Goal: Task Accomplishment & Management: Manage account settings

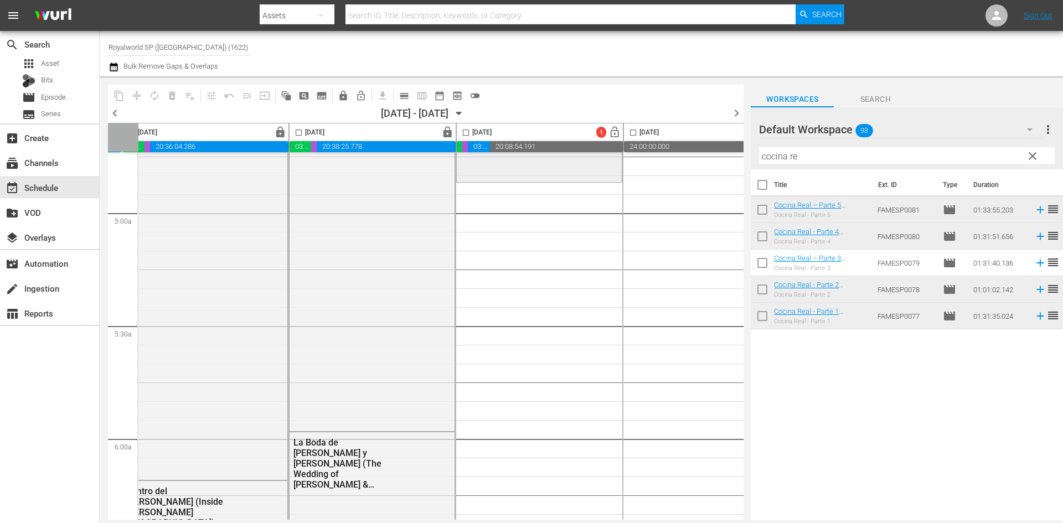
scroll to position [1052, 351]
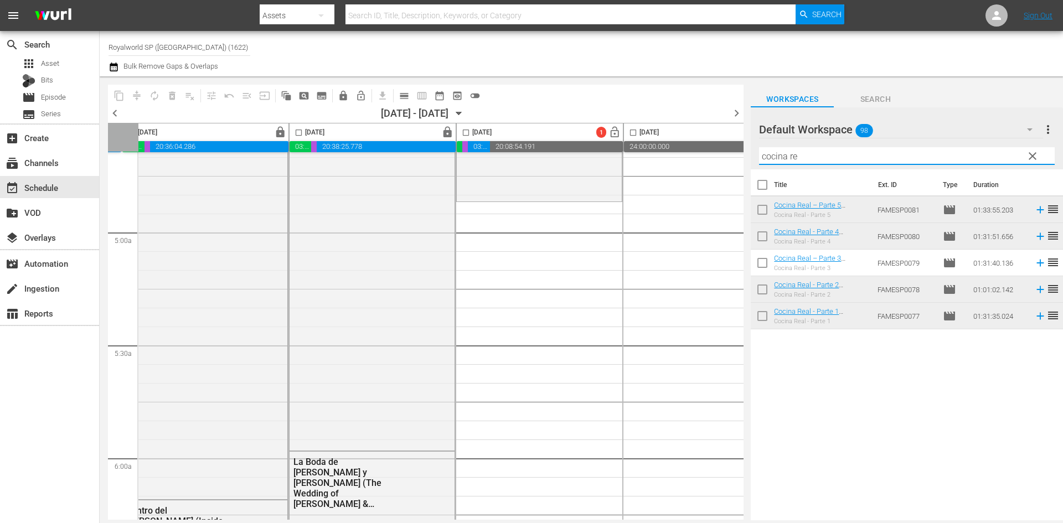
click at [833, 157] on input "cocina re" at bounding box center [907, 156] width 296 height 18
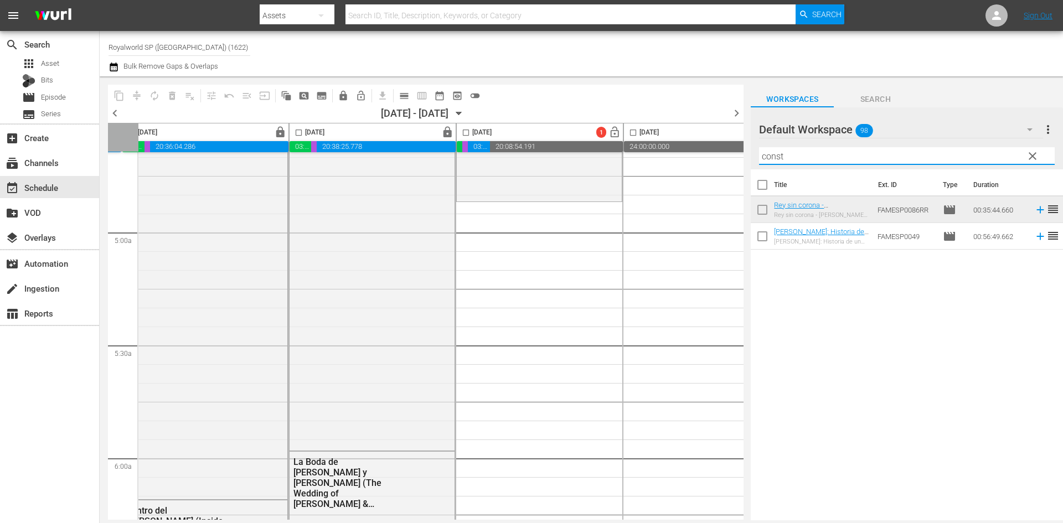
type input "const"
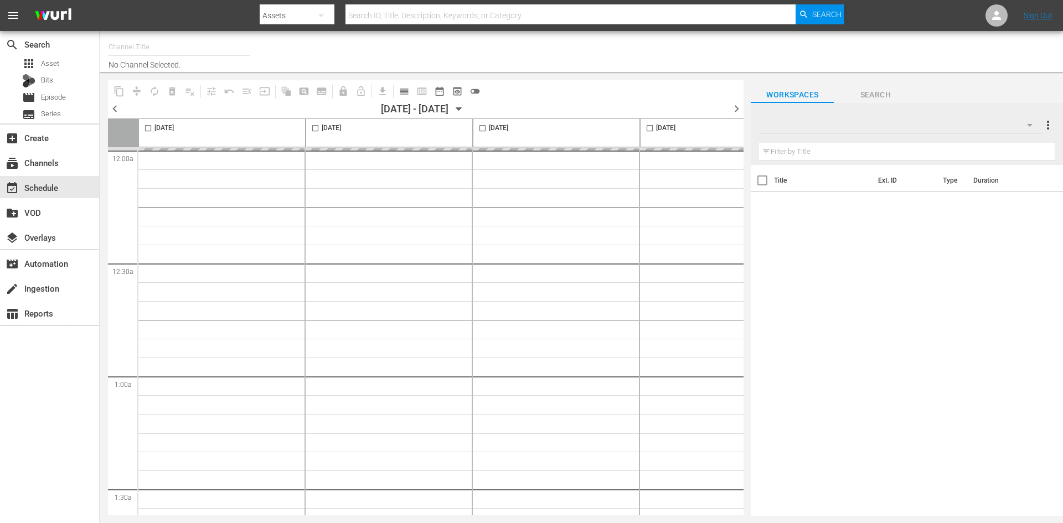
type input "Royalworld SP ([GEOGRAPHIC_DATA]) (1622)"
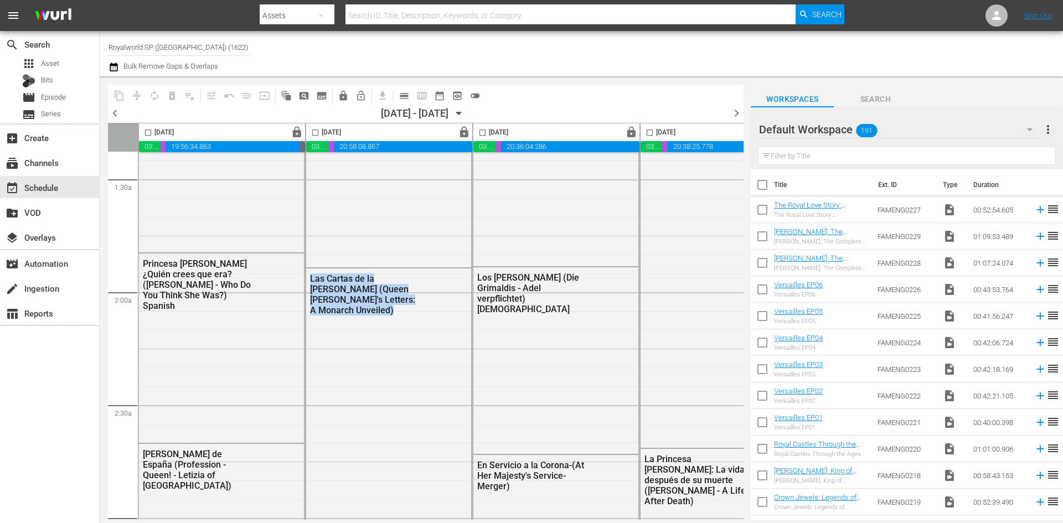
drag, startPoint x: 454, startPoint y: 515, endPoint x: 468, endPoint y: 521, distance: 15.8
click at [468, 521] on body "menu Search By Assets Search ID, Title, Description, Keywords, or Category Sear…" at bounding box center [531, 261] width 1063 height 523
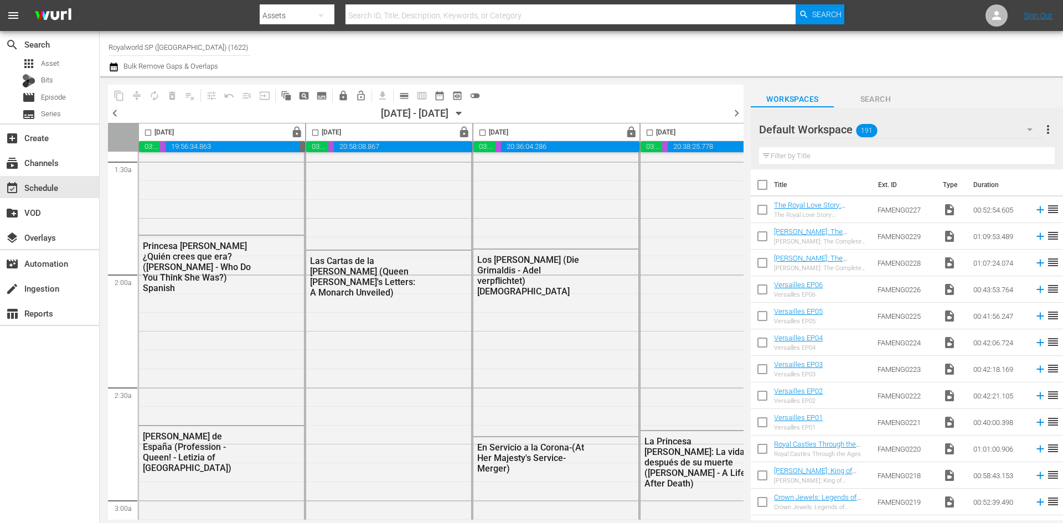
drag, startPoint x: 428, startPoint y: 520, endPoint x: 457, endPoint y: 519, distance: 28.8
click at [457, 519] on div "content_copy compress autorenew_outlined delete_forever_outlined playlist_remov…" at bounding box center [417, 298] width 635 height 444
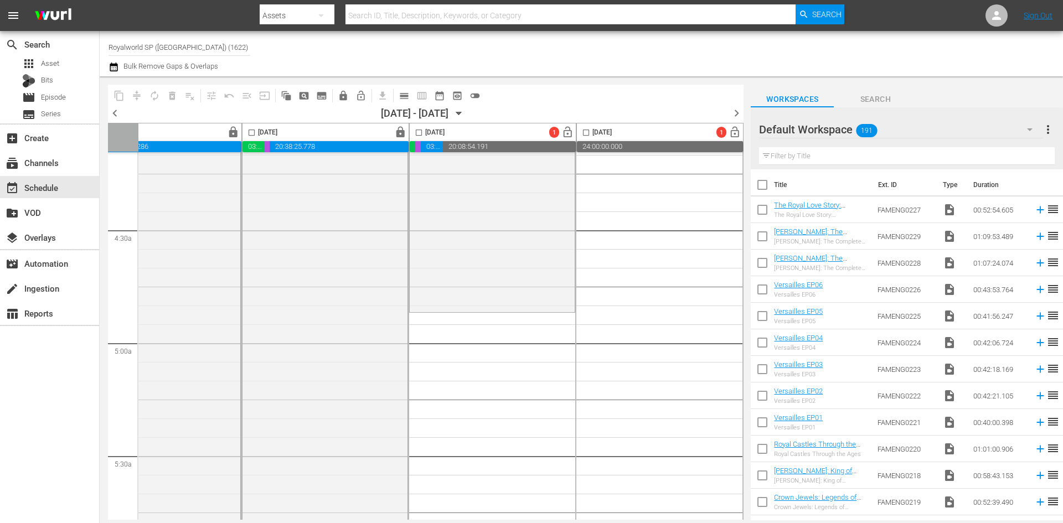
scroll to position [996, 398]
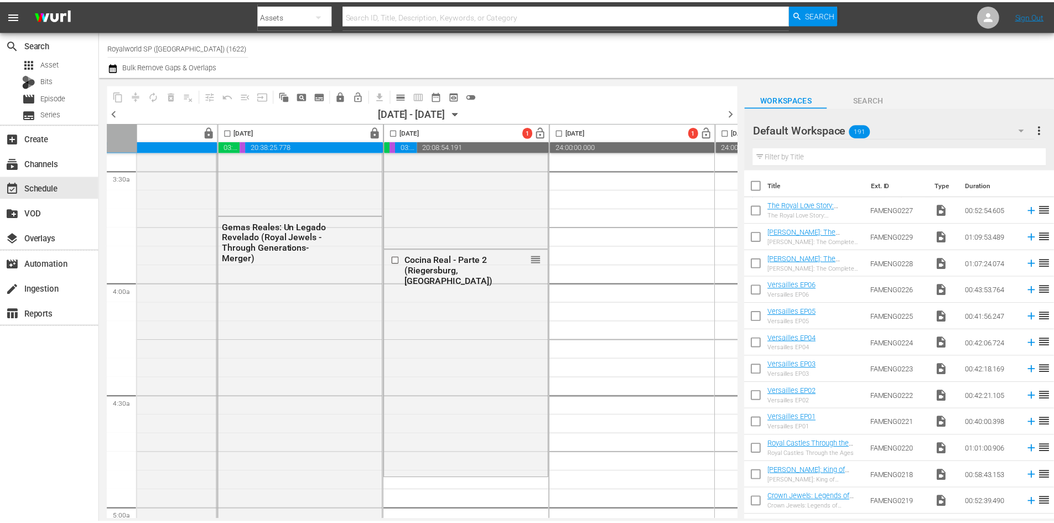
scroll to position [609, 420]
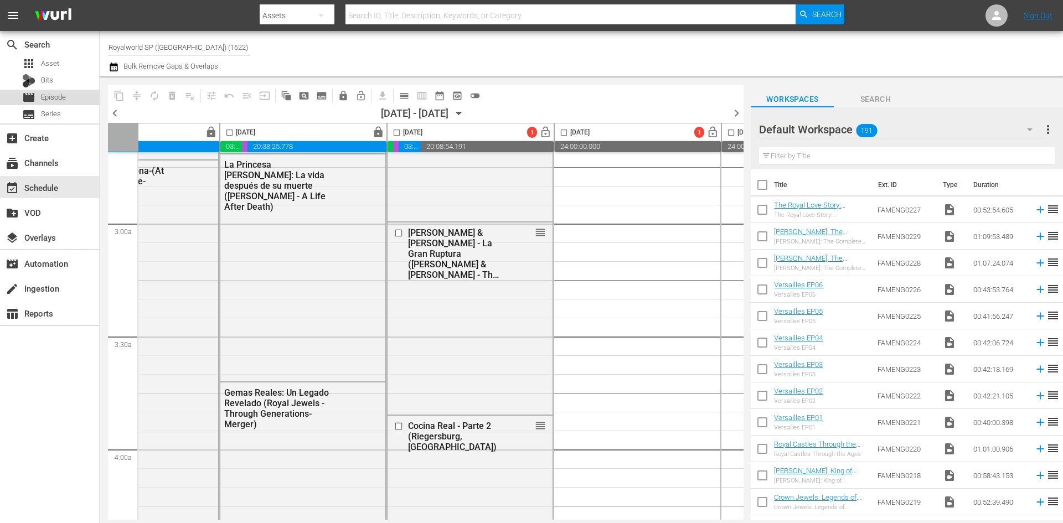
click at [49, 94] on span "Episode" at bounding box center [53, 97] width 25 height 11
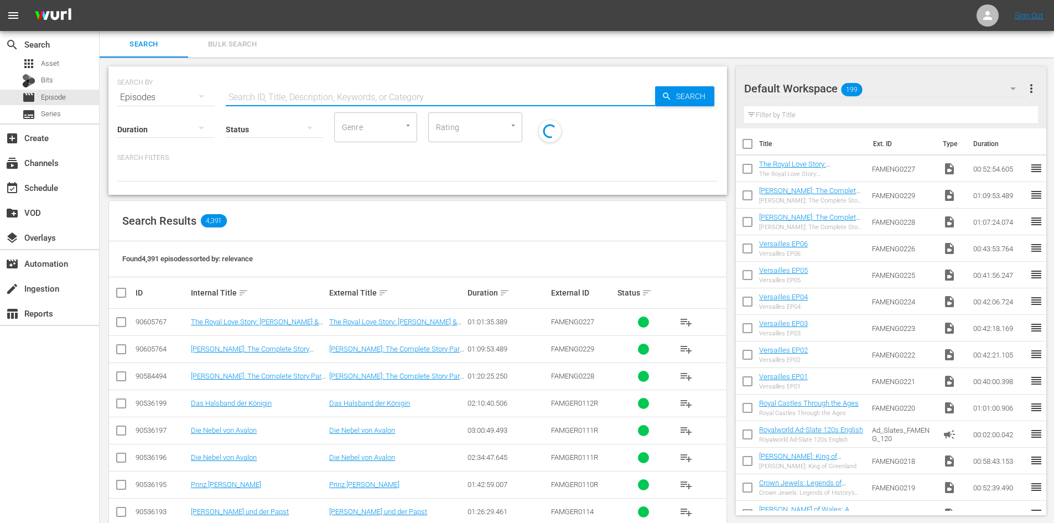
click at [268, 85] on input "text" at bounding box center [441, 97] width 430 height 27
type input "famesp"
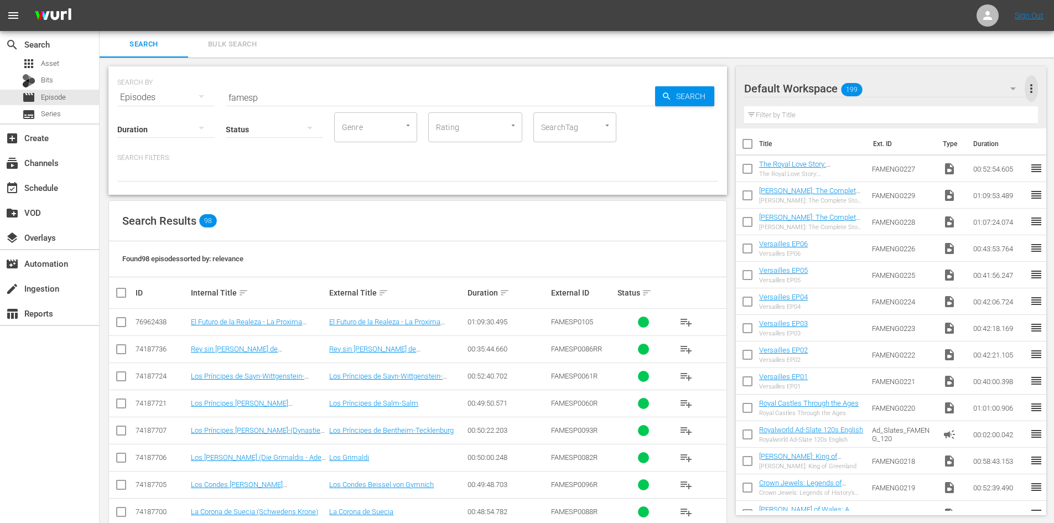
click at [1033, 88] on span "more_vert" at bounding box center [1031, 88] width 13 height 13
click at [970, 91] on div "Add New Workspace" at bounding box center [960, 90] width 130 height 20
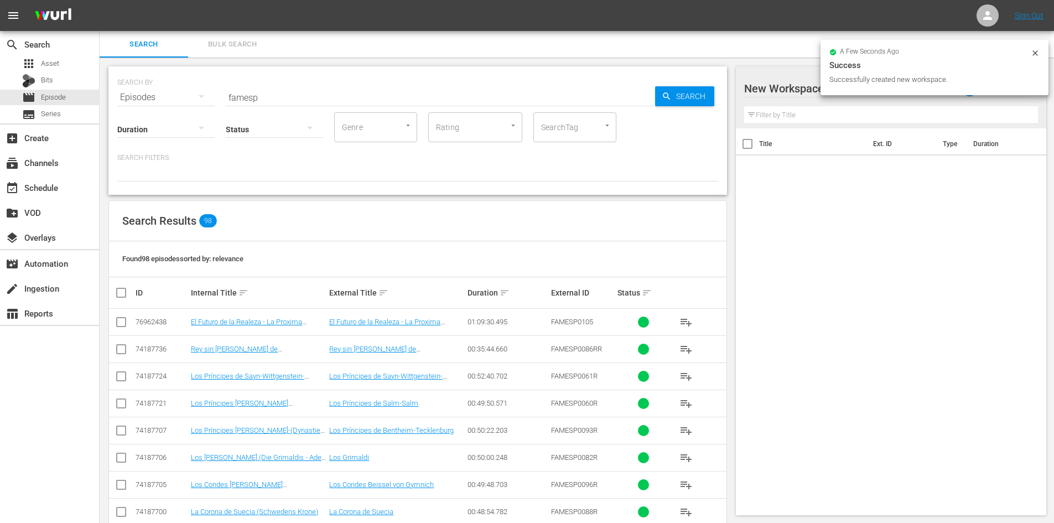
click at [861, 182] on div "Title Ext. ID Type Duration" at bounding box center [891, 319] width 311 height 382
click at [1035, 53] on icon at bounding box center [1035, 53] width 9 height 9
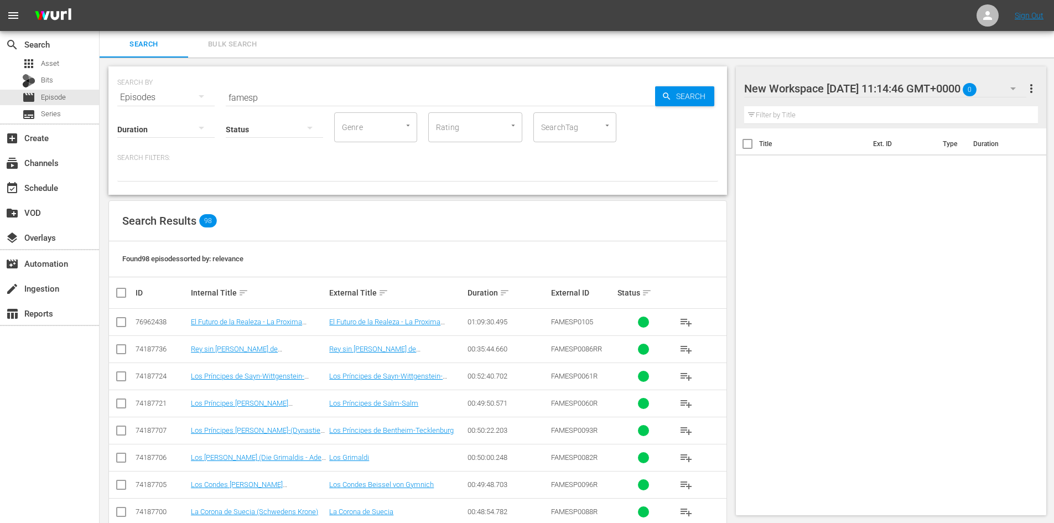
click at [965, 84] on div "New Workspace Thu Sep 18 2025 11:14:46 GMT+0000 0" at bounding box center [885, 88] width 282 height 31
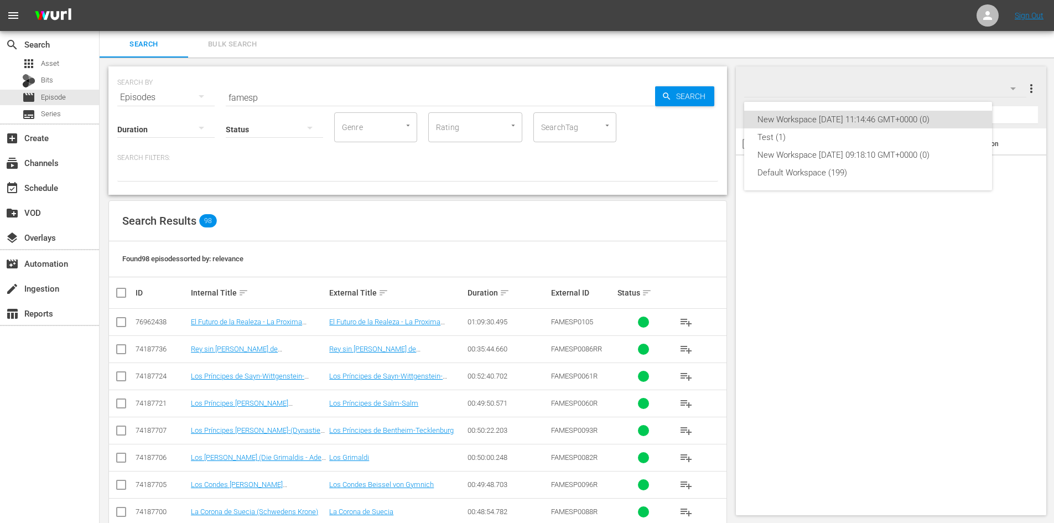
click at [894, 118] on div "New Workspace Thu Sep 18 2025 11:14:46 GMT+0000 (0)" at bounding box center [868, 120] width 221 height 18
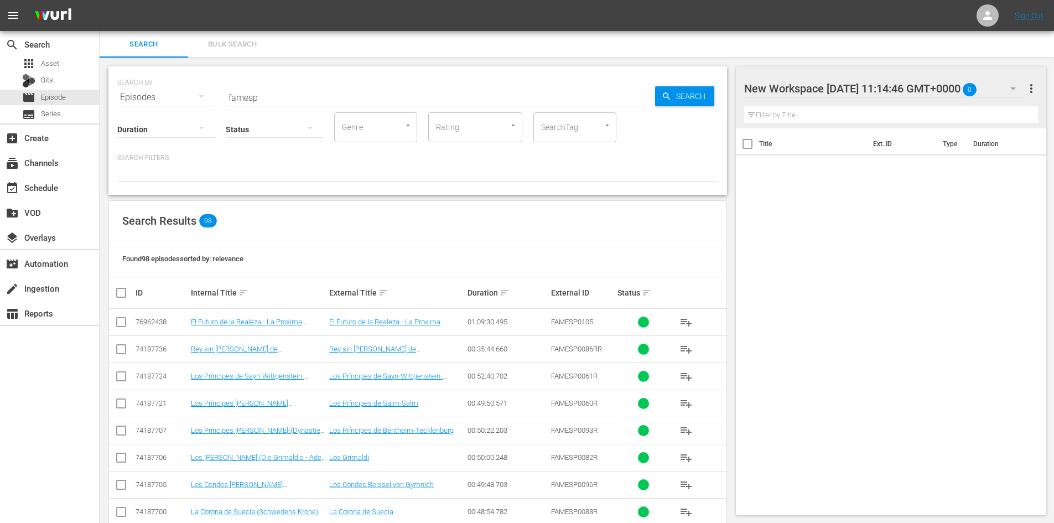
click at [894, 118] on div "New Workspace Thu Sep 18 2025 11:14:46 GMT+0000 (0) Test (1) New Workspace Thu …" at bounding box center [527, 261] width 1054 height 523
click at [897, 94] on div at bounding box center [838, 89] width 188 height 28
click at [896, 91] on input "New Workspace Thu Sep 18 2025 11:14:46 GMT+0000" at bounding box center [886, 88] width 285 height 27
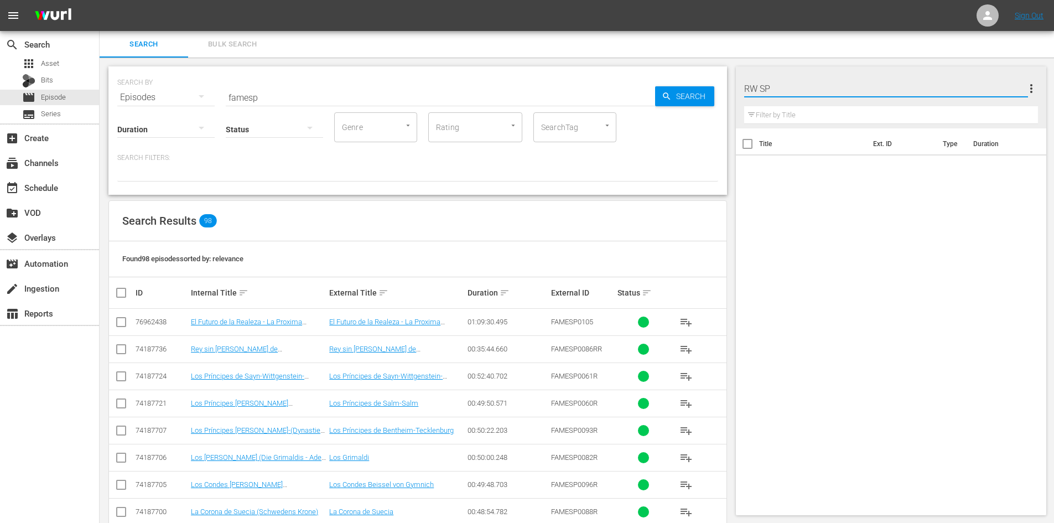
type input "RW SP"
click at [807, 241] on div "Title Ext. ID Type Duration" at bounding box center [891, 319] width 311 height 382
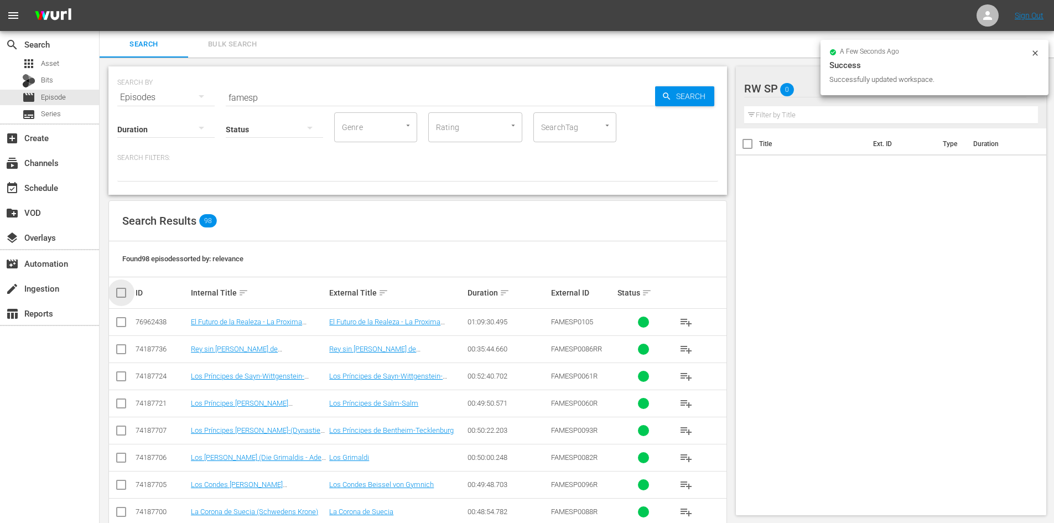
click at [123, 292] on input "checkbox" at bounding box center [126, 292] width 22 height 13
checkbox input "true"
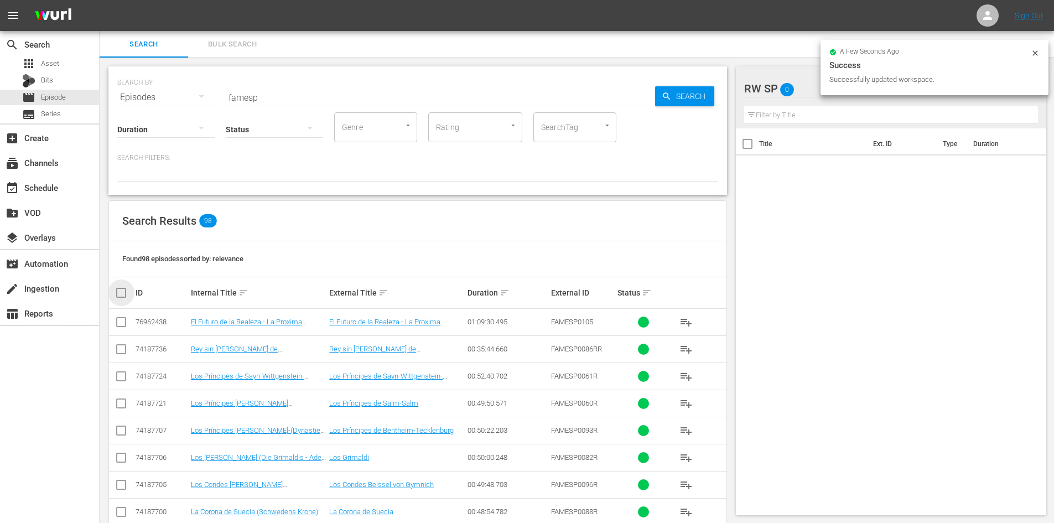
checkbox input "true"
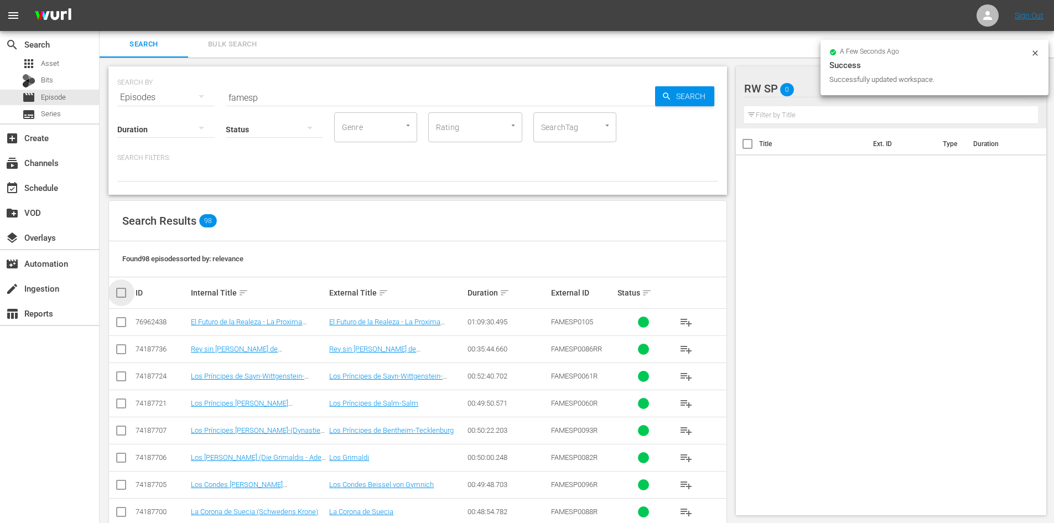
checkbox input "true"
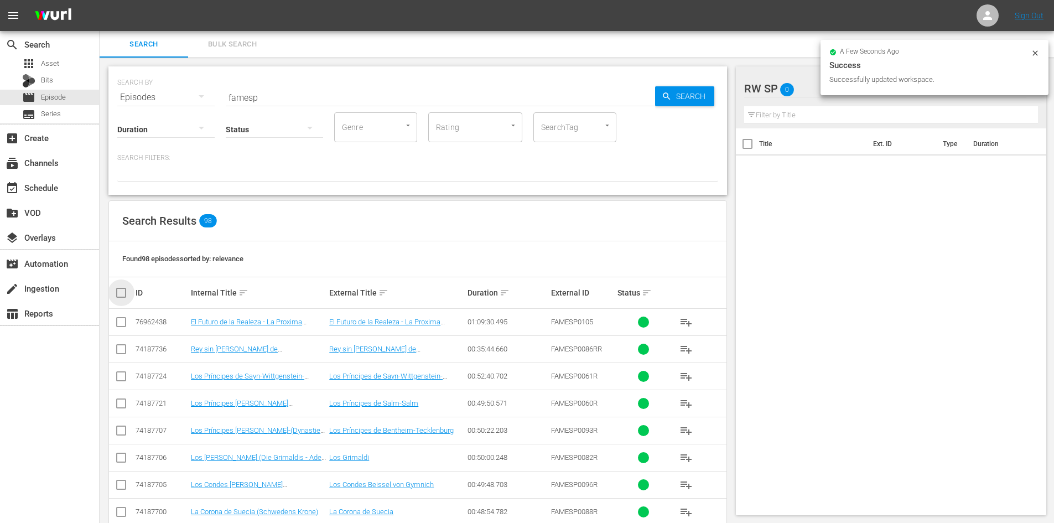
checkbox input "true"
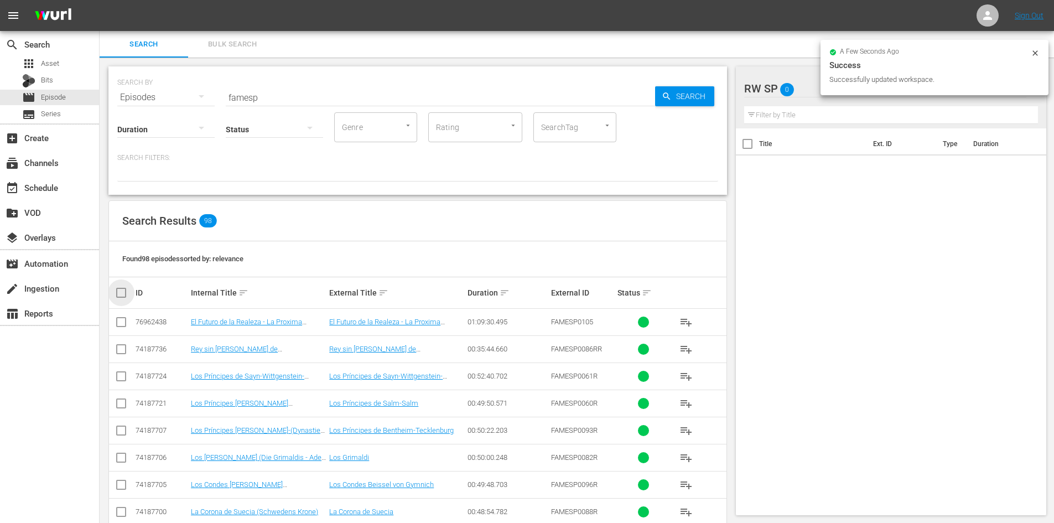
checkbox input "true"
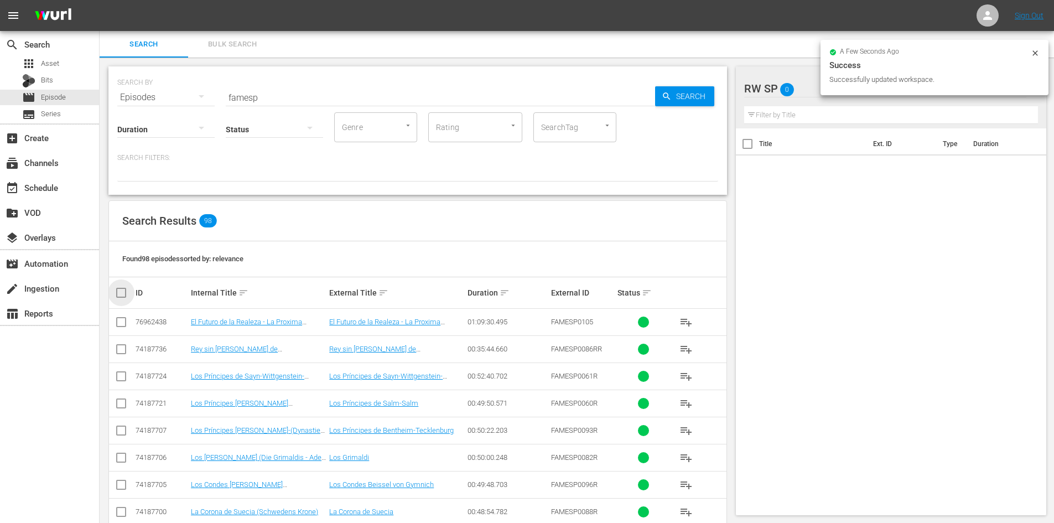
checkbox input "true"
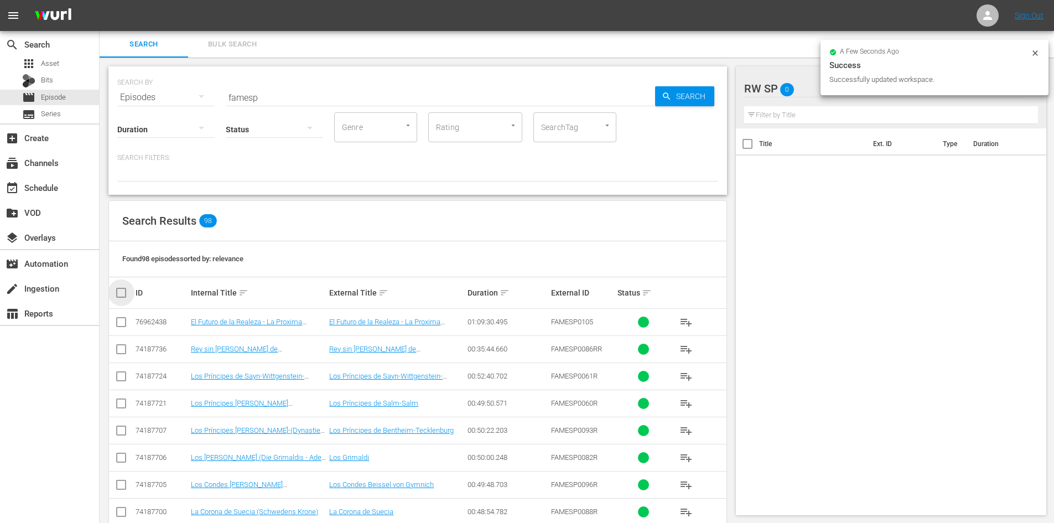
checkbox input "true"
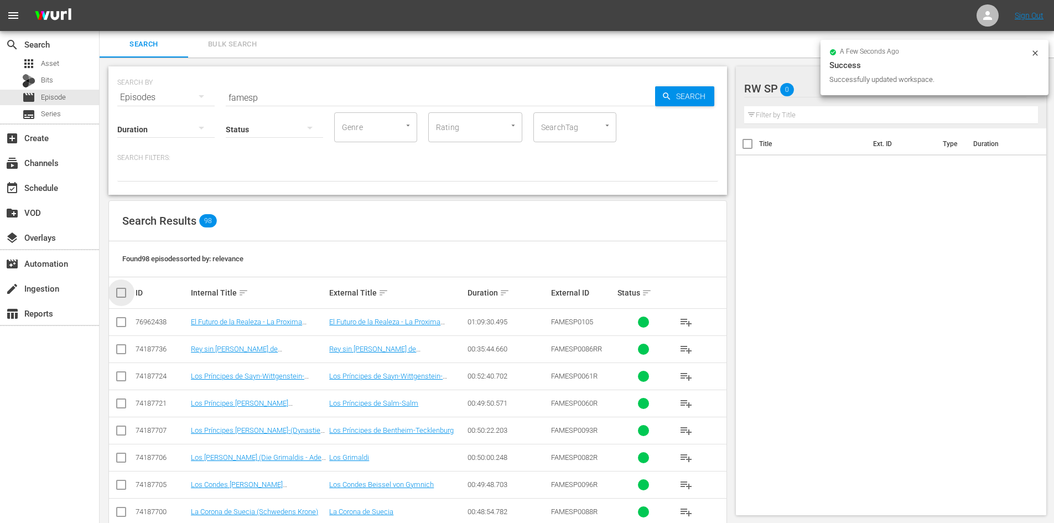
checkbox input "true"
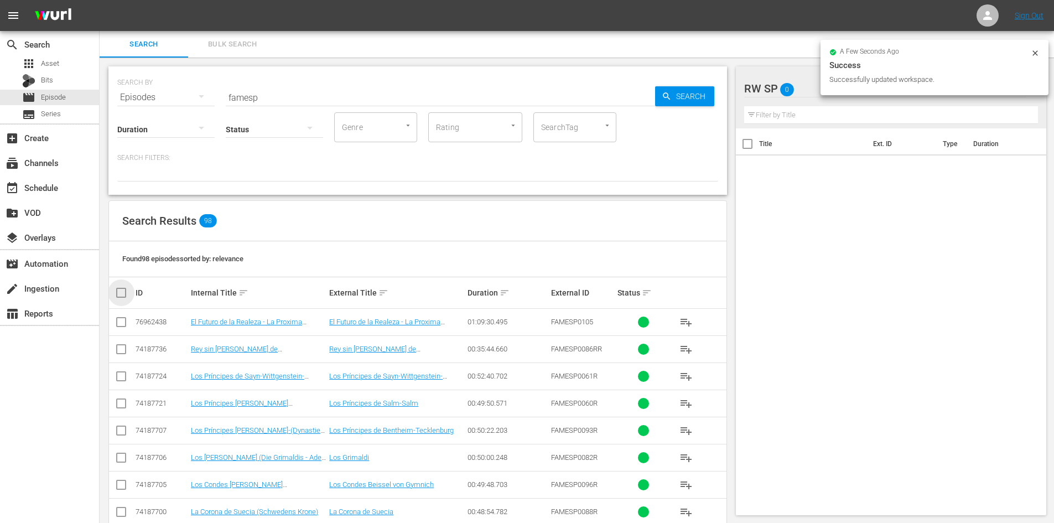
checkbox input "true"
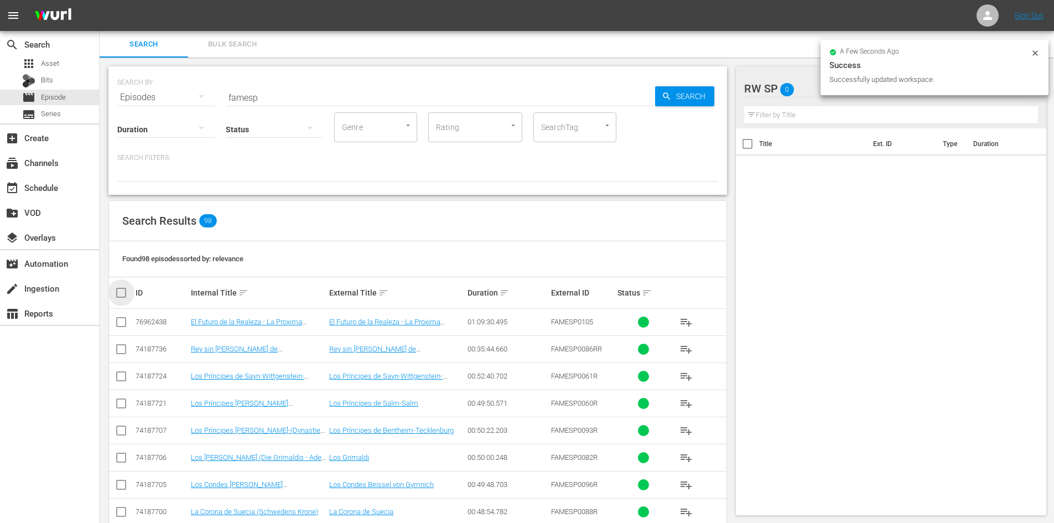
checkbox input "true"
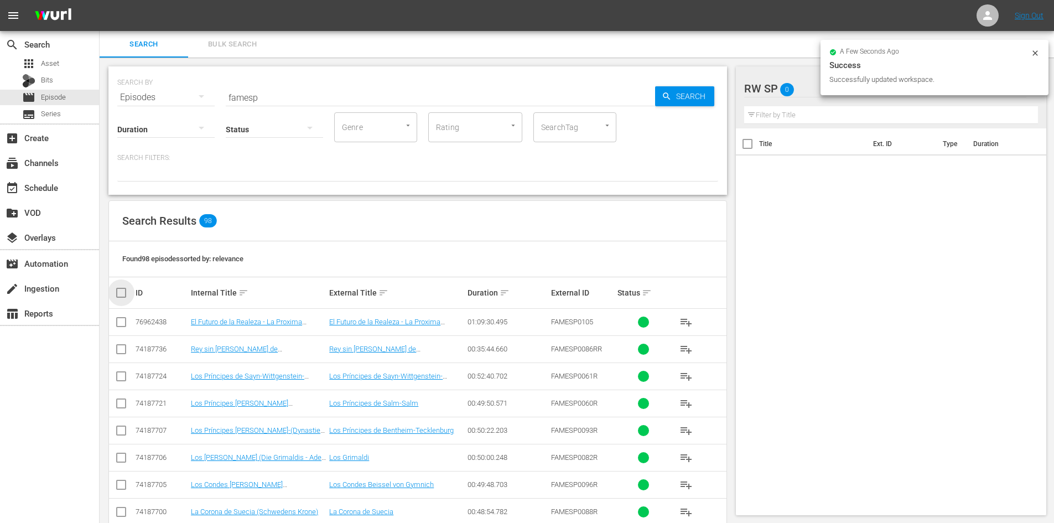
checkbox input "true"
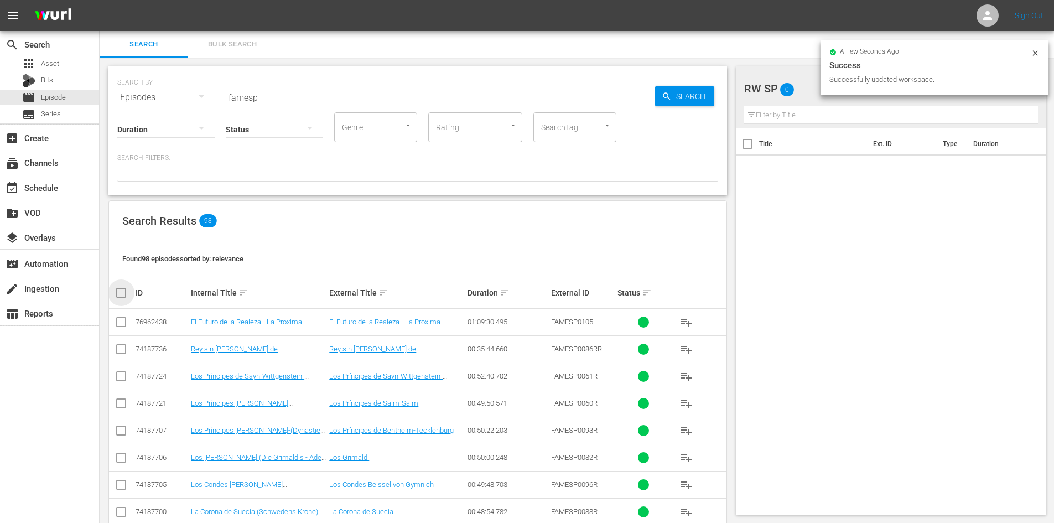
checkbox input "true"
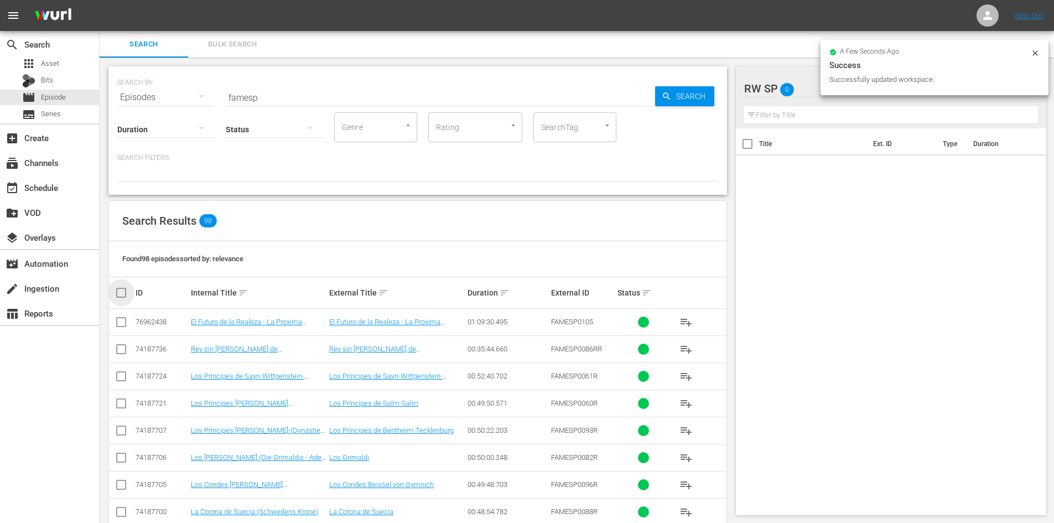
checkbox input "true"
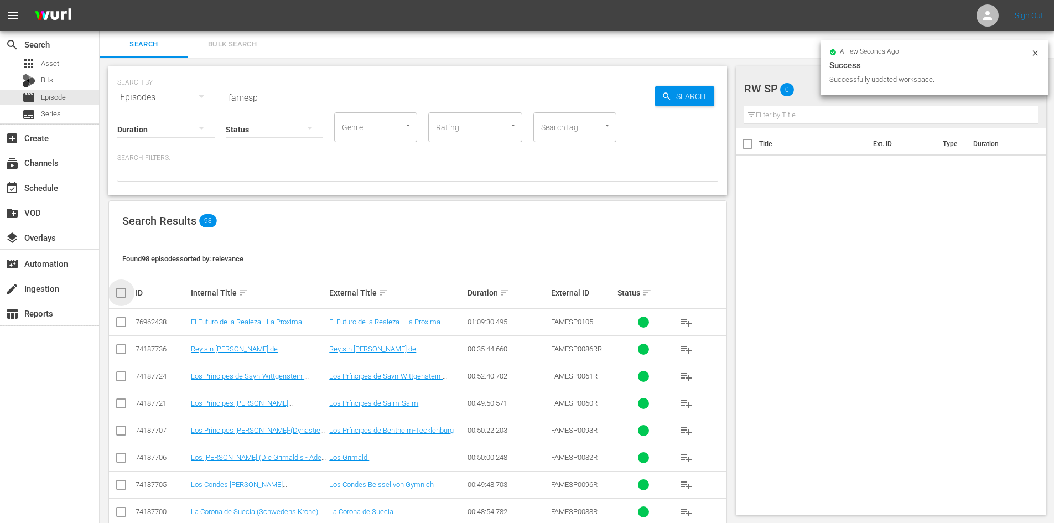
checkbox input "true"
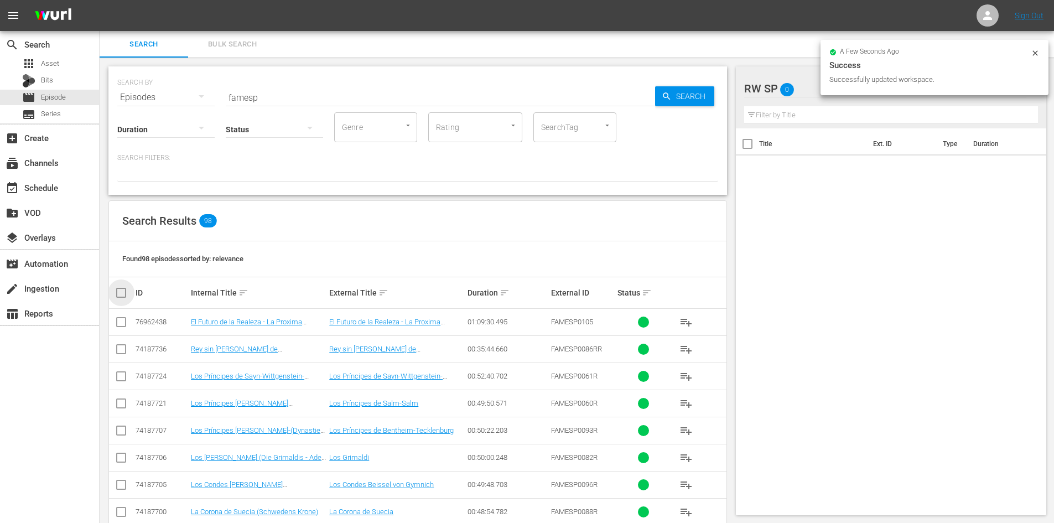
checkbox input "true"
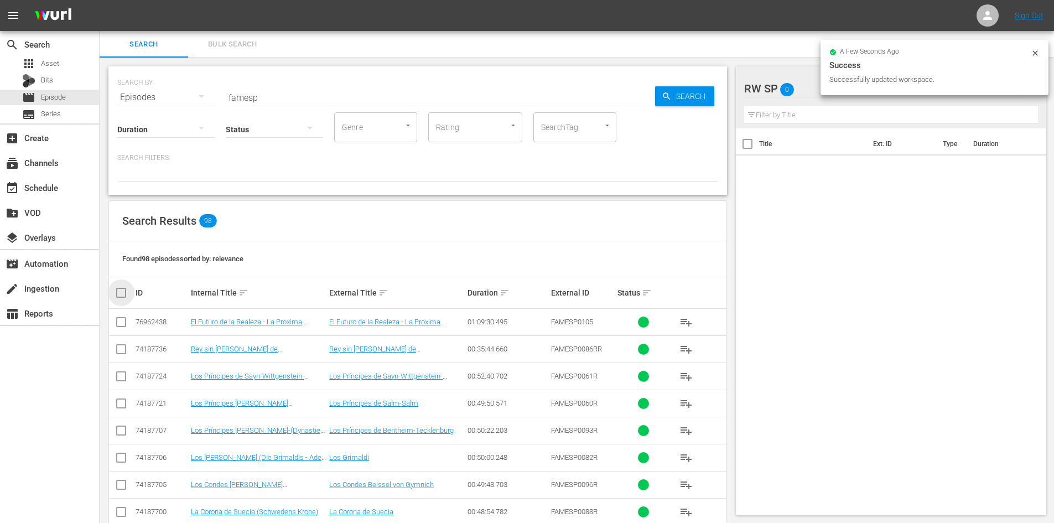
checkbox input "true"
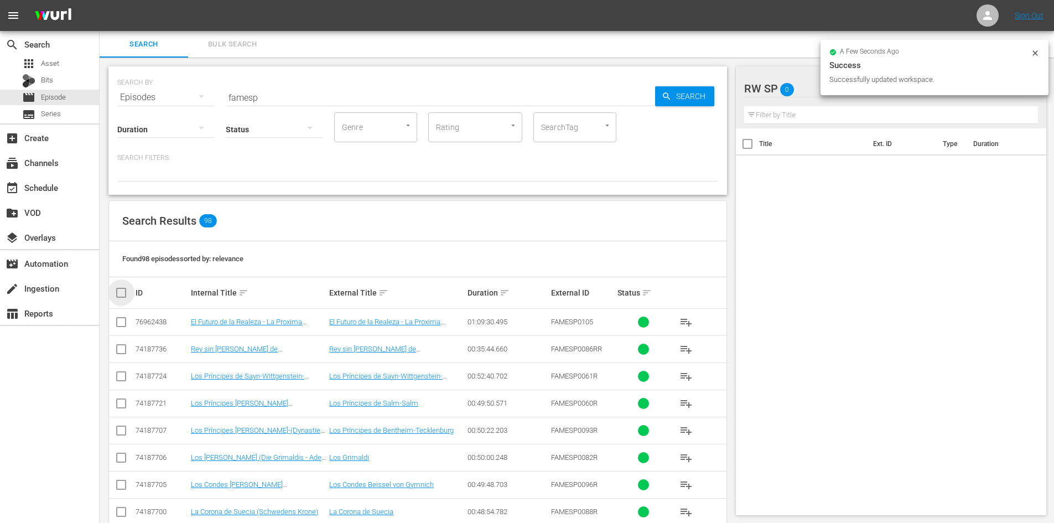
checkbox input "true"
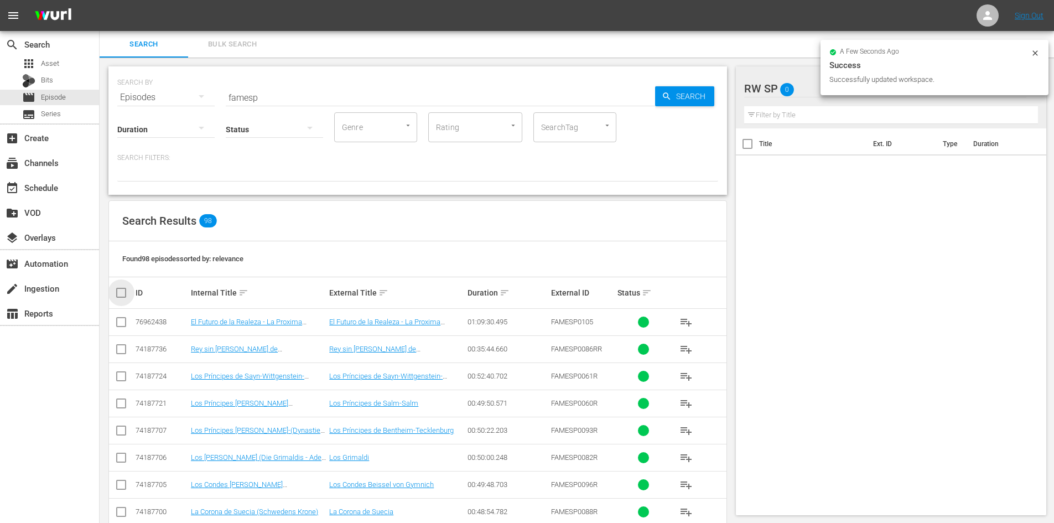
checkbox input "true"
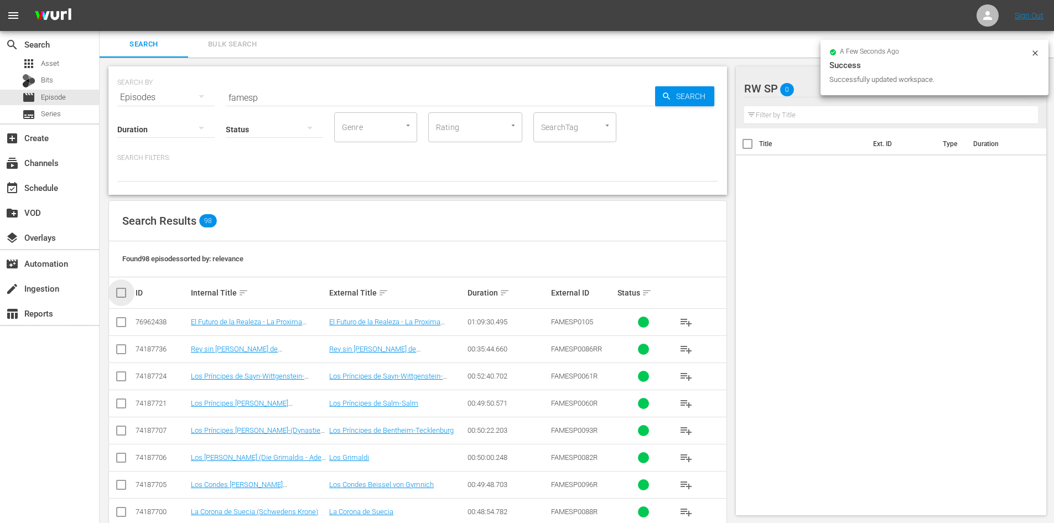
checkbox input "true"
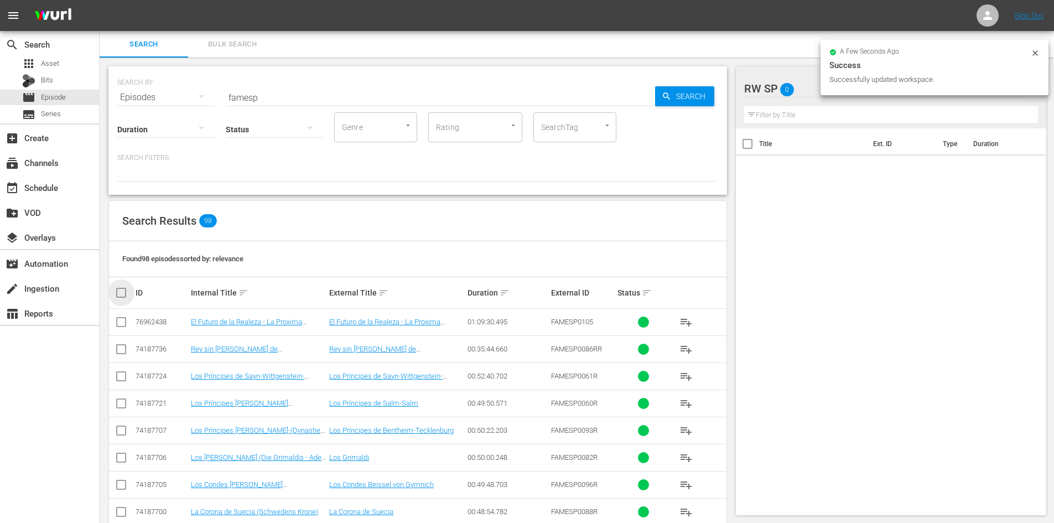
checkbox input "true"
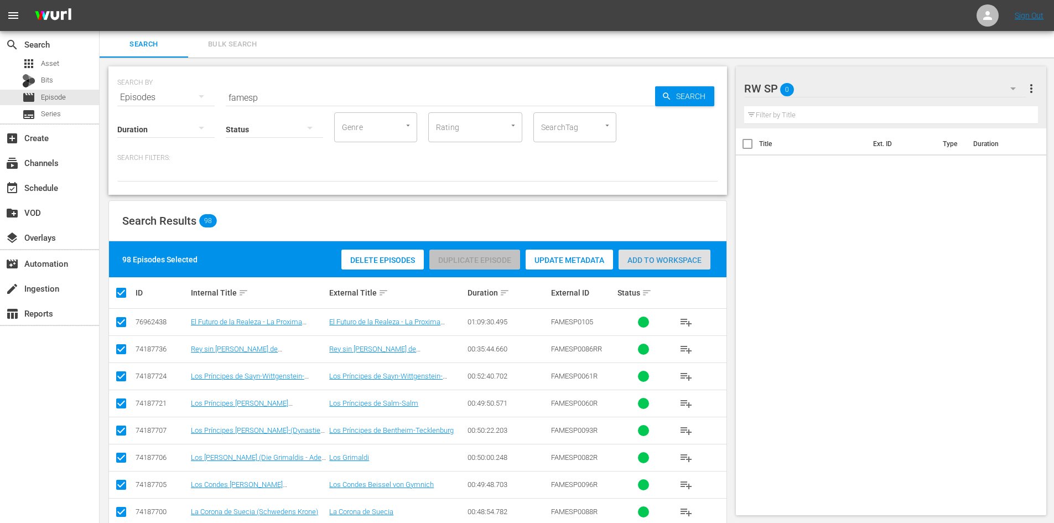
click at [644, 255] on div "Add to Workspace" at bounding box center [665, 260] width 92 height 21
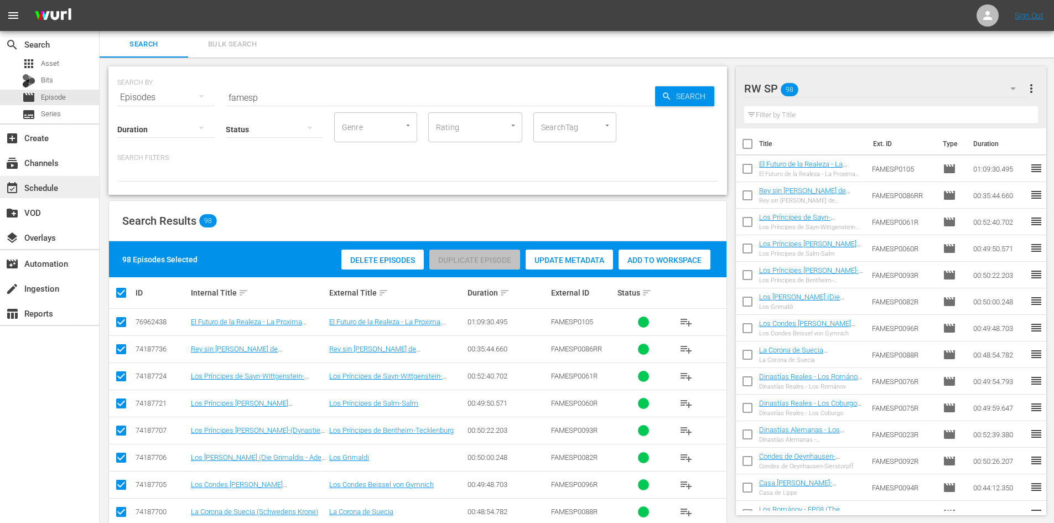
click at [54, 190] on div "event_available Schedule" at bounding box center [31, 186] width 62 height 10
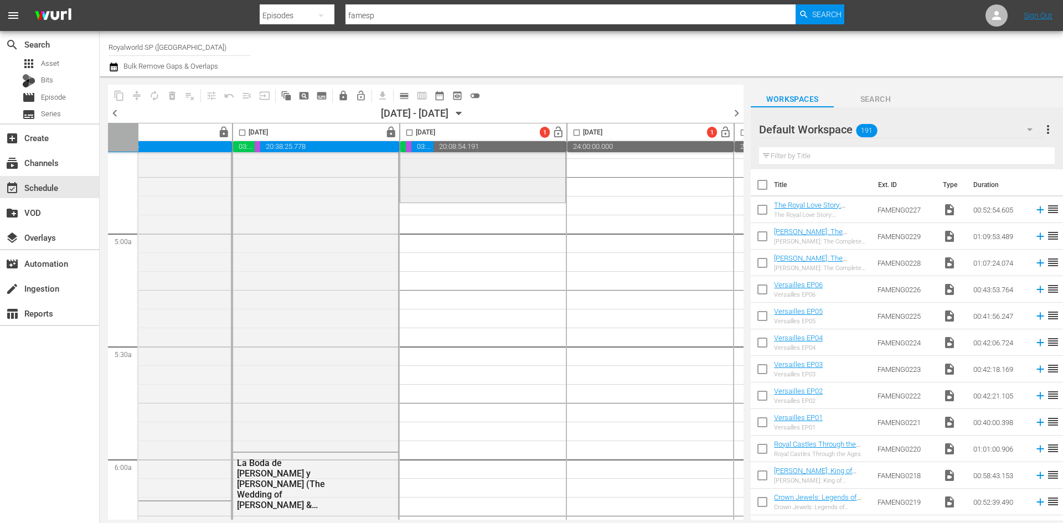
scroll to position [1052, 407]
click at [795, 156] on input "text" at bounding box center [907, 156] width 296 height 18
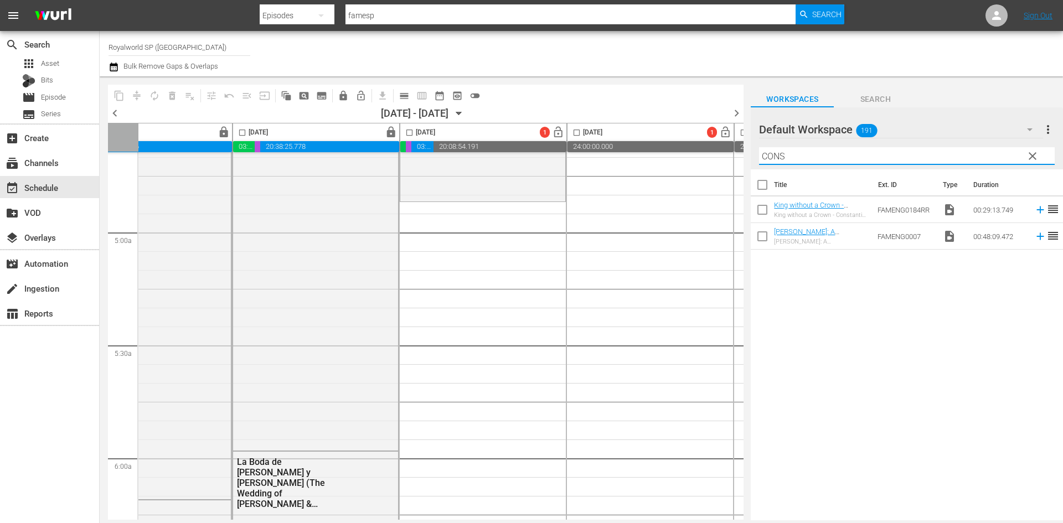
click at [878, 120] on div "Default Workspace 191" at bounding box center [900, 129] width 283 height 31
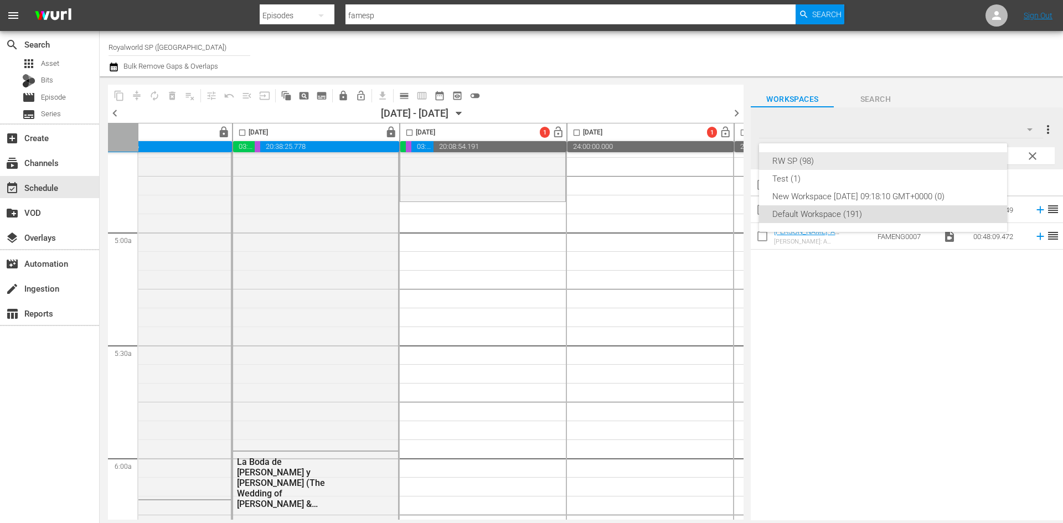
click at [851, 161] on div "RW SP (98)" at bounding box center [882, 161] width 221 height 18
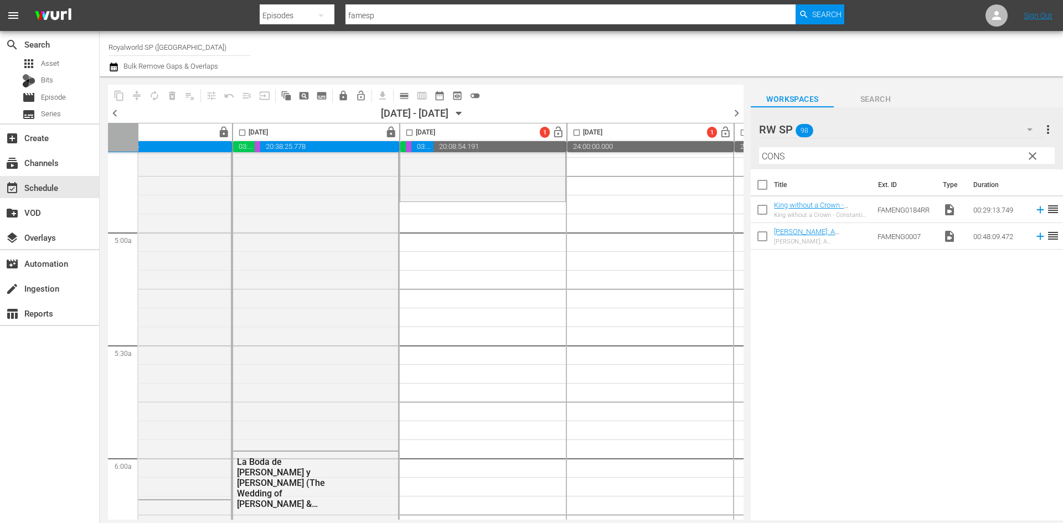
click at [839, 156] on input "CONS" at bounding box center [907, 156] width 296 height 18
click at [841, 313] on div "Title Ext. ID Type Duration Rey sin corona - Constantino de Grecia (König ohne …" at bounding box center [907, 345] width 312 height 353
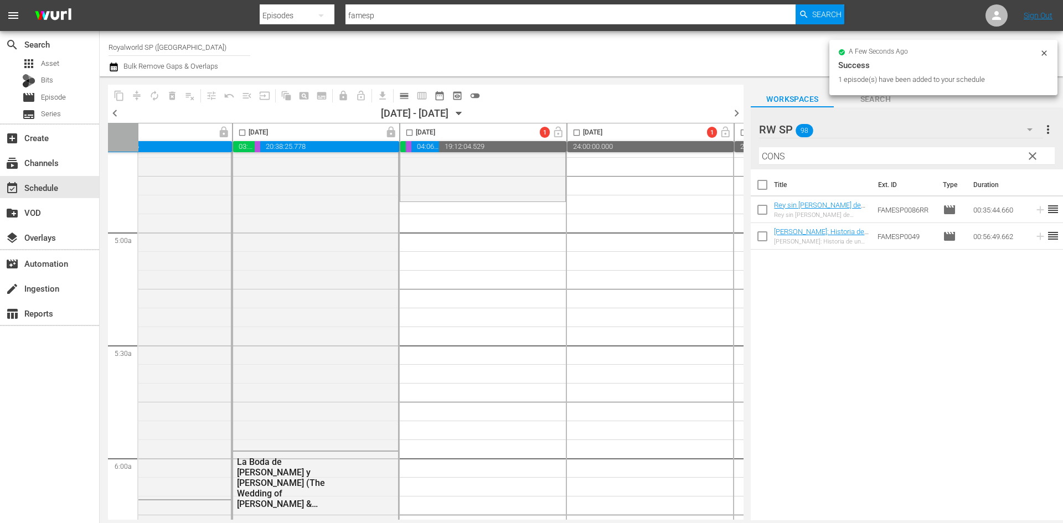
click at [842, 158] on input "CONS" at bounding box center [907, 156] width 296 height 18
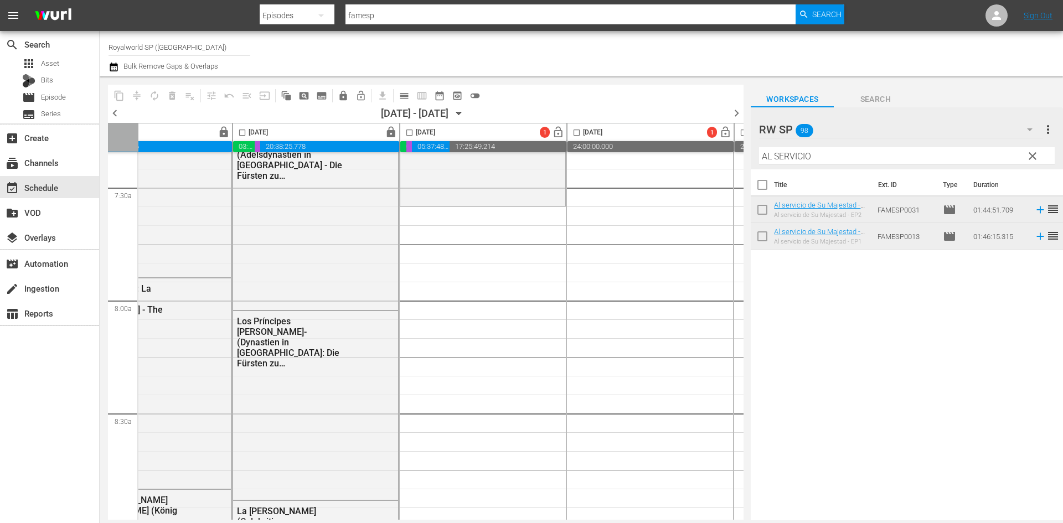
scroll to position [1661, 407]
drag, startPoint x: 835, startPoint y: 157, endPoint x: 767, endPoint y: 147, distance: 69.4
click at [767, 147] on div "Filter by Title AL SERVICIO" at bounding box center [907, 156] width 296 height 27
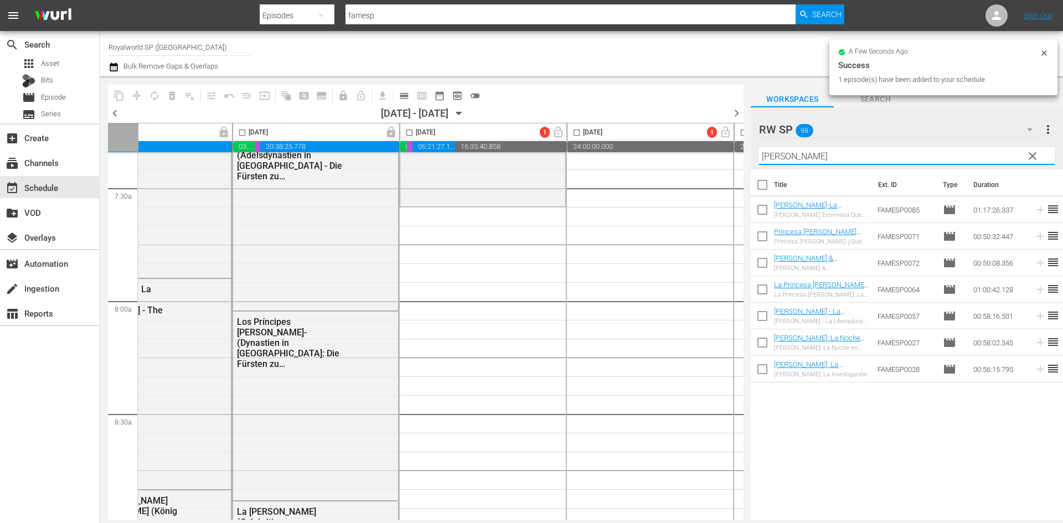
click at [826, 154] on input "ANA" at bounding box center [907, 156] width 296 height 18
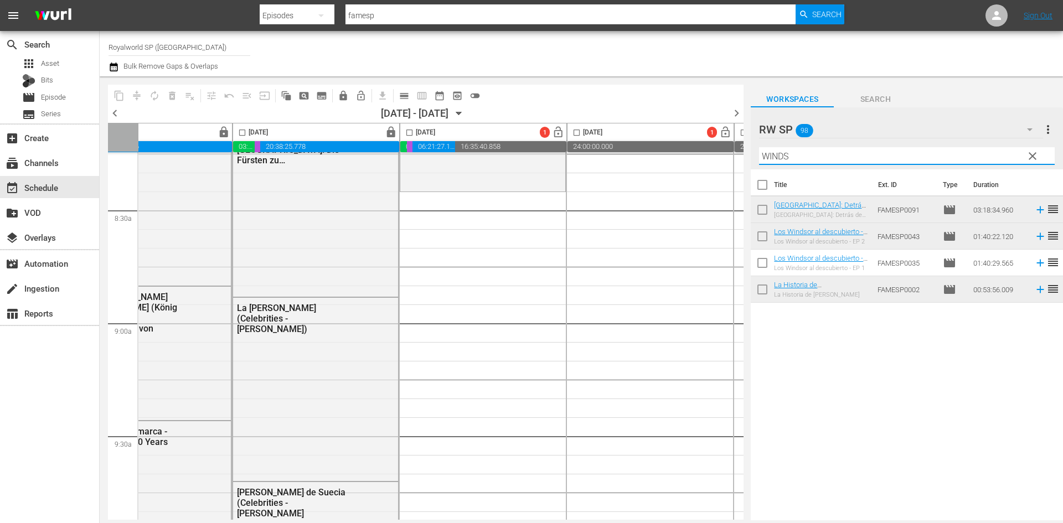
scroll to position [1882, 407]
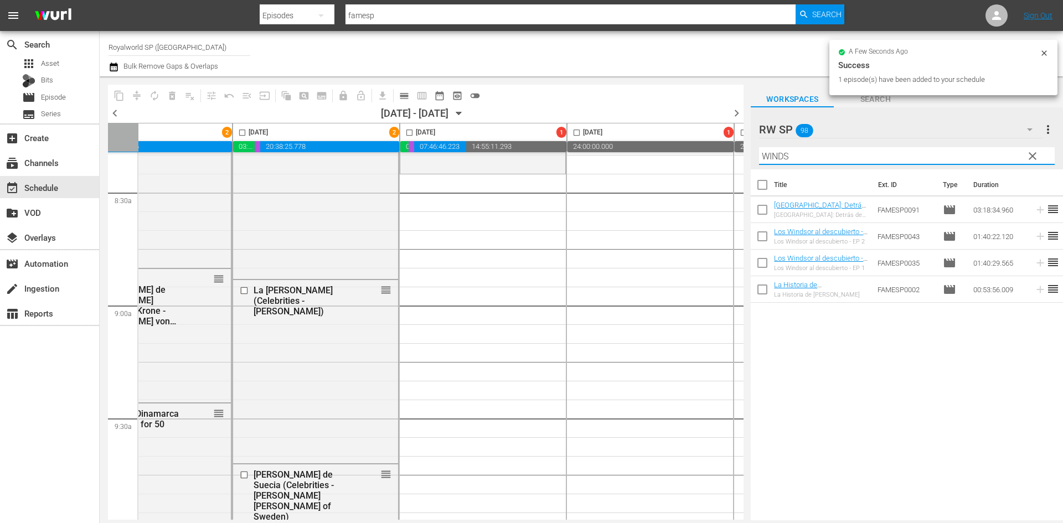
drag, startPoint x: 825, startPoint y: 159, endPoint x: 647, endPoint y: 153, distance: 178.4
click at [672, 153] on div "content_copy compress autorenew_outlined delete_forever_outlined playlist_remov…" at bounding box center [581, 298] width 963 height 444
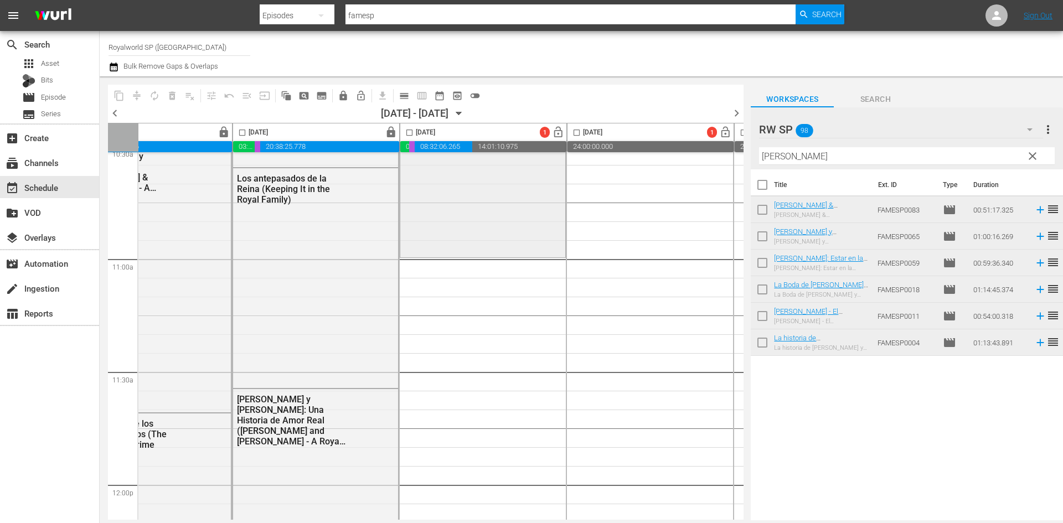
scroll to position [2435, 407]
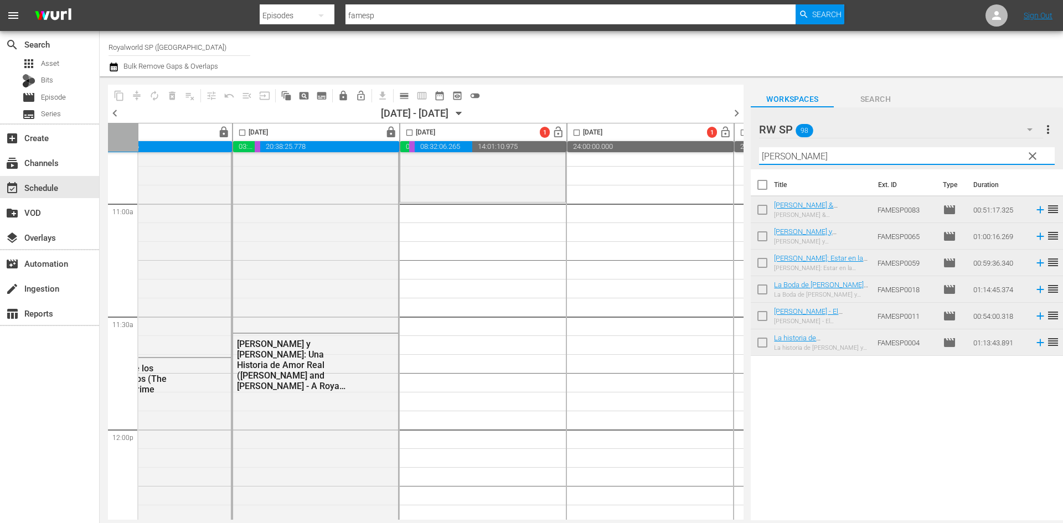
drag, startPoint x: 868, startPoint y: 149, endPoint x: 656, endPoint y: 140, distance: 211.6
click at [656, 140] on div "content_copy compress autorenew_outlined delete_forever_outlined playlist_remov…" at bounding box center [581, 298] width 963 height 444
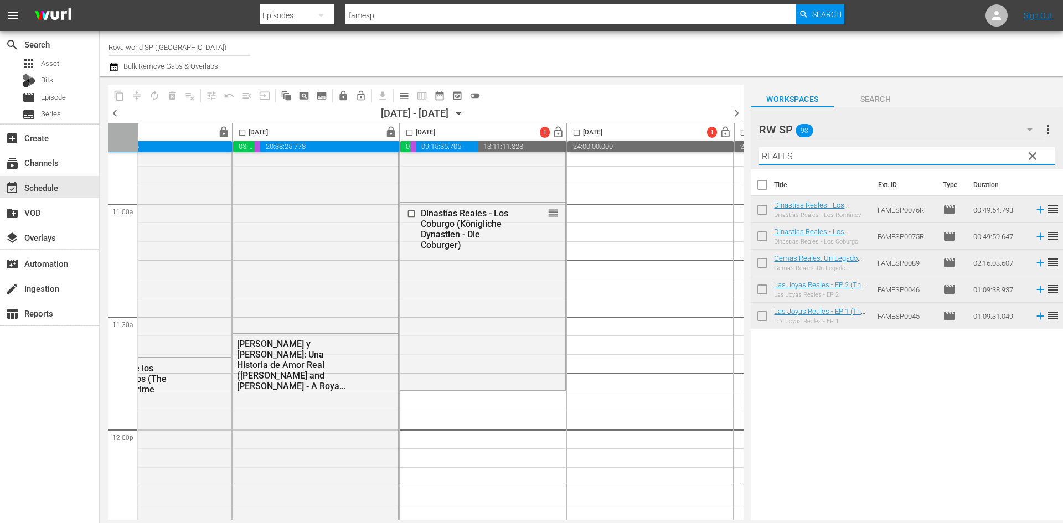
drag, startPoint x: 856, startPoint y: 157, endPoint x: 687, endPoint y: 154, distance: 168.3
click at [687, 154] on div "content_copy compress autorenew_outlined delete_forever_outlined playlist_remov…" at bounding box center [581, 298] width 963 height 444
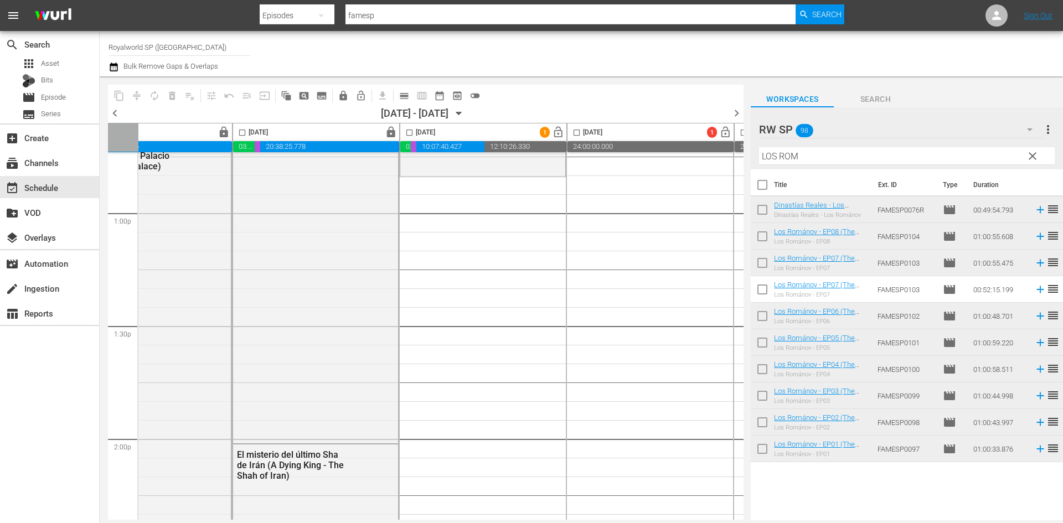
scroll to position [2878, 407]
drag, startPoint x: 816, startPoint y: 156, endPoint x: 769, endPoint y: 156, distance: 47.1
click at [769, 156] on input "LOS ROM" at bounding box center [907, 156] width 296 height 18
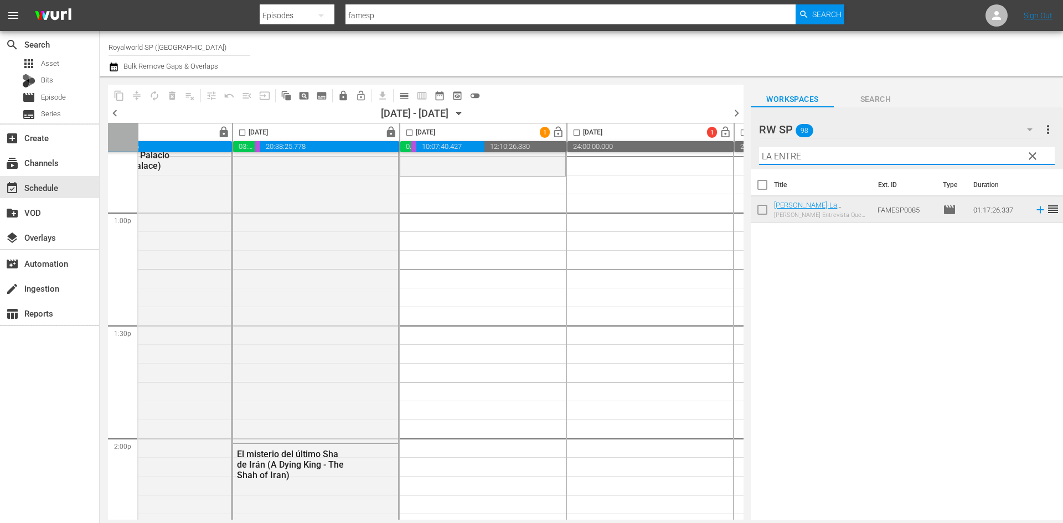
type input "LA ENTRE"
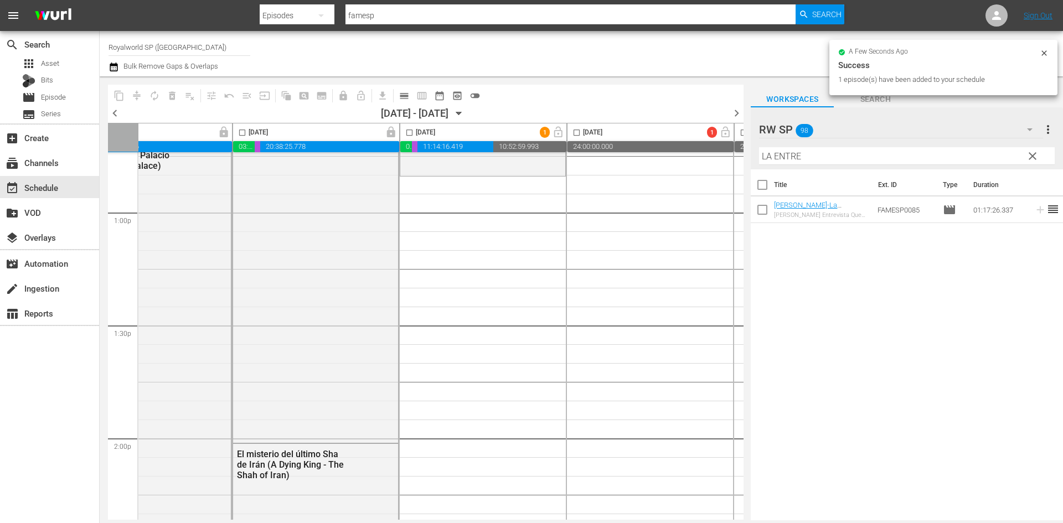
drag, startPoint x: 804, startPoint y: 158, endPoint x: 746, endPoint y: 159, distance: 58.1
click at [748, 159] on div "content_copy compress autorenew_outlined delete_forever_outlined playlist_remov…" at bounding box center [581, 298] width 963 height 444
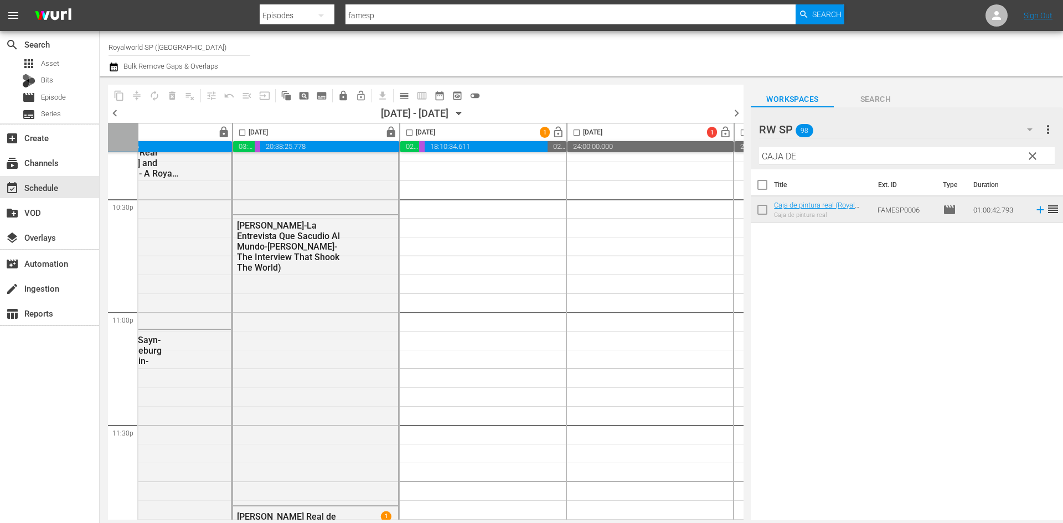
scroll to position [4982, 407]
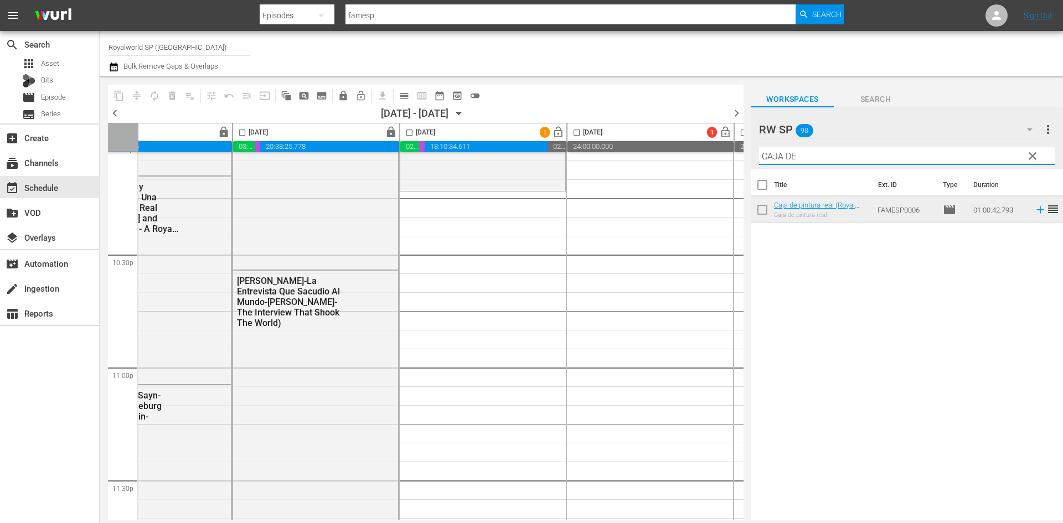
drag, startPoint x: 831, startPoint y: 153, endPoint x: 736, endPoint y: 150, distance: 95.3
click at [736, 150] on div "content_copy compress autorenew_outlined delete_forever_outlined playlist_remov…" at bounding box center [581, 298] width 963 height 444
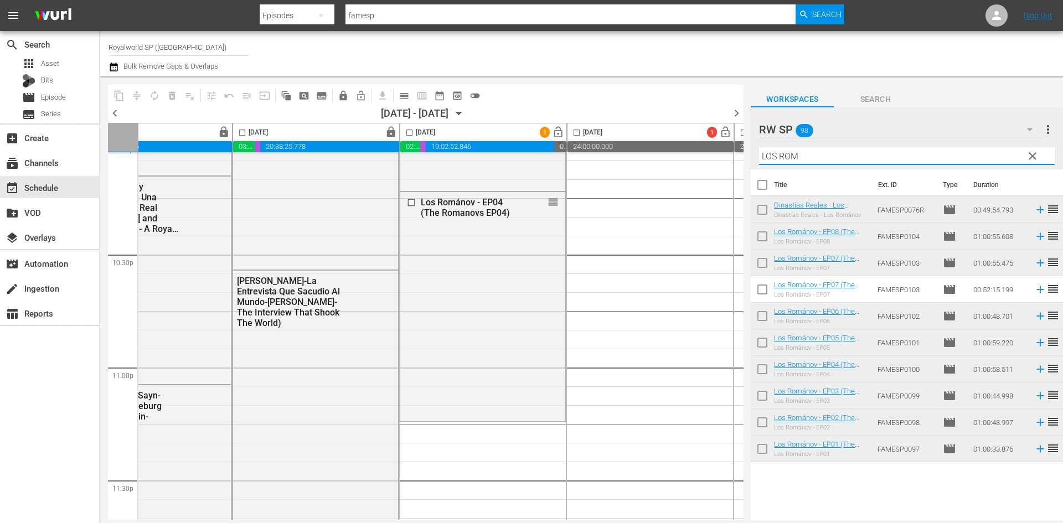
drag, startPoint x: 847, startPoint y: 155, endPoint x: 713, endPoint y: 154, distance: 134.5
click at [713, 154] on div "content_copy compress autorenew_outlined delete_forever_outlined playlist_remov…" at bounding box center [581, 298] width 963 height 444
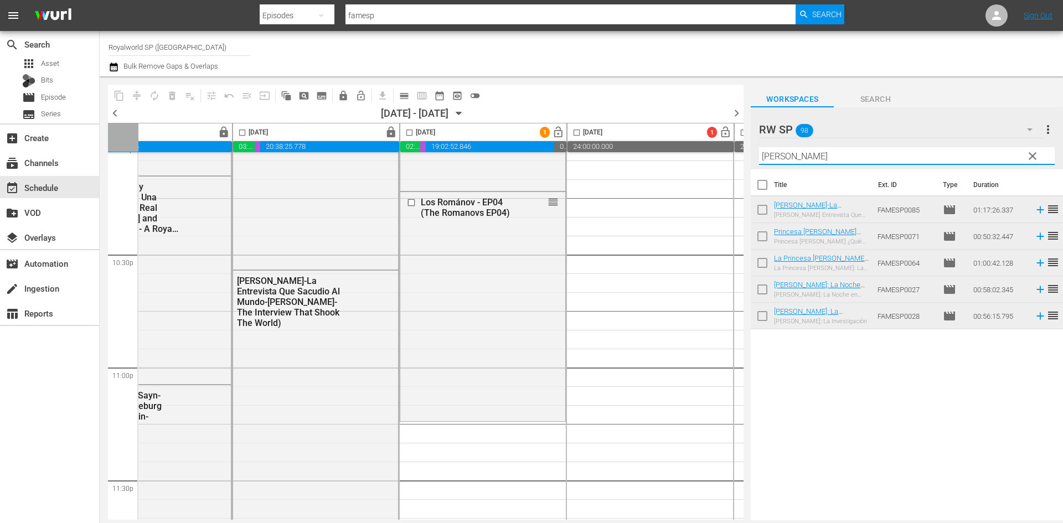
type input "DIANA"
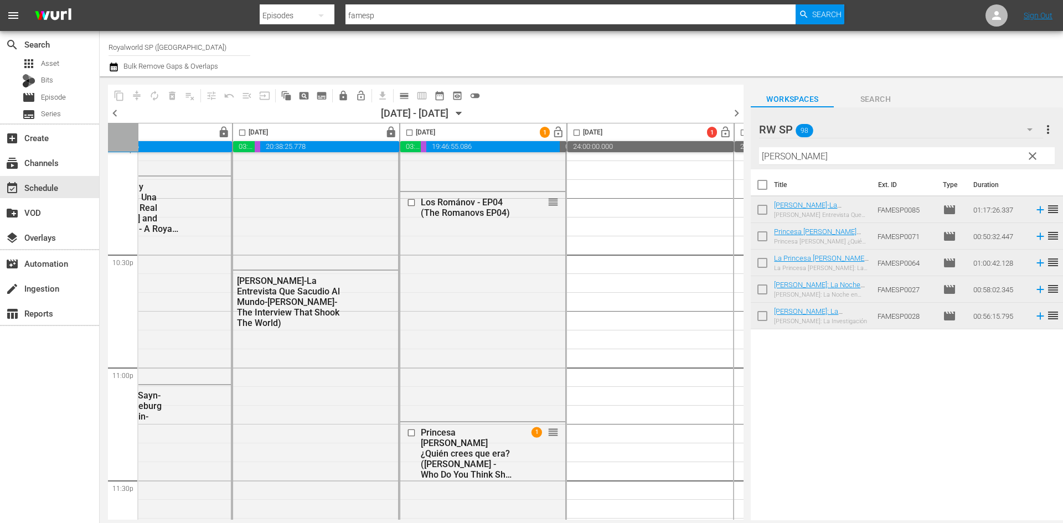
scroll to position [5060, 407]
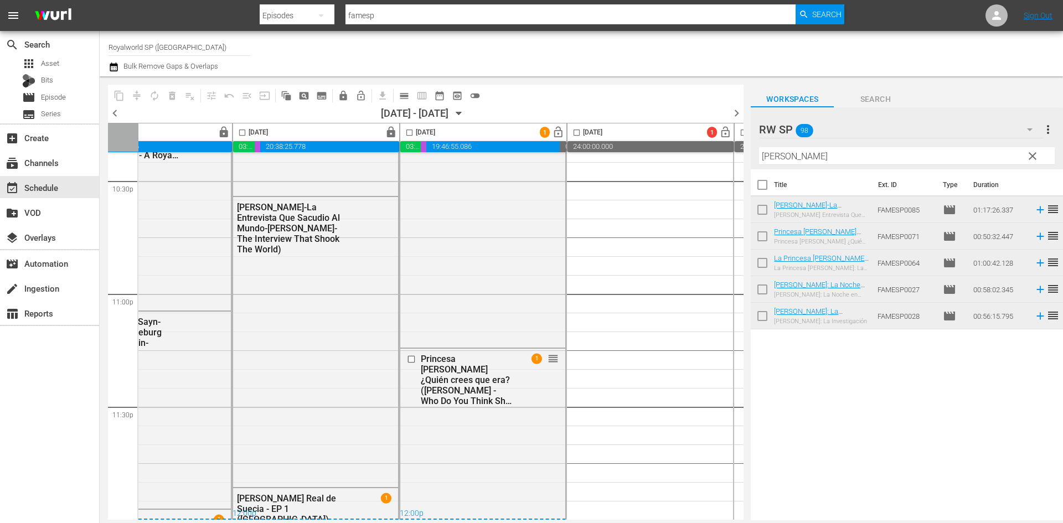
click at [411, 132] on input "checkbox" at bounding box center [409, 134] width 13 height 13
click at [132, 93] on span "compress" at bounding box center [136, 95] width 11 height 11
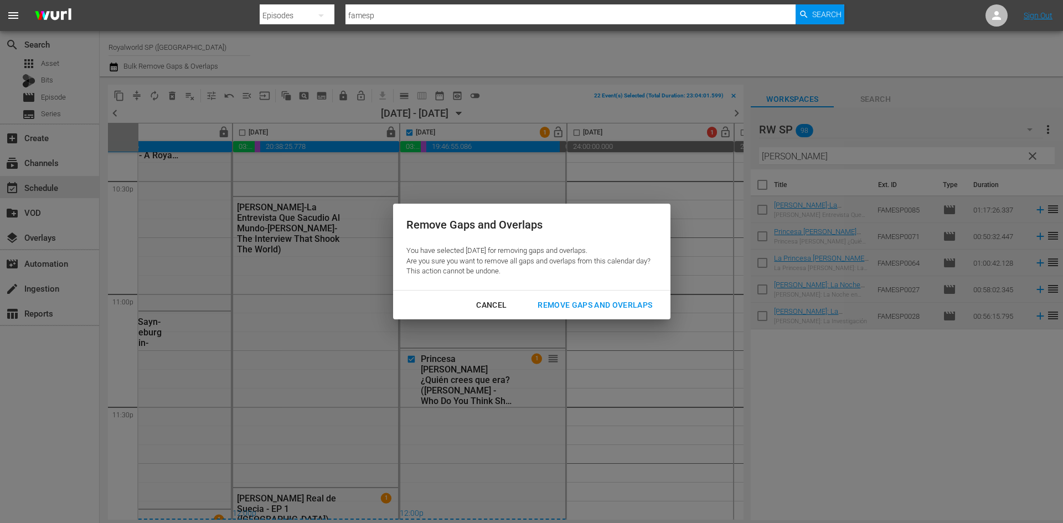
click at [642, 306] on div "Remove Gaps and Overlaps" at bounding box center [595, 305] width 132 height 14
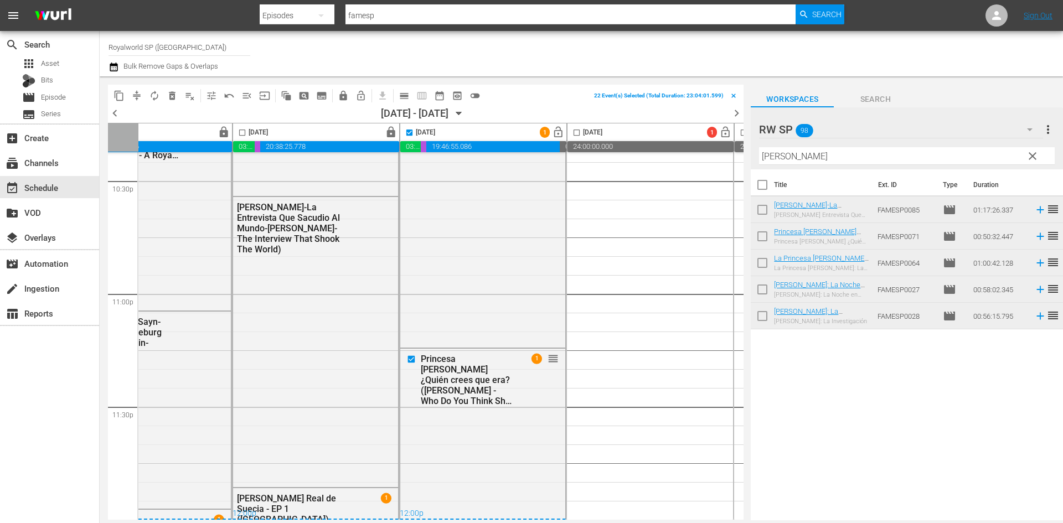
checkbox input "false"
click at [558, 133] on span "lock_open" at bounding box center [558, 132] width 13 height 13
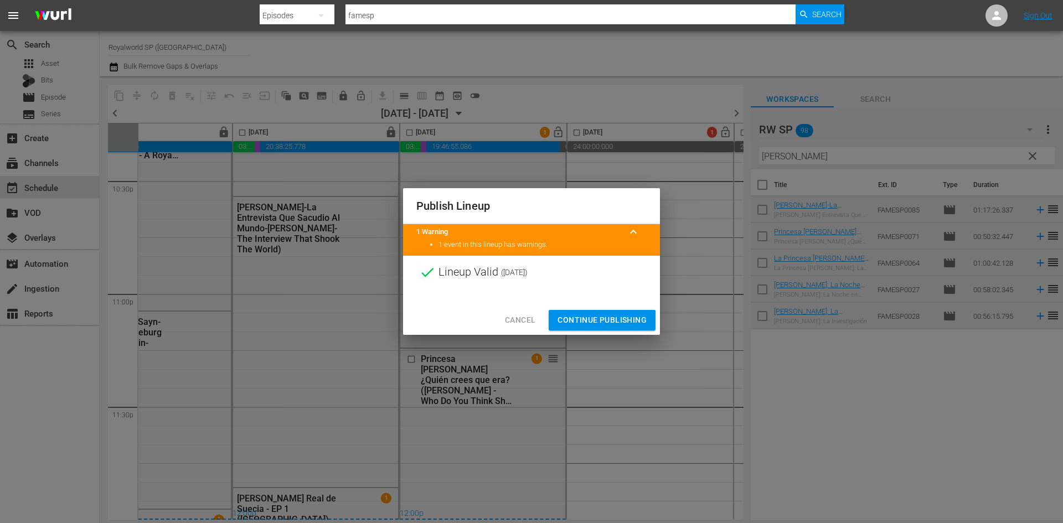
click at [615, 322] on span "Continue Publishing" at bounding box center [601, 320] width 89 height 14
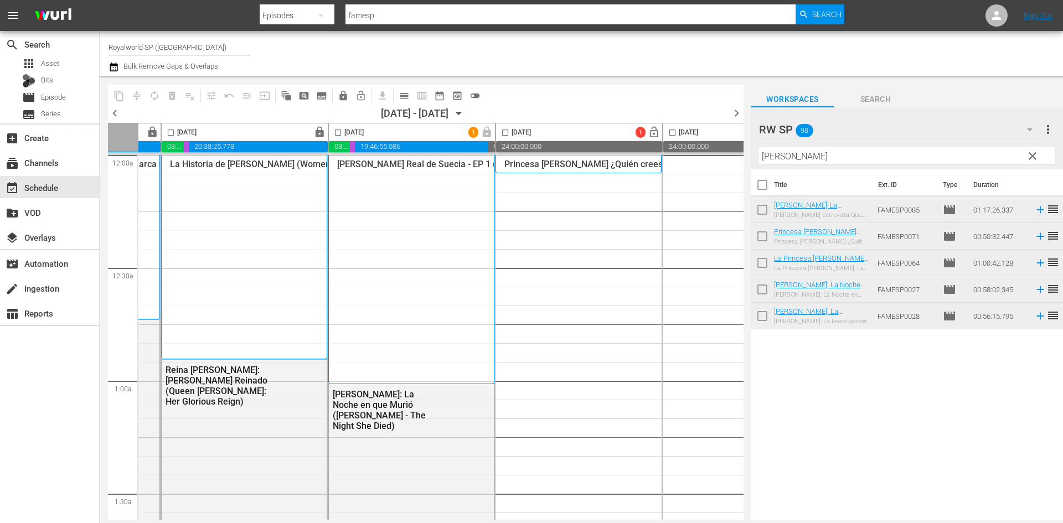
scroll to position [0, 570]
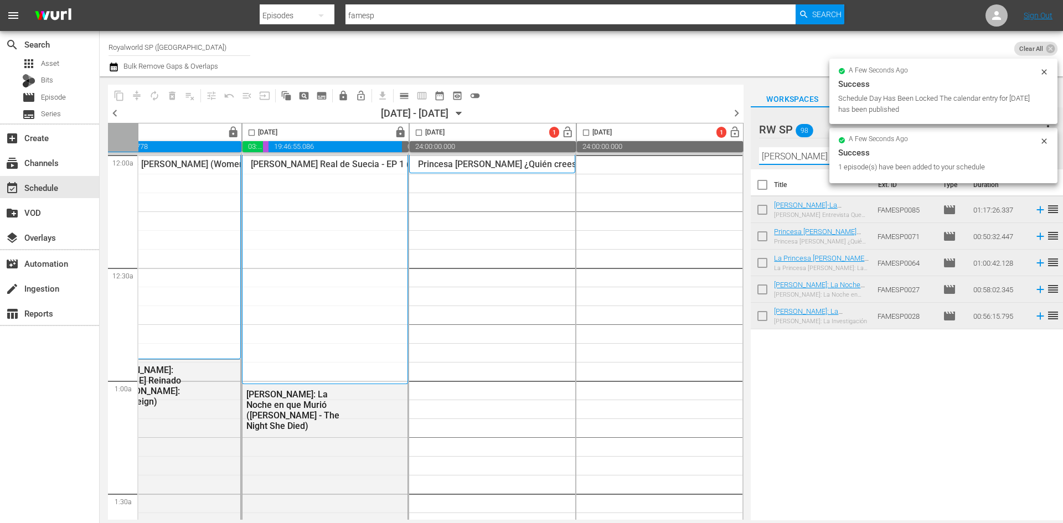
drag, startPoint x: 701, startPoint y: 142, endPoint x: 733, endPoint y: 157, distance: 34.9
click at [701, 142] on div "content_copy compress autorenew_outlined delete_forever_outlined playlist_remov…" at bounding box center [581, 298] width 963 height 444
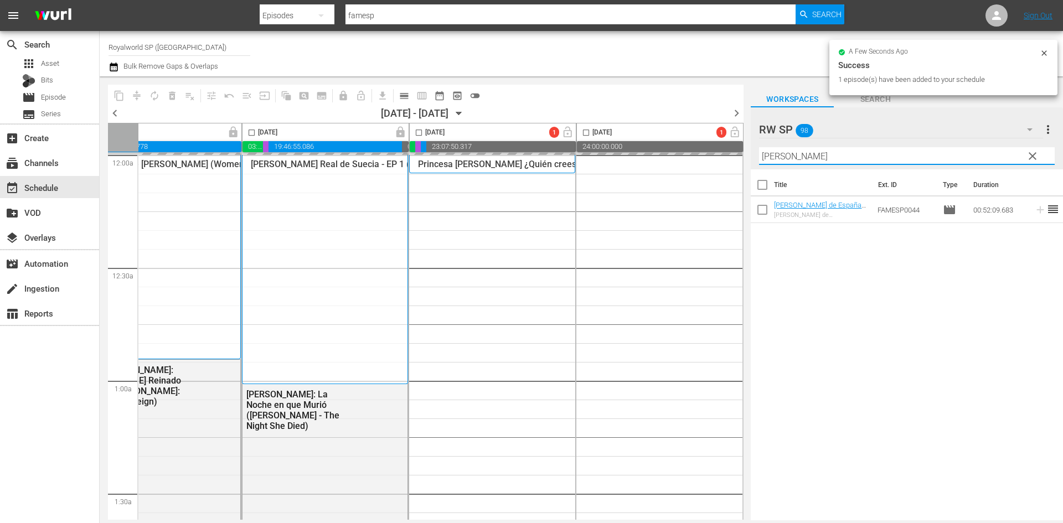
drag, startPoint x: 801, startPoint y: 159, endPoint x: 721, endPoint y: 150, distance: 80.8
click at [721, 150] on div "content_copy compress autorenew_outlined delete_forever_outlined playlist_remov…" at bounding box center [581, 298] width 963 height 444
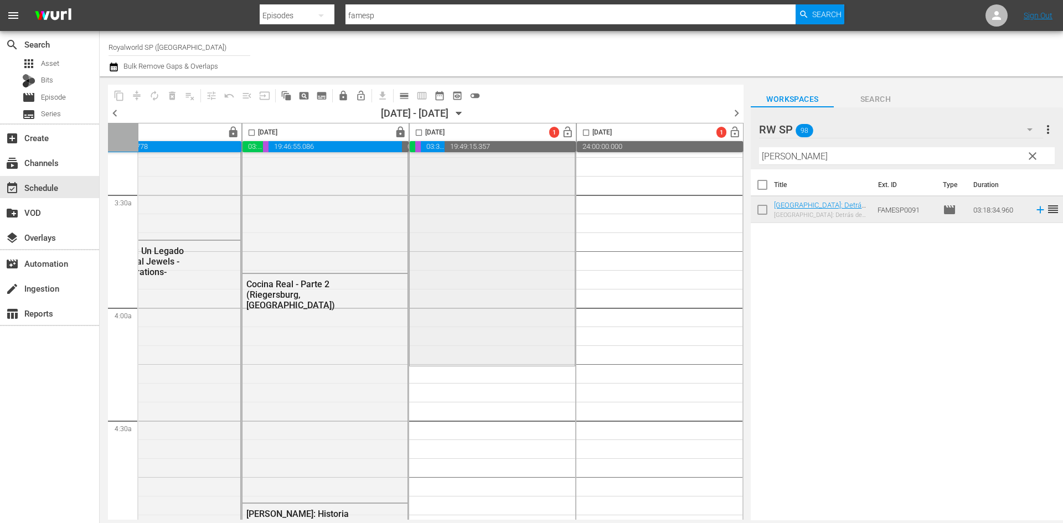
scroll to position [941, 570]
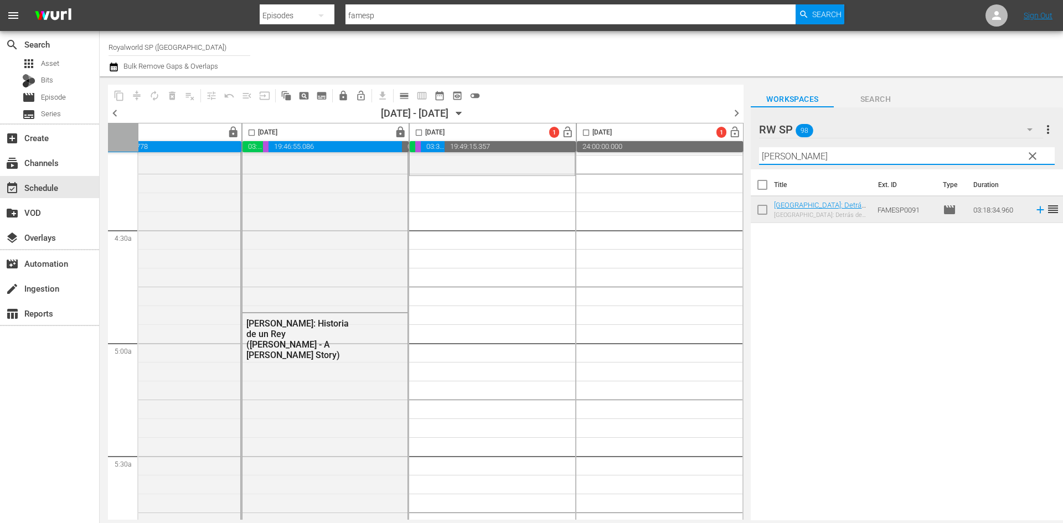
drag, startPoint x: 809, startPoint y: 158, endPoint x: 742, endPoint y: 154, distance: 67.1
click at [742, 154] on div "content_copy compress autorenew_outlined delete_forever_outlined playlist_remov…" at bounding box center [581, 298] width 963 height 444
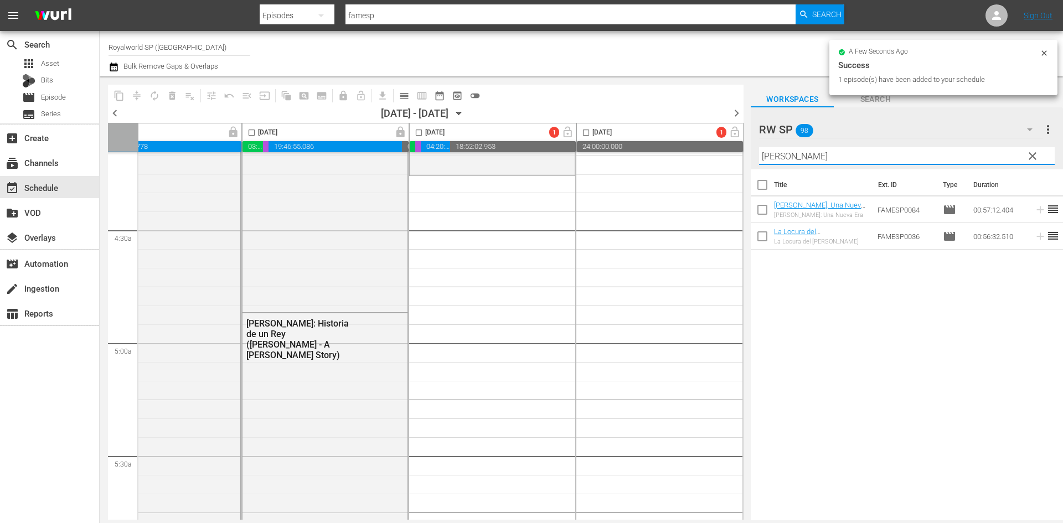
drag, startPoint x: 836, startPoint y: 149, endPoint x: 726, endPoint y: 150, distance: 109.6
click at [729, 150] on div "content_copy compress autorenew_outlined delete_forever_outlined playlist_remov…" at bounding box center [581, 298] width 963 height 444
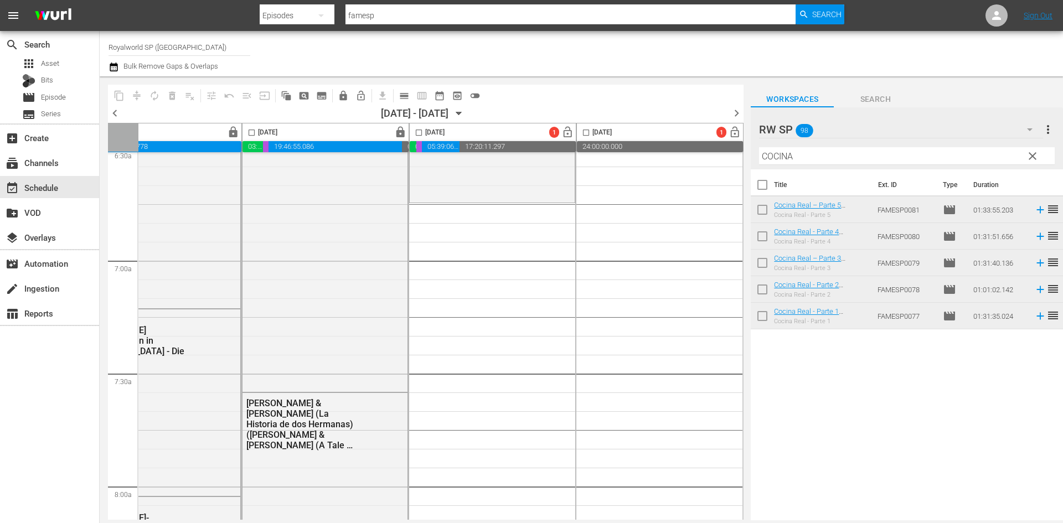
scroll to position [1494, 570]
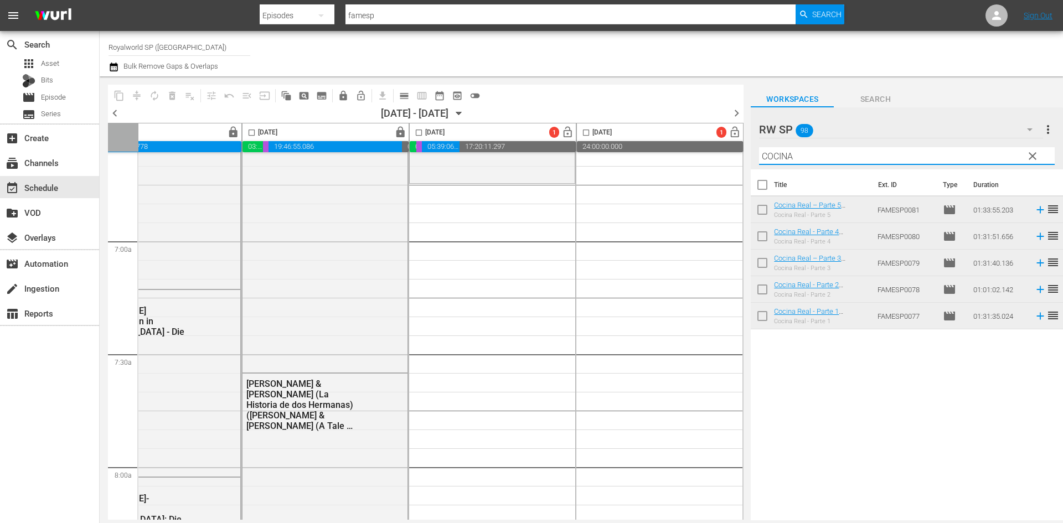
drag, startPoint x: 798, startPoint y: 156, endPoint x: 738, endPoint y: 157, distance: 59.8
click at [738, 157] on div "content_copy compress autorenew_outlined delete_forever_outlined playlist_remov…" at bounding box center [581, 298] width 963 height 444
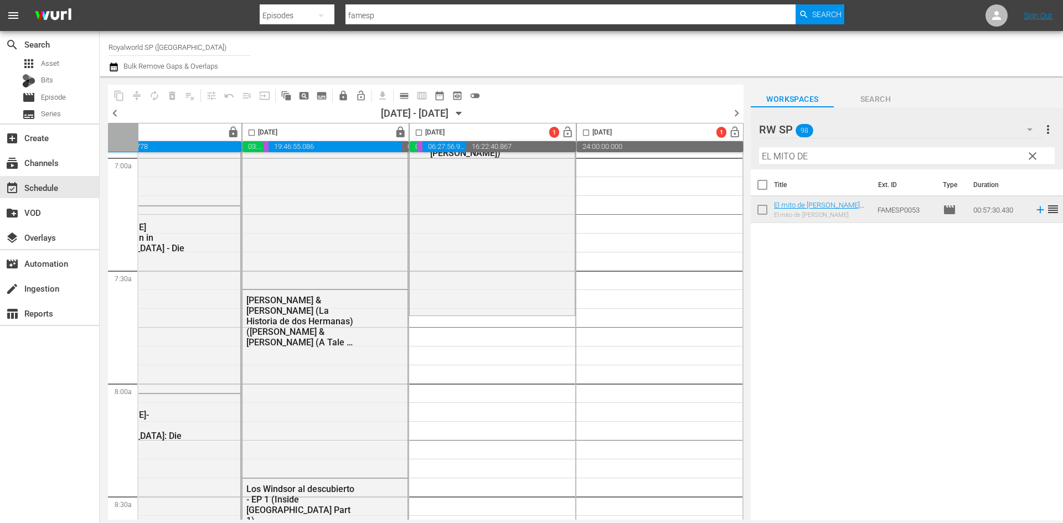
scroll to position [1716, 570]
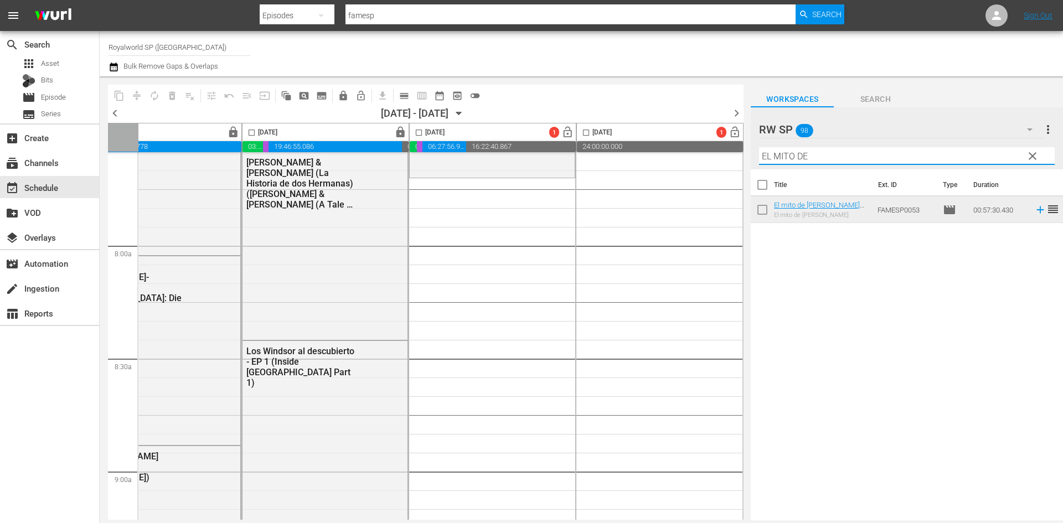
drag, startPoint x: 844, startPoint y: 160, endPoint x: 700, endPoint y: 162, distance: 143.4
click at [700, 162] on div "content_copy compress autorenew_outlined delete_forever_outlined playlist_remov…" at bounding box center [581, 298] width 963 height 444
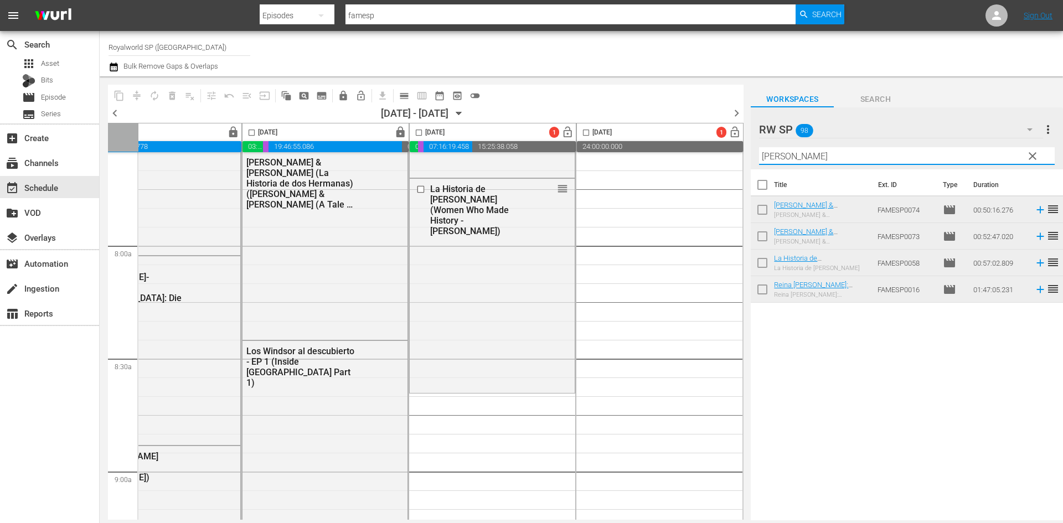
drag, startPoint x: 809, startPoint y: 156, endPoint x: 726, endPoint y: 158, distance: 83.6
click at [726, 158] on div "content_copy compress autorenew_outlined delete_forever_outlined playlist_remov…" at bounding box center [581, 298] width 963 height 444
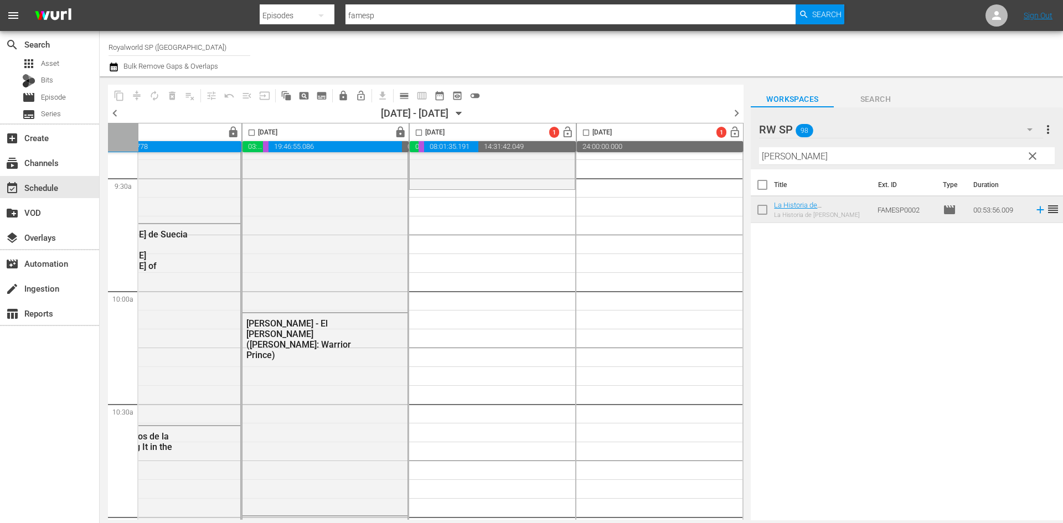
scroll to position [2103, 570]
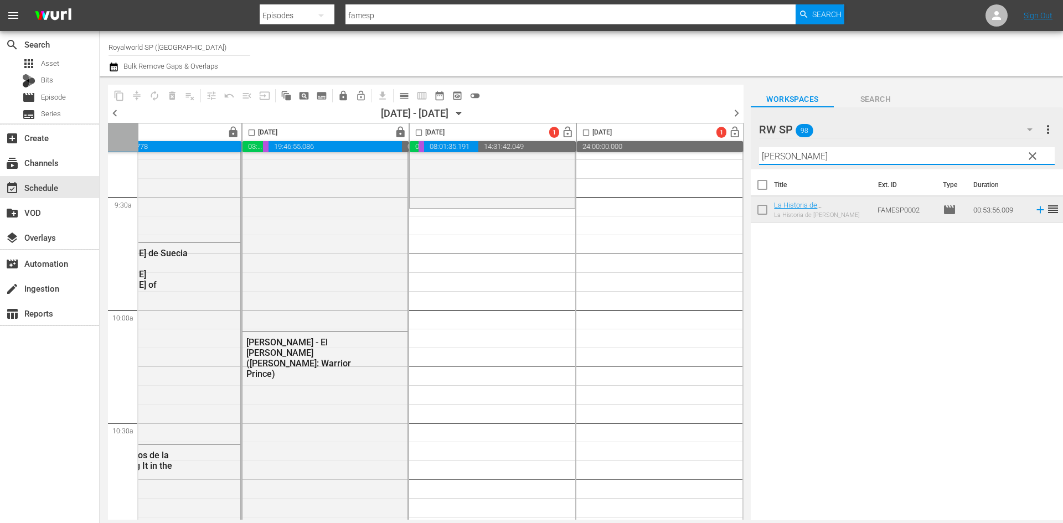
drag, startPoint x: 794, startPoint y: 158, endPoint x: 739, endPoint y: 159, distance: 55.4
click at [739, 159] on div "content_copy compress autorenew_outlined delete_forever_outlined playlist_remov…" at bounding box center [581, 298] width 963 height 444
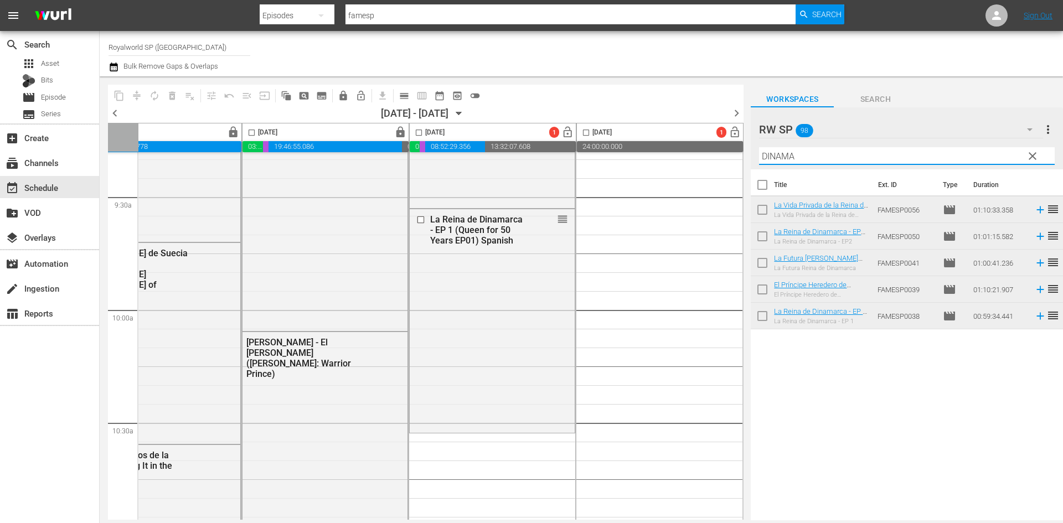
drag, startPoint x: 809, startPoint y: 158, endPoint x: 695, endPoint y: 153, distance: 114.1
click at [695, 153] on div "content_copy compress autorenew_outlined delete_forever_outlined playlist_remov…" at bounding box center [581, 298] width 963 height 444
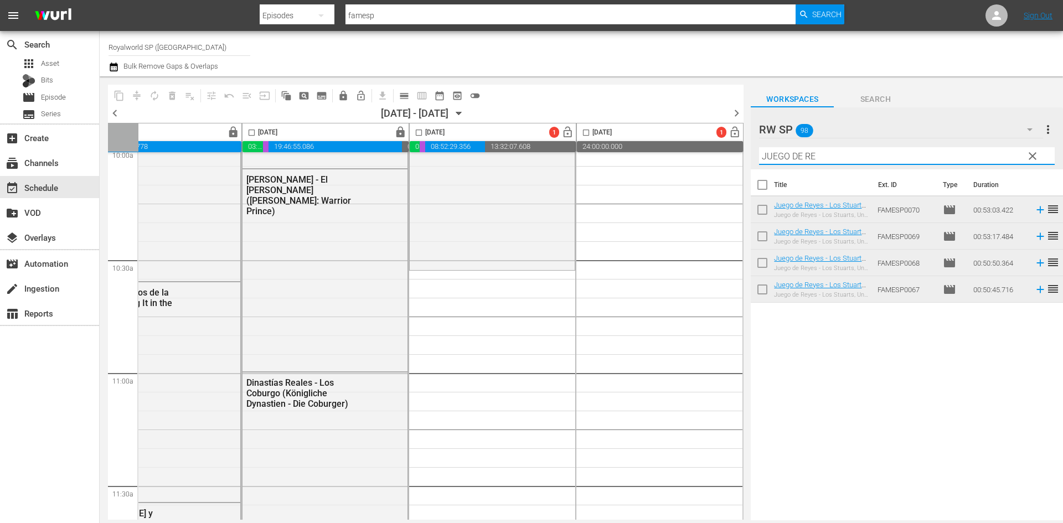
scroll to position [2269, 570]
type input "JUEGO DE RE"
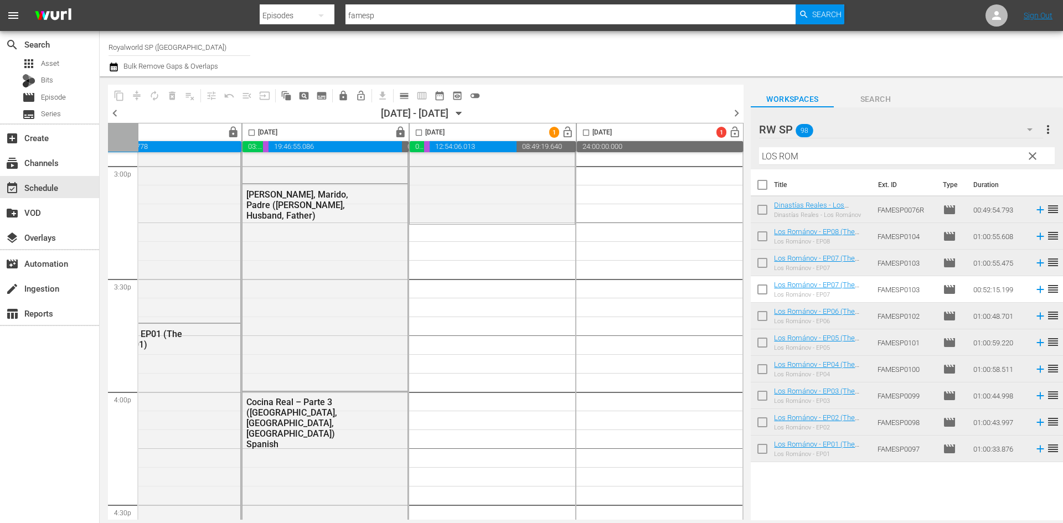
scroll to position [3432, 570]
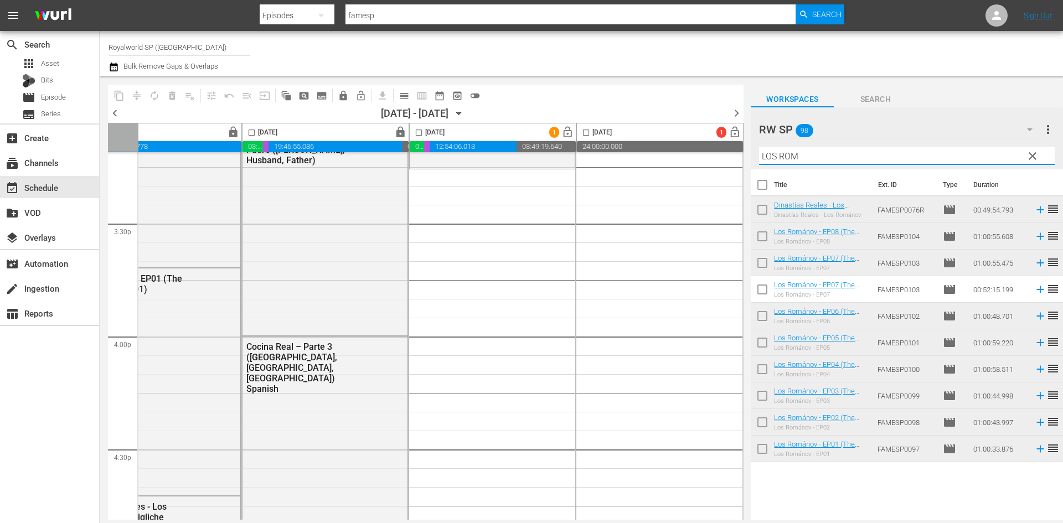
drag, startPoint x: 818, startPoint y: 152, endPoint x: 720, endPoint y: 152, distance: 98.0
click at [720, 152] on div "content_copy compress autorenew_outlined delete_forever_outlined playlist_remov…" at bounding box center [581, 298] width 963 height 444
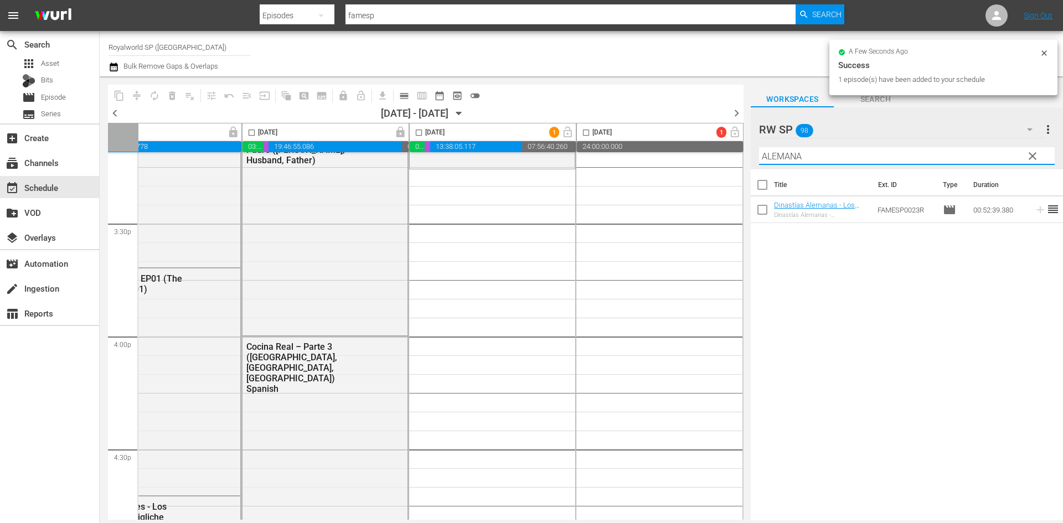
drag, startPoint x: 808, startPoint y: 155, endPoint x: 752, endPoint y: 154, distance: 56.5
click at [752, 154] on div "RW SP 98 RW SP more_vert clear Filter by Title ALEMANA" at bounding box center [907, 138] width 312 height 62
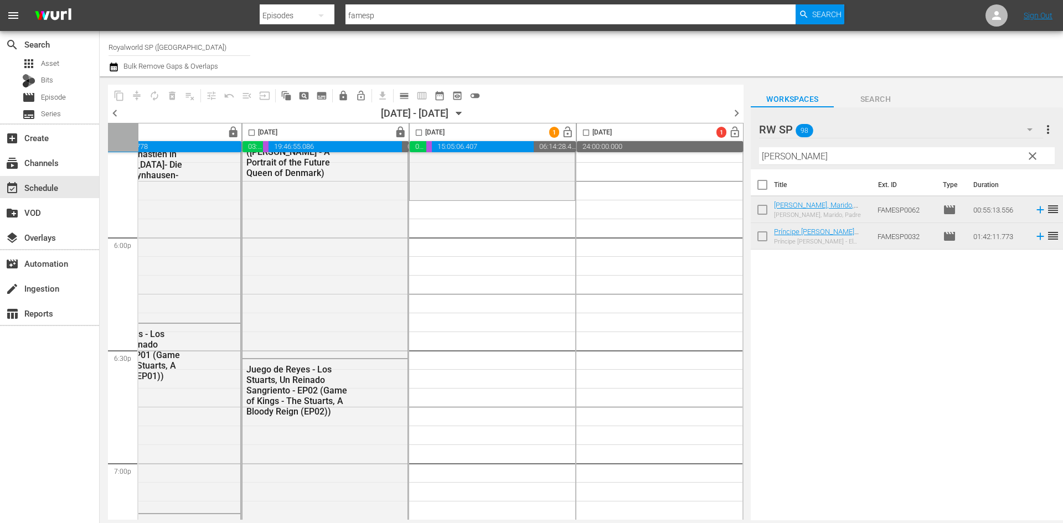
scroll to position [3930, 570]
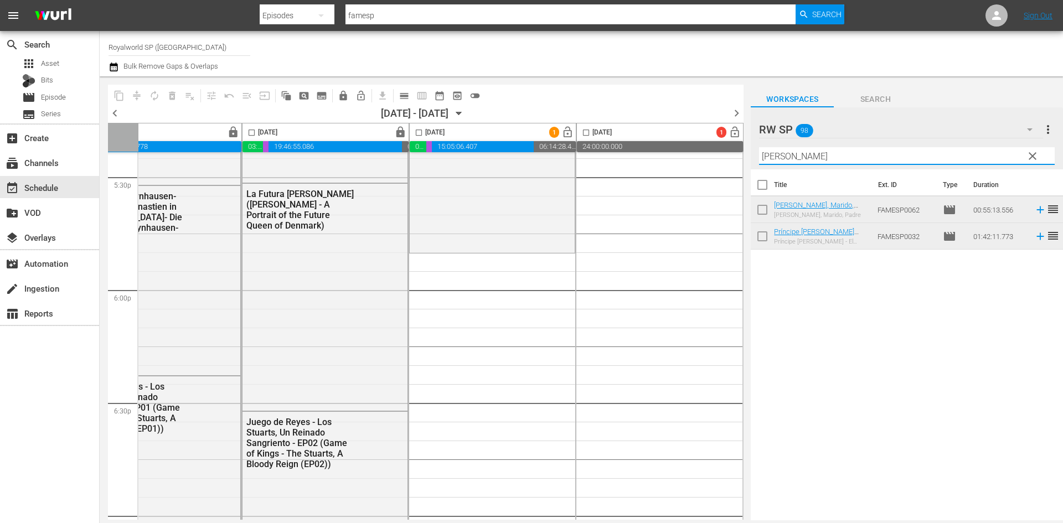
drag, startPoint x: 830, startPoint y: 158, endPoint x: 719, endPoint y: 160, distance: 111.3
click at [719, 160] on div "content_copy compress autorenew_outlined delete_forever_outlined playlist_remov…" at bounding box center [581, 298] width 963 height 444
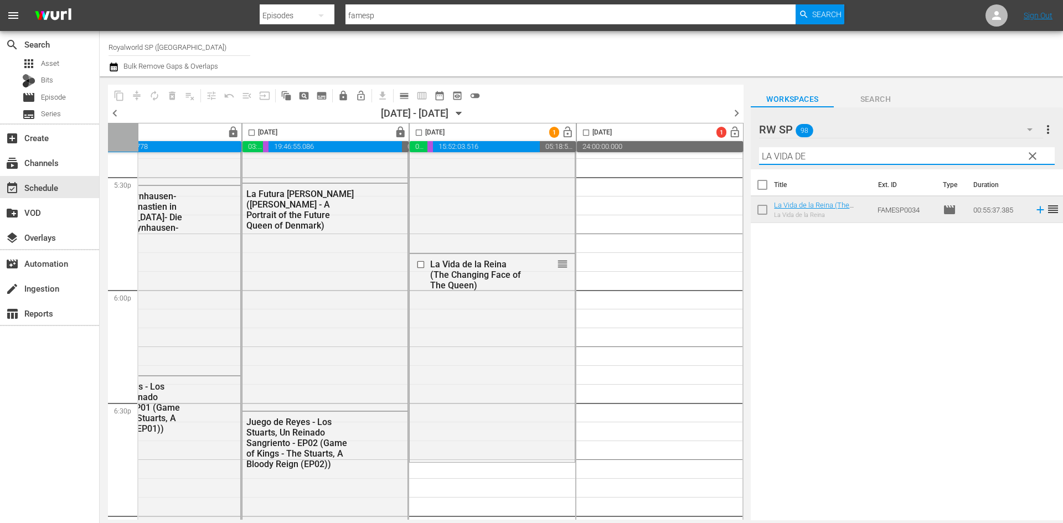
click at [777, 155] on input "LA VIDA DE" at bounding box center [907, 156] width 296 height 18
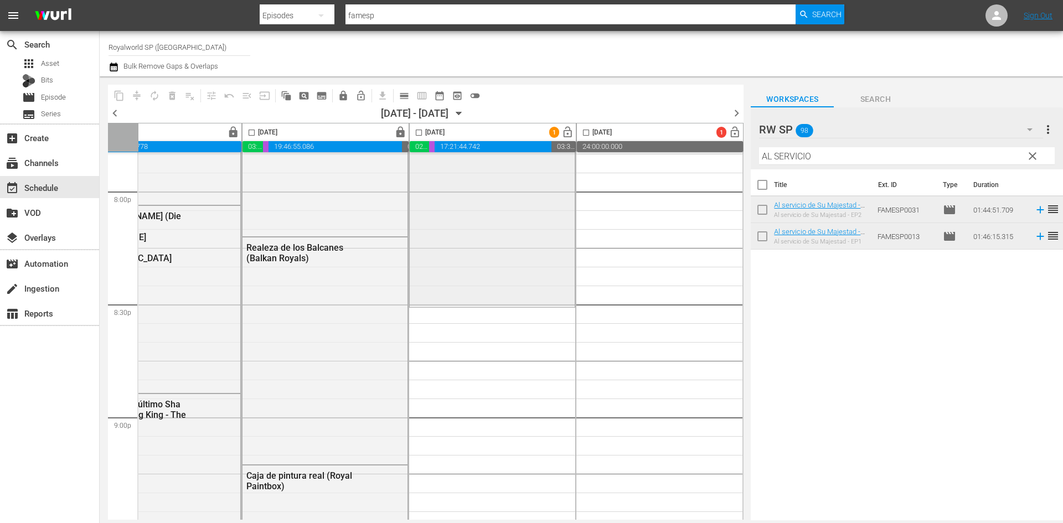
scroll to position [4539, 570]
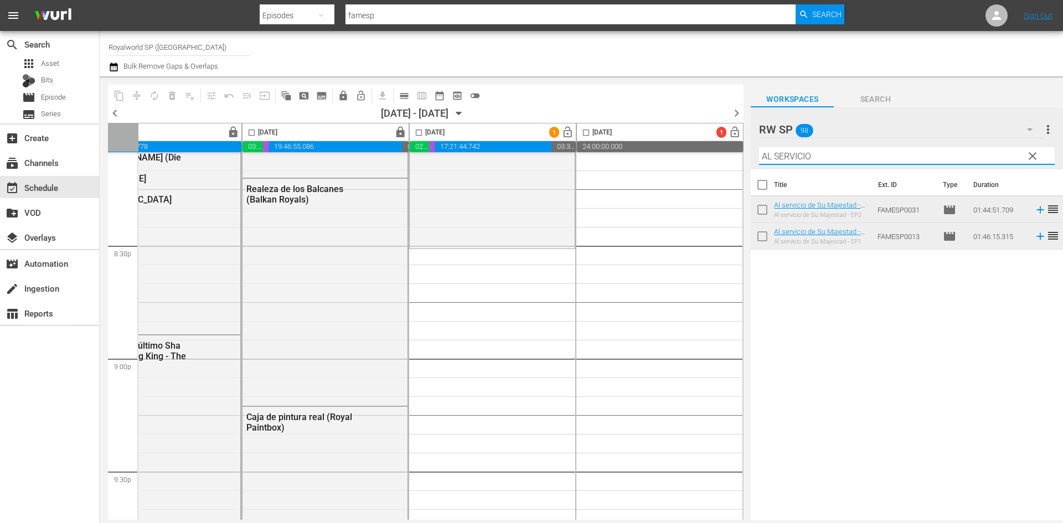
drag, startPoint x: 862, startPoint y: 158, endPoint x: 708, endPoint y: 152, distance: 154.0
click at [709, 152] on div "content_copy compress autorenew_outlined delete_forever_outlined playlist_remov…" at bounding box center [581, 298] width 963 height 444
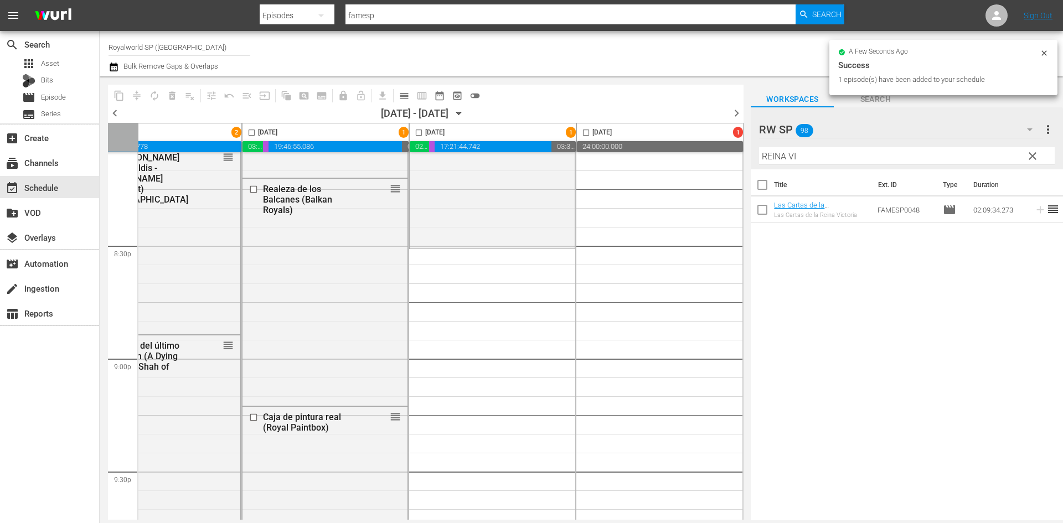
click at [811, 161] on input "REINA VI" at bounding box center [907, 156] width 296 height 18
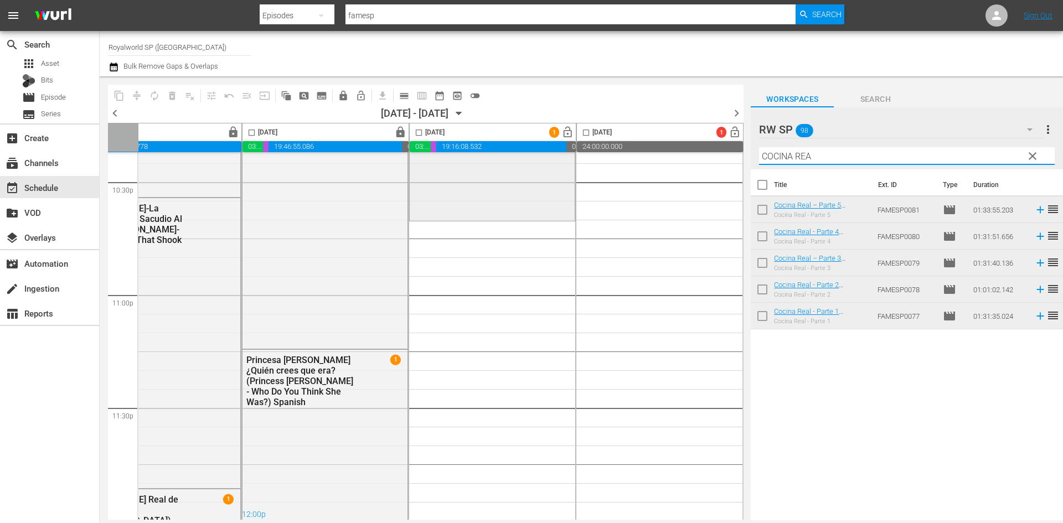
scroll to position [5060, 570]
type input "COCINA REA"
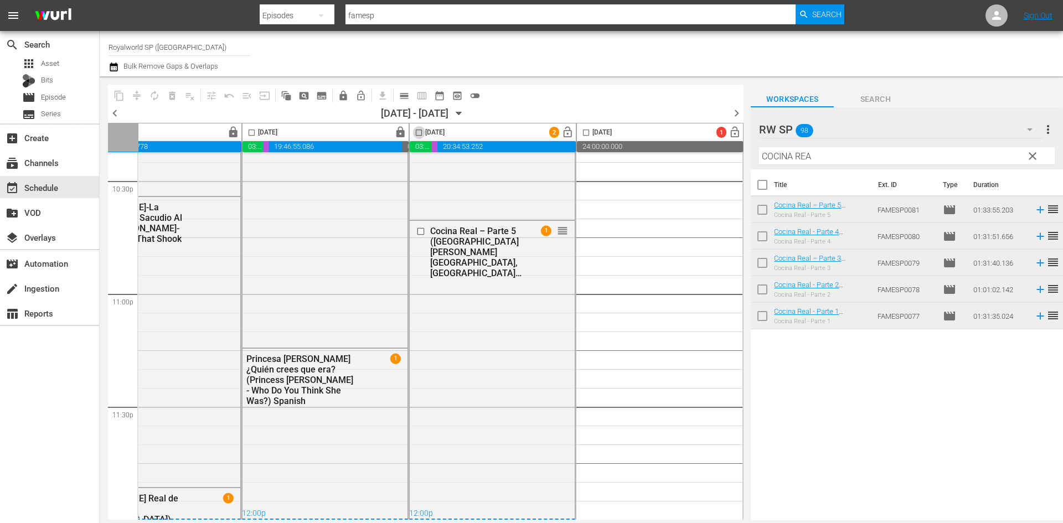
click at [414, 128] on input "checkbox" at bounding box center [418, 134] width 13 height 13
click at [137, 95] on span "compress" at bounding box center [136, 95] width 11 height 11
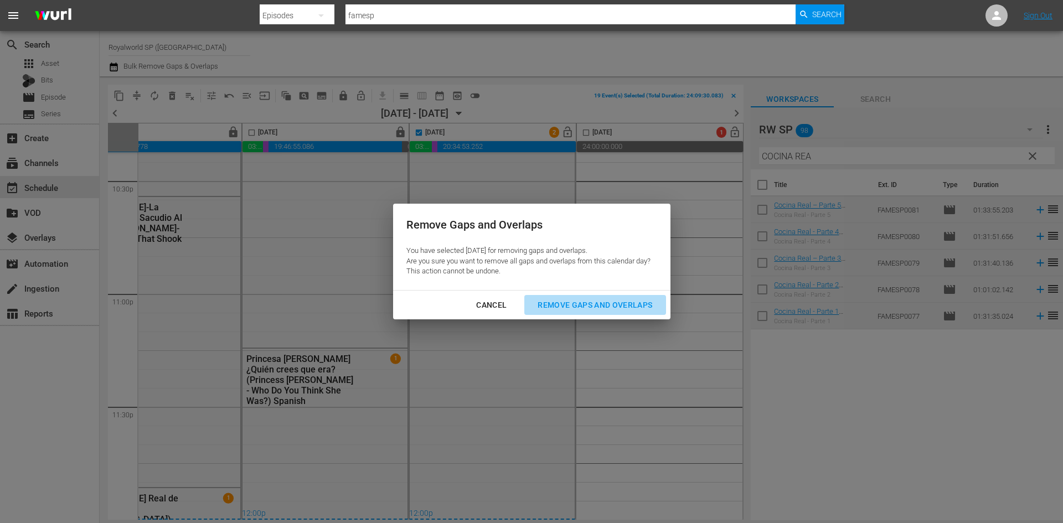
click at [600, 305] on div "Remove Gaps and Overlaps" at bounding box center [595, 305] width 132 height 14
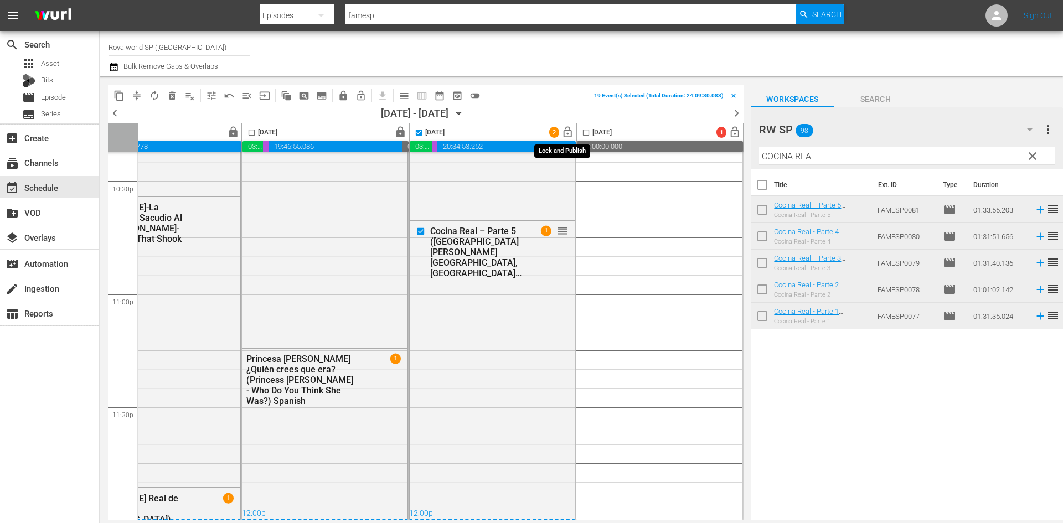
checkbox input "false"
click at [561, 135] on span "lock_open" at bounding box center [567, 132] width 13 height 13
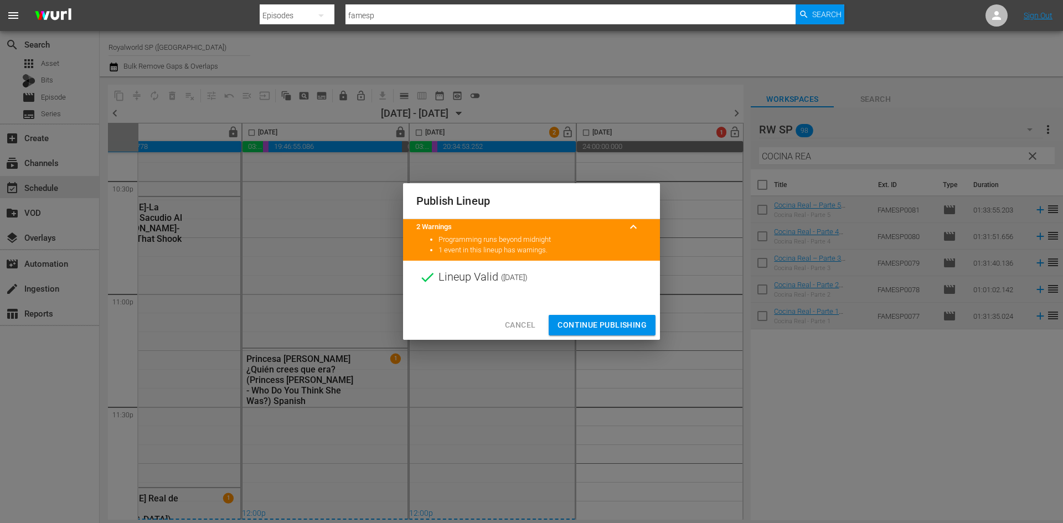
click at [633, 325] on span "Continue Publishing" at bounding box center [601, 325] width 89 height 14
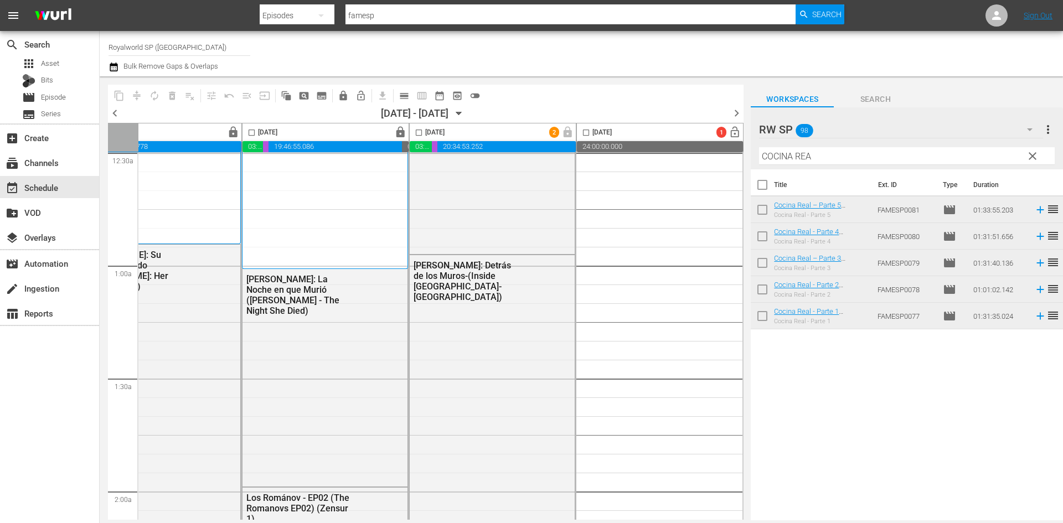
scroll to position [0, 570]
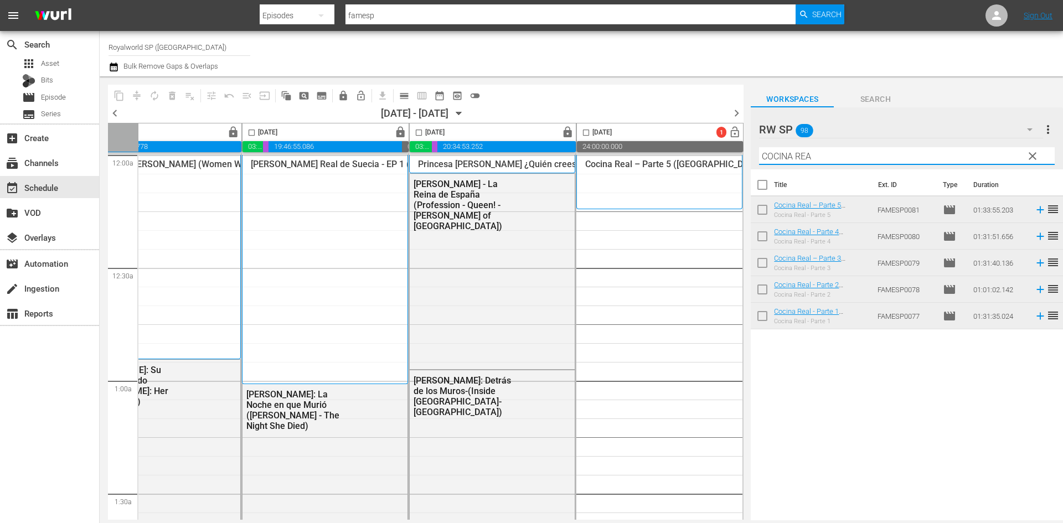
click at [823, 164] on div "Filter by Title COCINA REA" at bounding box center [907, 156] width 296 height 27
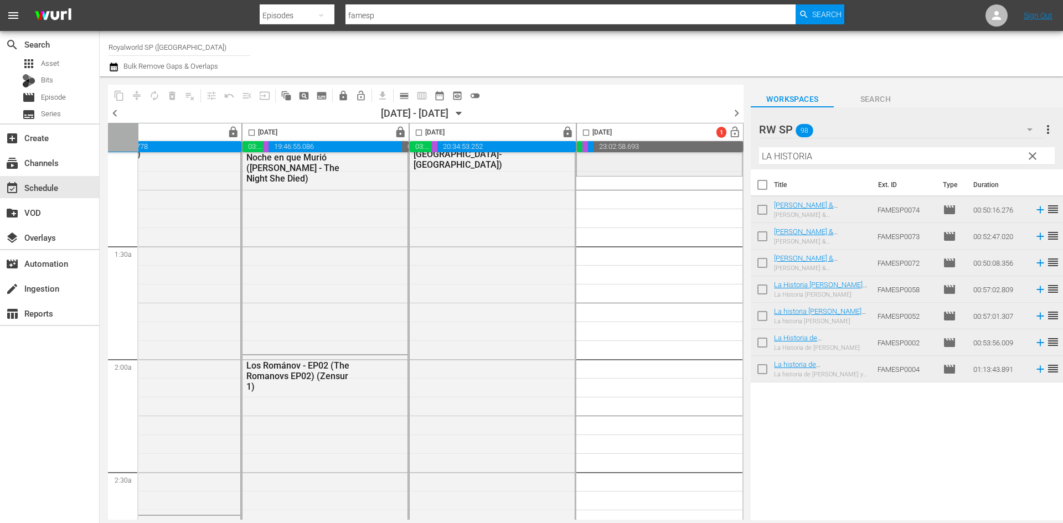
scroll to position [221, 570]
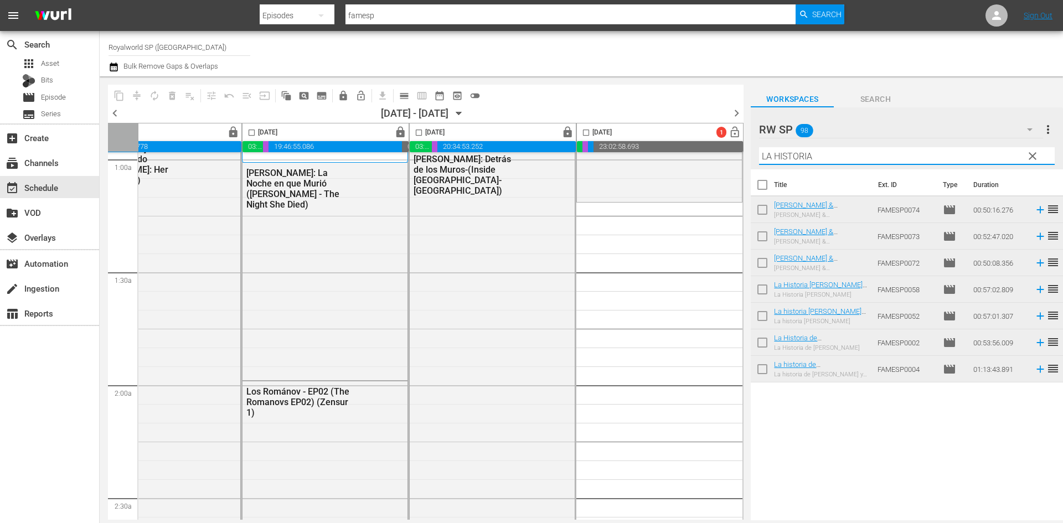
drag, startPoint x: 811, startPoint y: 154, endPoint x: 765, endPoint y: 157, distance: 46.0
click at [765, 157] on input "LA HISTORIA" at bounding box center [907, 156] width 296 height 18
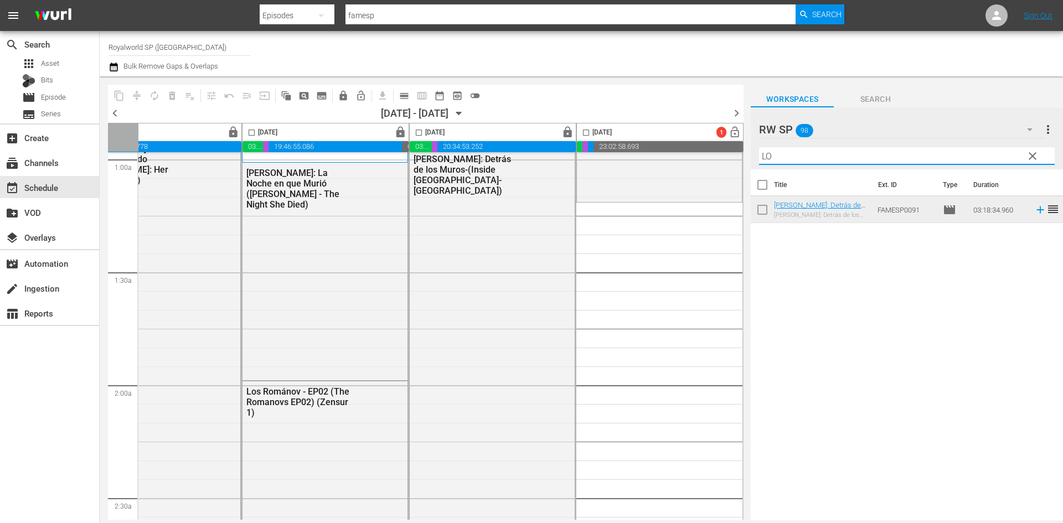
type input "L"
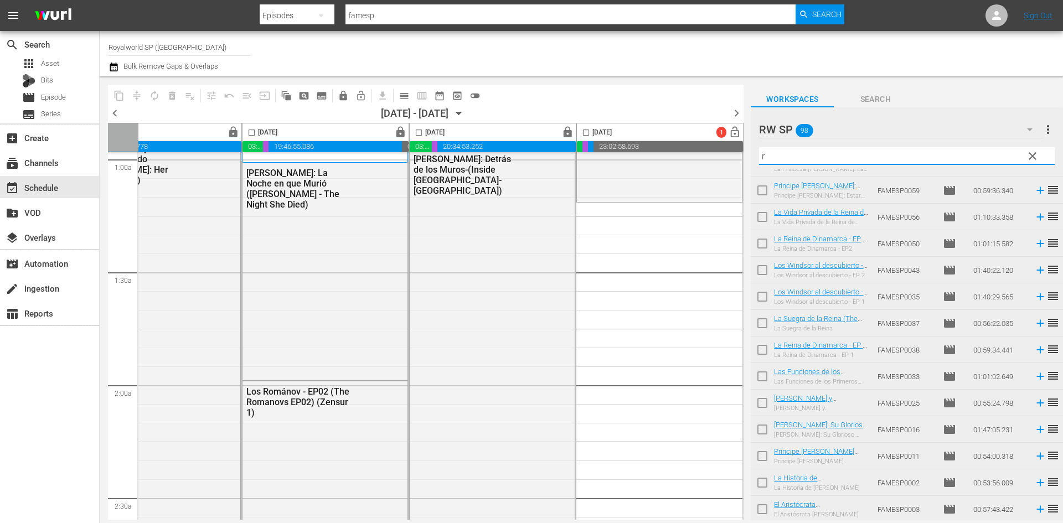
scroll to position [286, 0]
click at [788, 155] on input "r" at bounding box center [907, 156] width 296 height 18
click at [789, 155] on input "r" at bounding box center [907, 156] width 296 height 18
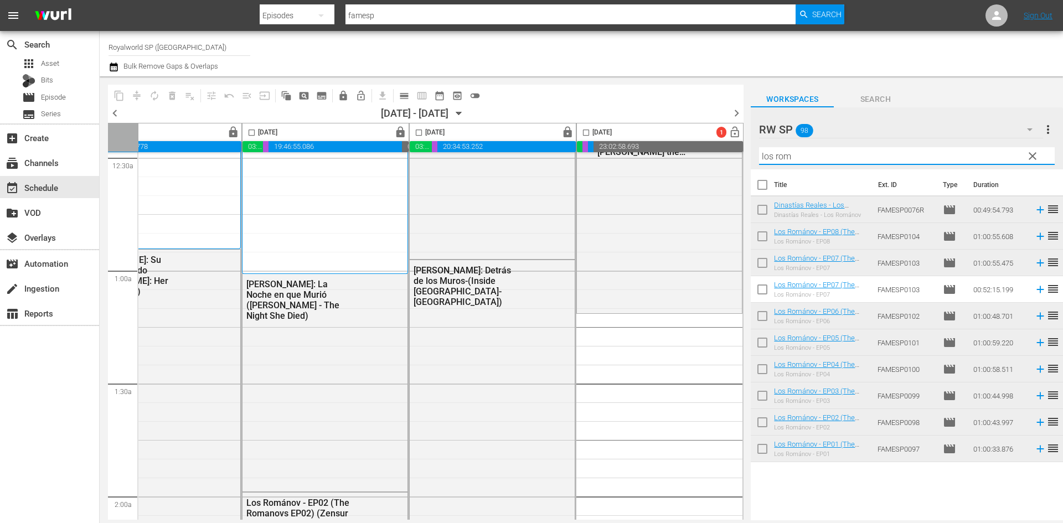
scroll to position [111, 570]
type input "los rom"
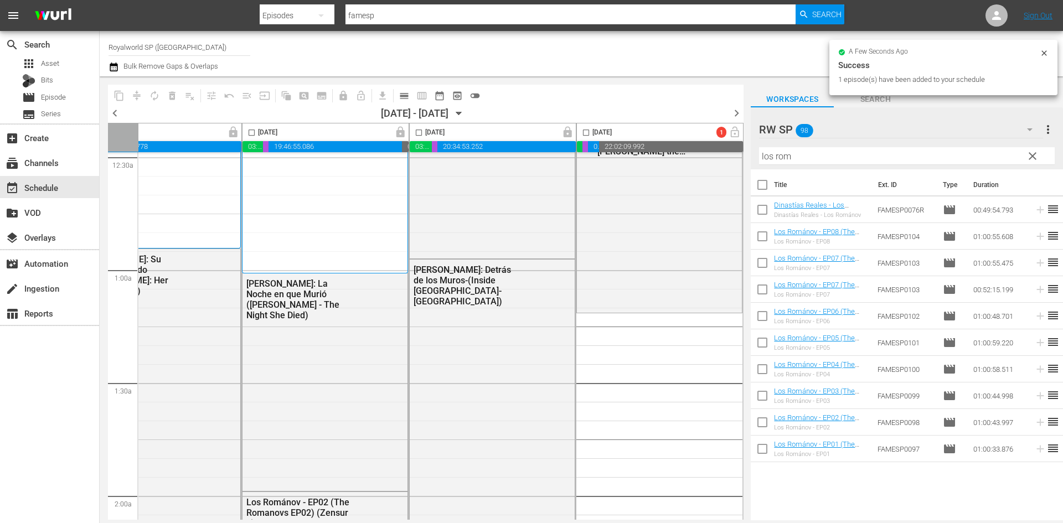
scroll to position [277, 570]
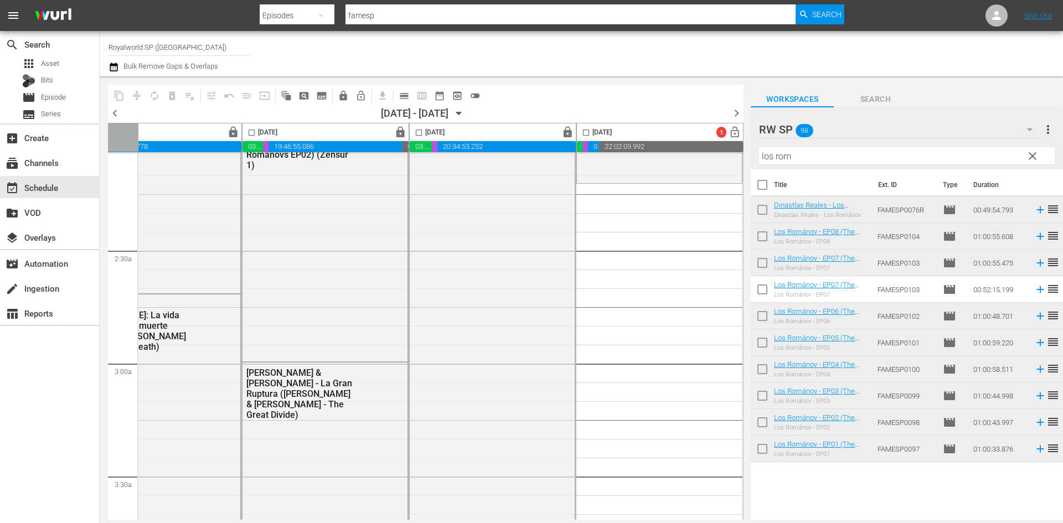
scroll to position [477, 570]
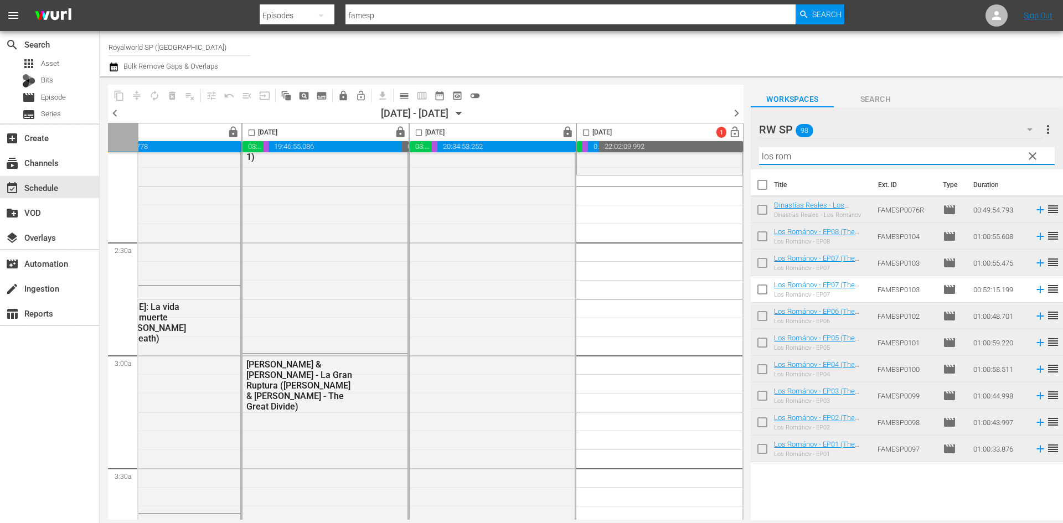
click at [810, 155] on input "los rom" at bounding box center [907, 156] width 296 height 18
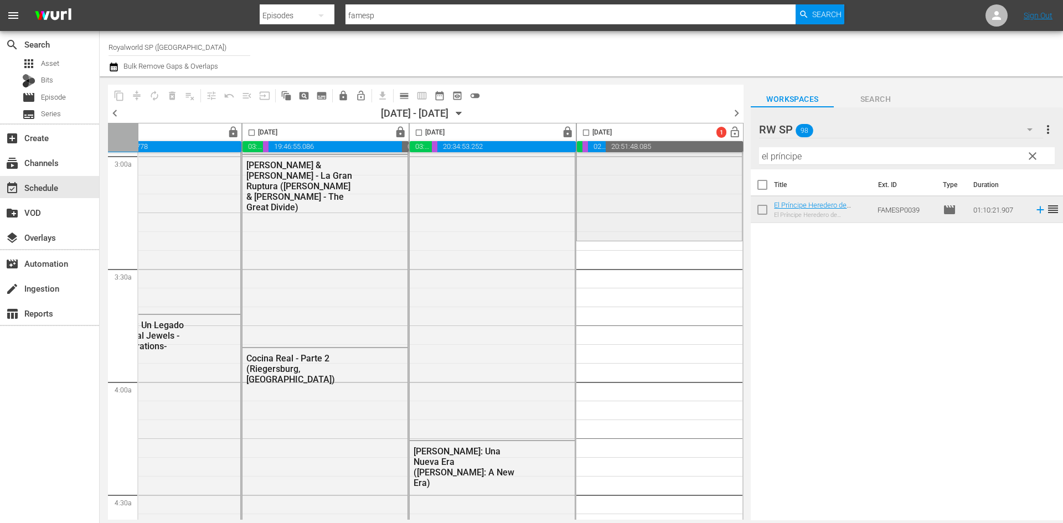
scroll to position [699, 570]
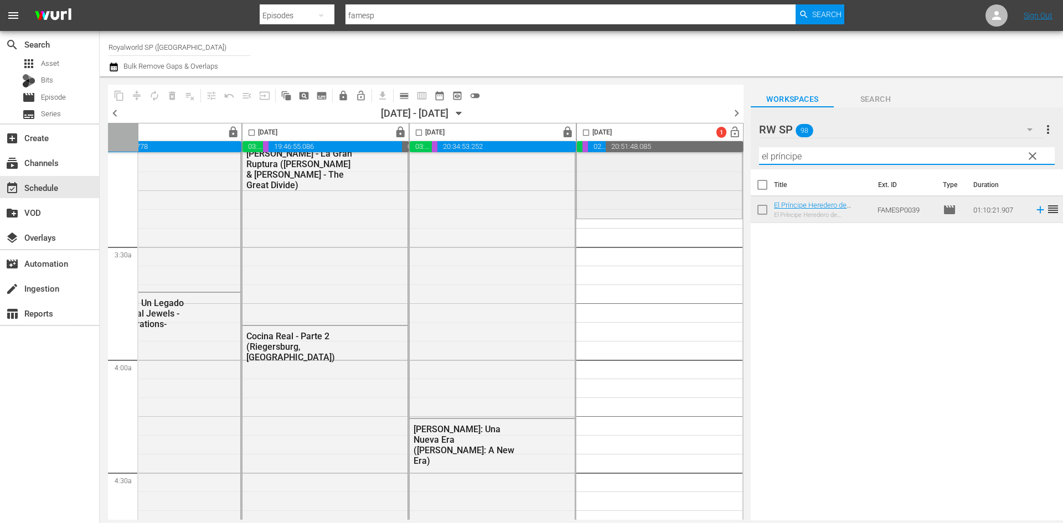
drag, startPoint x: 827, startPoint y: 158, endPoint x: 689, endPoint y: 157, distance: 138.4
click at [689, 157] on div "content_copy compress autorenew_outlined delete_forever_outlined playlist_remov…" at bounding box center [581, 298] width 963 height 444
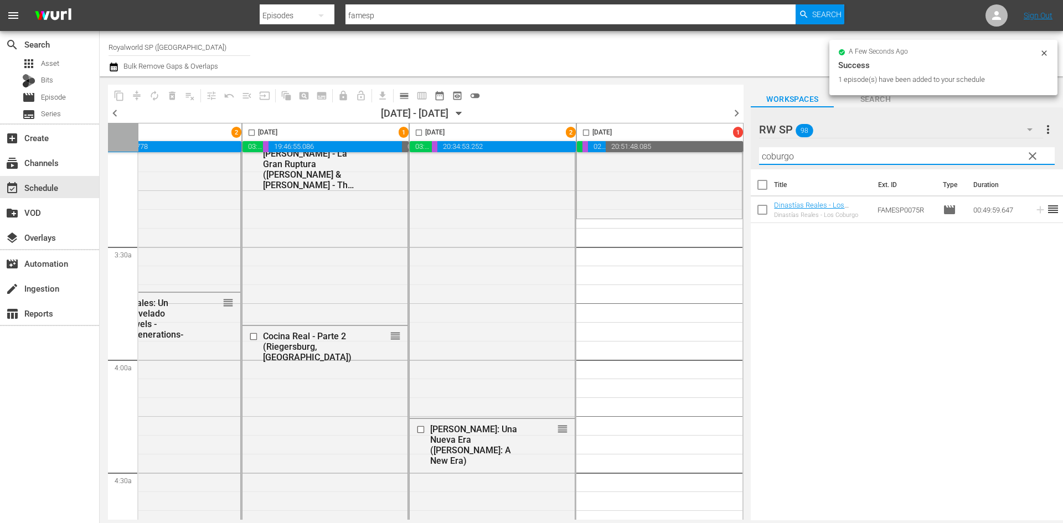
click at [761, 155] on input "coburgo" at bounding box center [907, 156] width 296 height 18
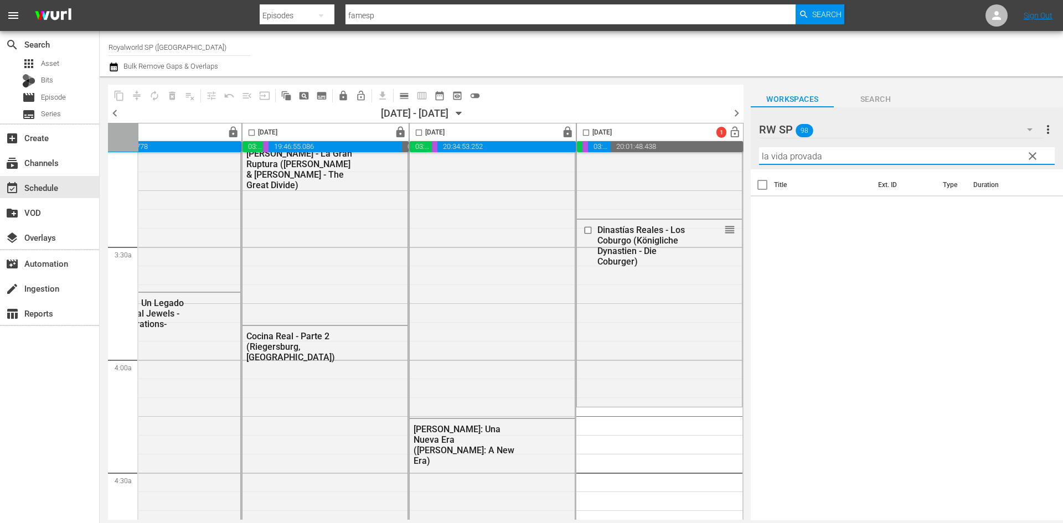
click at [798, 158] on input "la vida provada" at bounding box center [907, 156] width 296 height 18
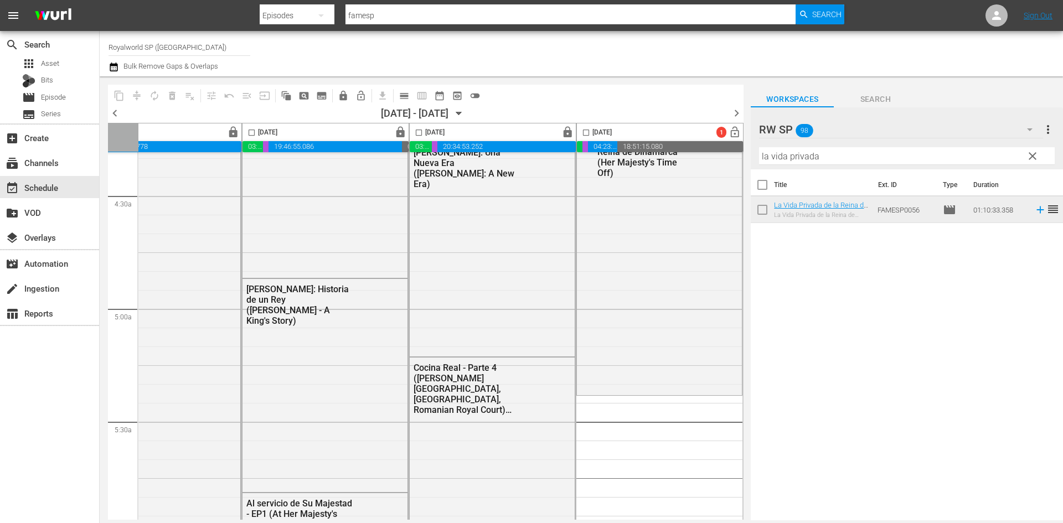
scroll to position [865, 570]
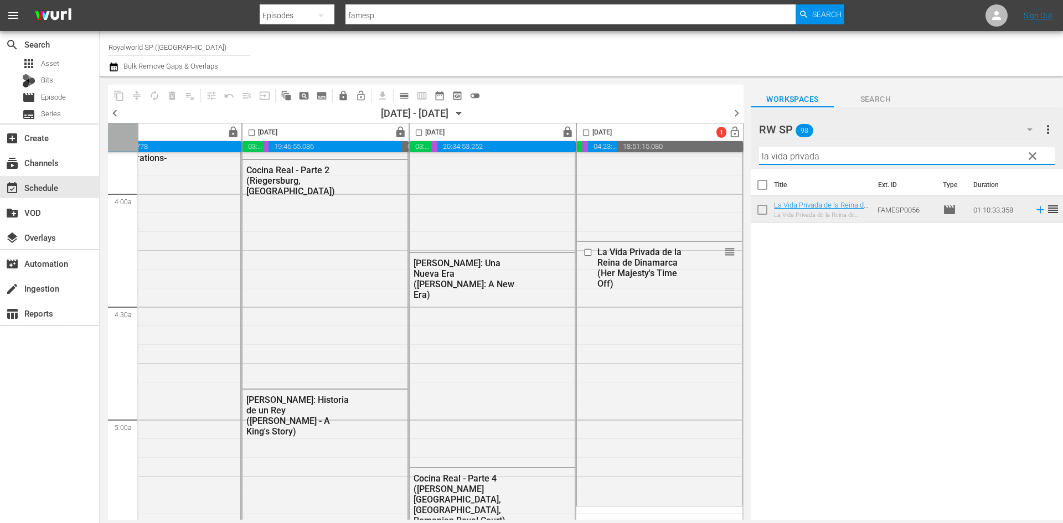
click at [873, 163] on input "la vida privada" at bounding box center [907, 156] width 296 height 18
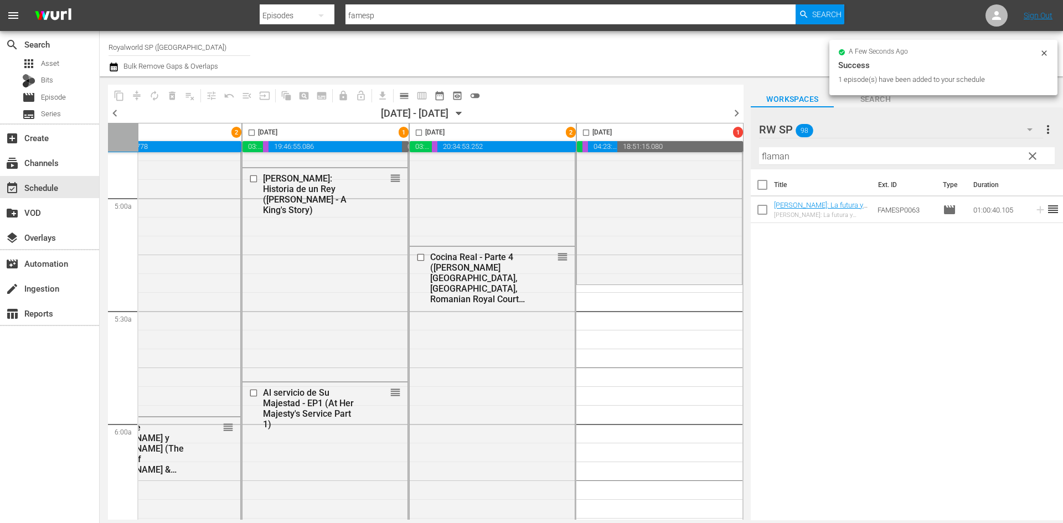
click at [736, 159] on div "content_copy compress autorenew_outlined delete_forever_outlined playlist_remov…" at bounding box center [581, 298] width 963 height 444
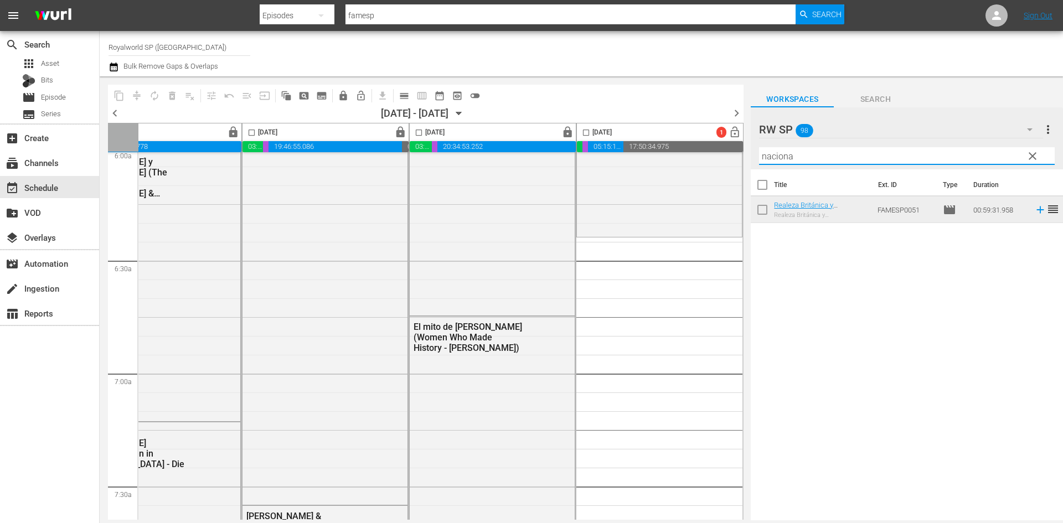
scroll to position [1363, 570]
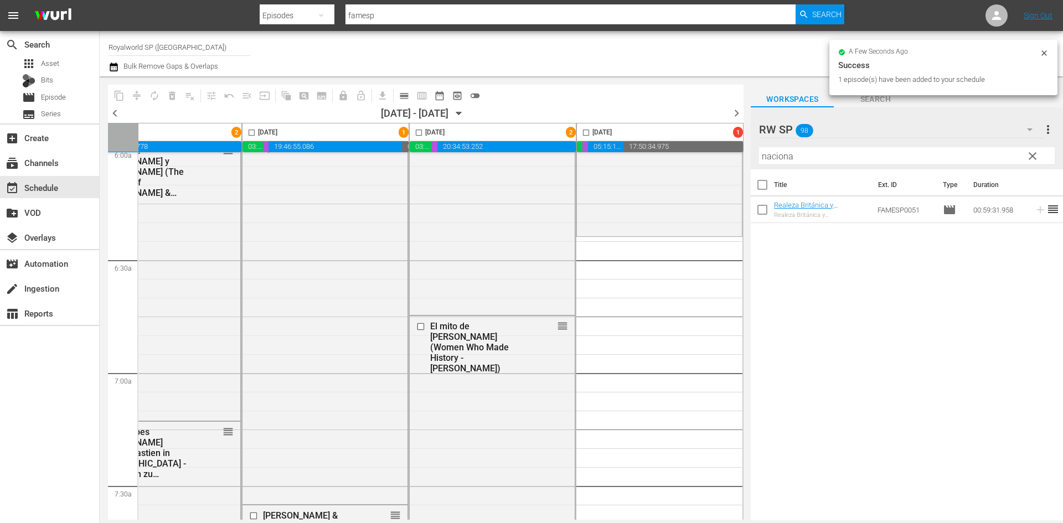
click at [719, 164] on div "content_copy compress autorenew_outlined delete_forever_outlined playlist_remov…" at bounding box center [581, 298] width 963 height 444
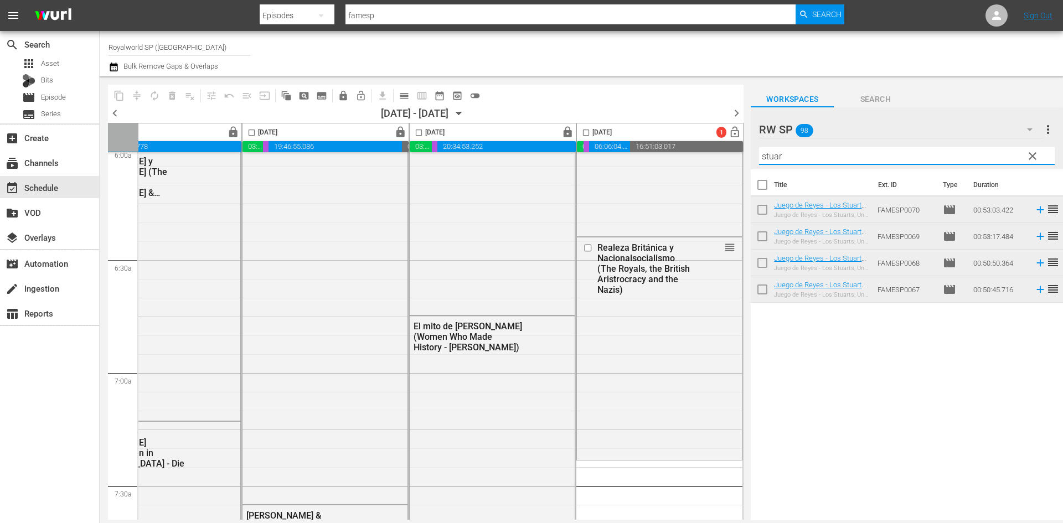
type input "stuar"
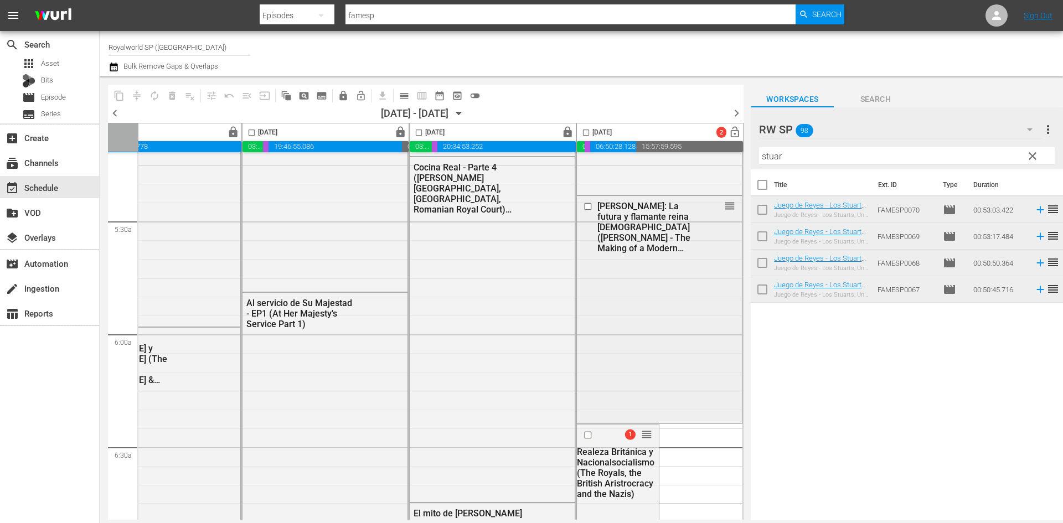
scroll to position [1141, 570]
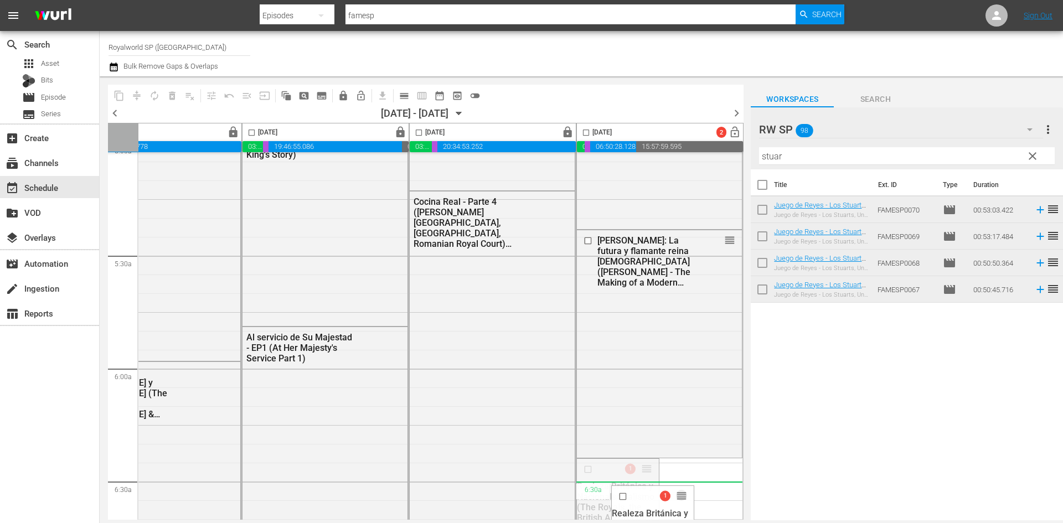
drag, startPoint x: 643, startPoint y: 467, endPoint x: 682, endPoint y: 492, distance: 46.5
click at [580, 132] on input "checkbox" at bounding box center [586, 134] width 13 height 13
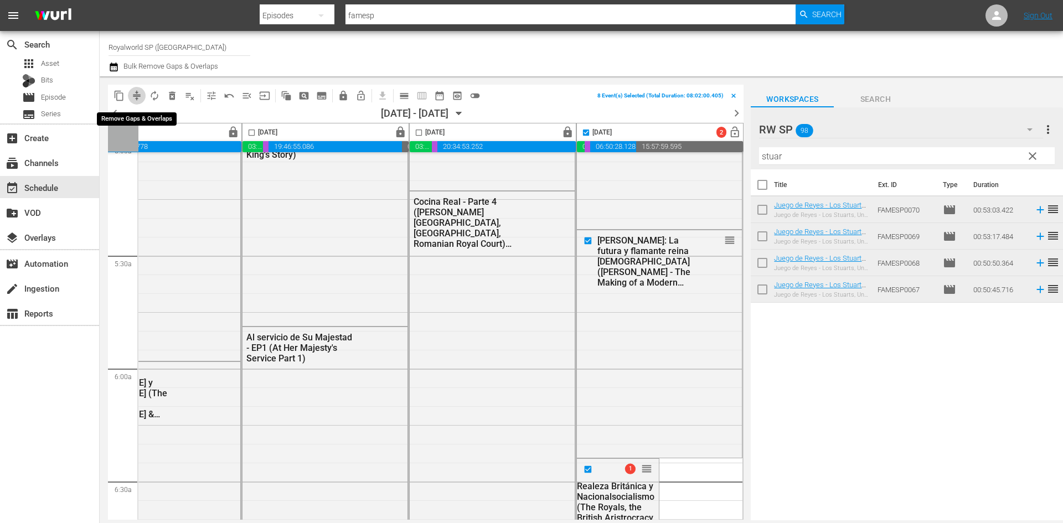
click at [135, 92] on span "compress" at bounding box center [136, 95] width 11 height 11
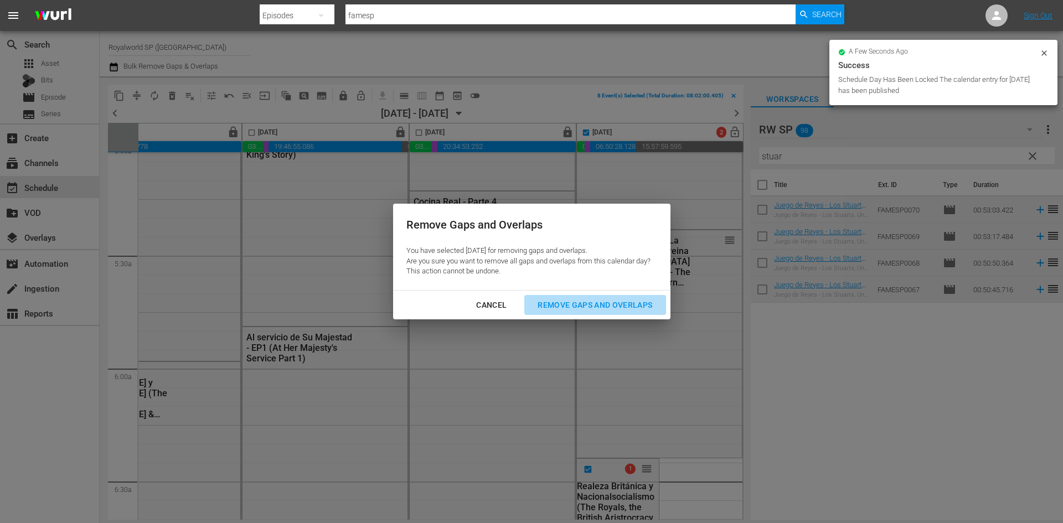
click at [617, 300] on div "Remove Gaps and Overlaps" at bounding box center [595, 305] width 132 height 14
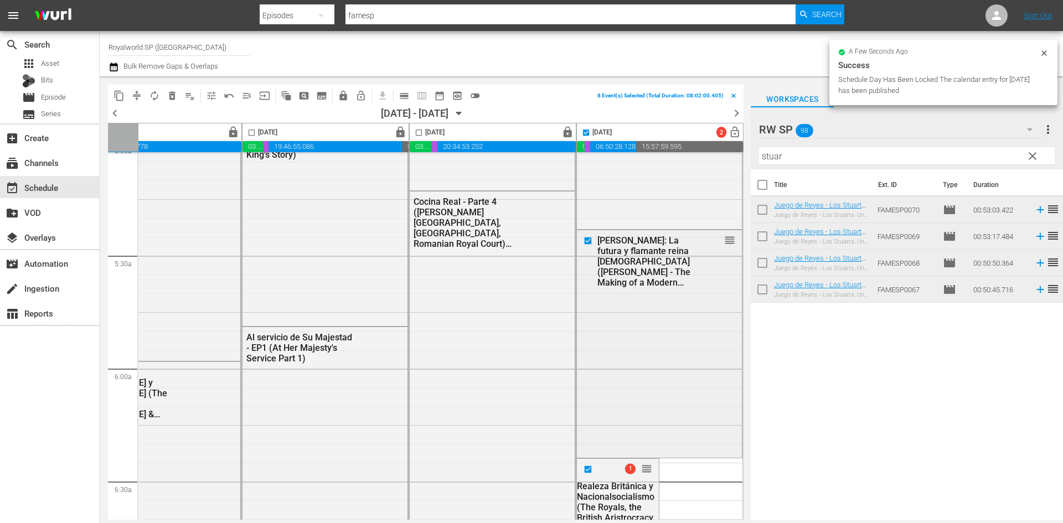
checkbox input "false"
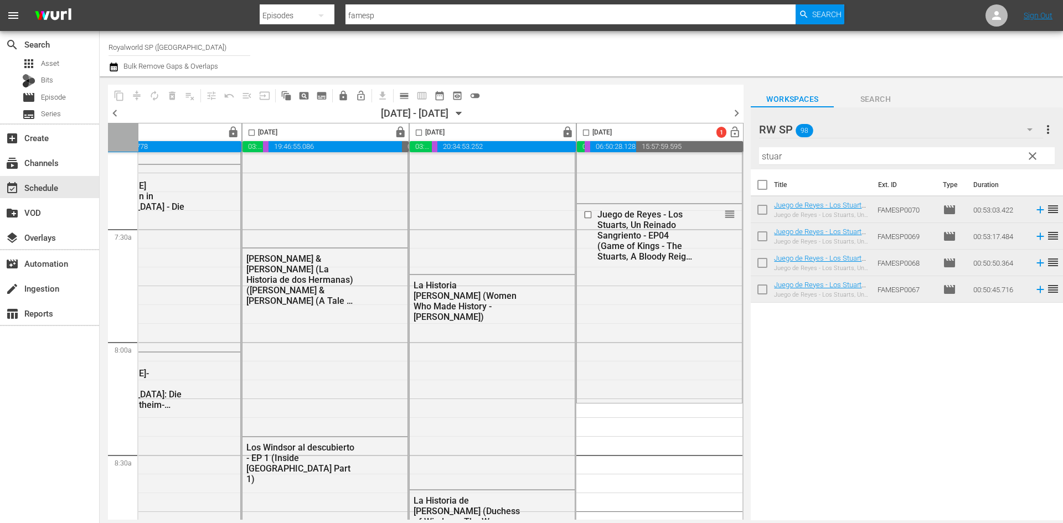
scroll to position [1639, 570]
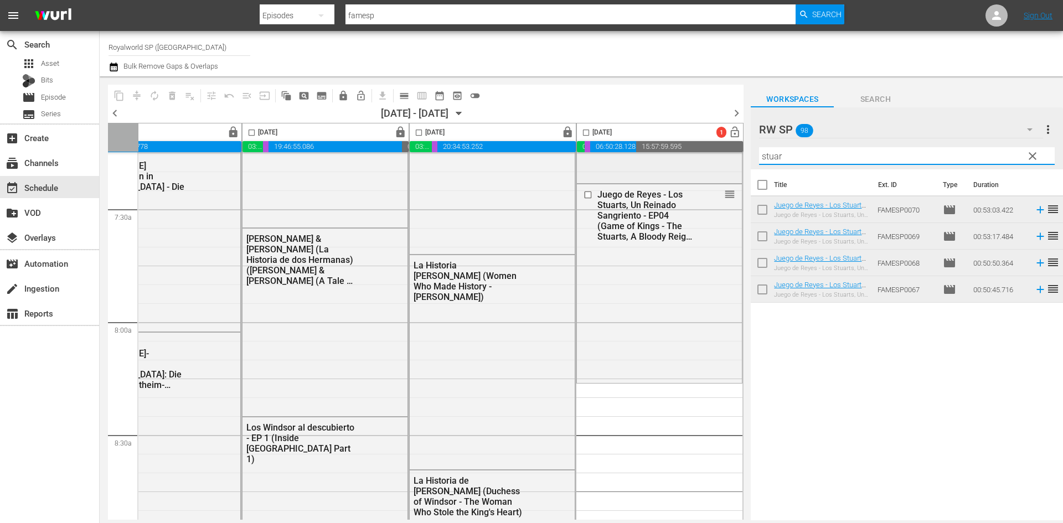
drag, startPoint x: 822, startPoint y: 156, endPoint x: 736, endPoint y: 156, distance: 85.8
click at [736, 156] on div "content_copy compress autorenew_outlined delete_forever_outlined playlist_remov…" at bounding box center [581, 298] width 963 height 444
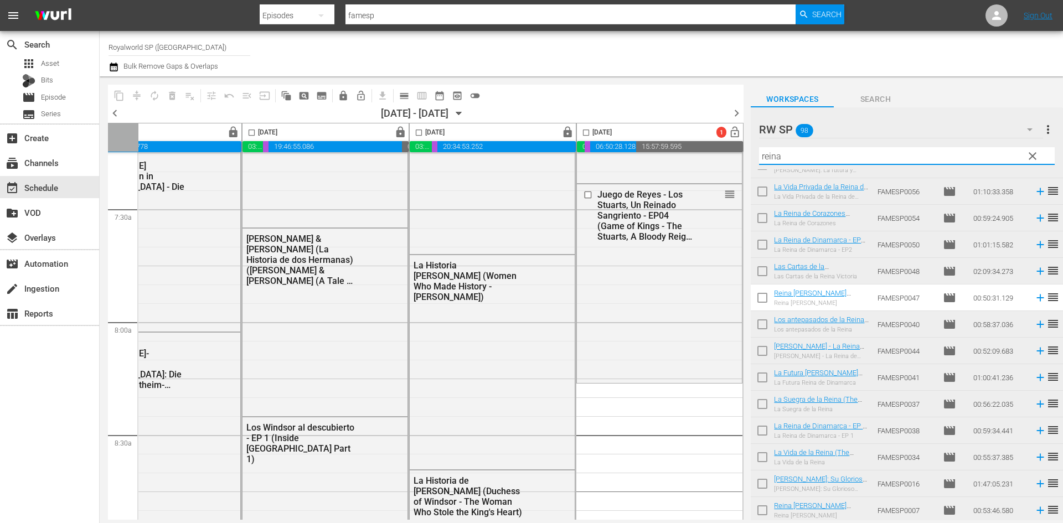
scroll to position [179, 0]
type input "reina"
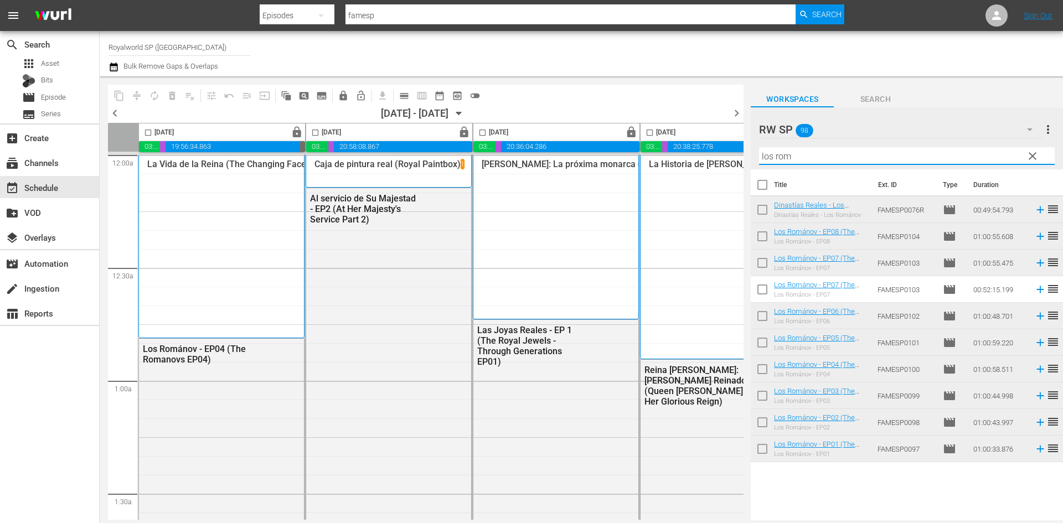
click at [750, 156] on div "content_copy compress autorenew_outlined delete_forever_outlined playlist_remov…" at bounding box center [581, 298] width 963 height 444
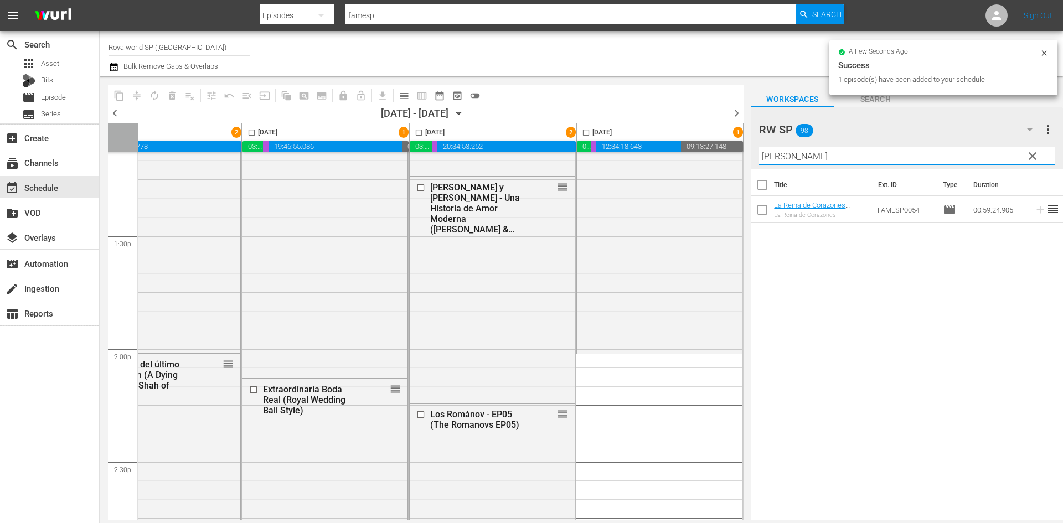
click at [798, 162] on input "cora" at bounding box center [907, 156] width 296 height 18
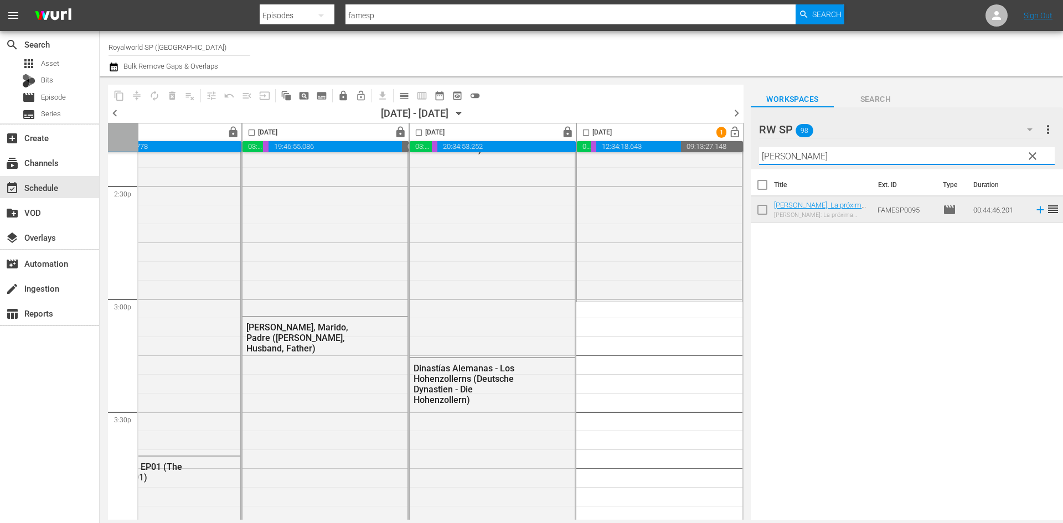
scroll to position [3245, 570]
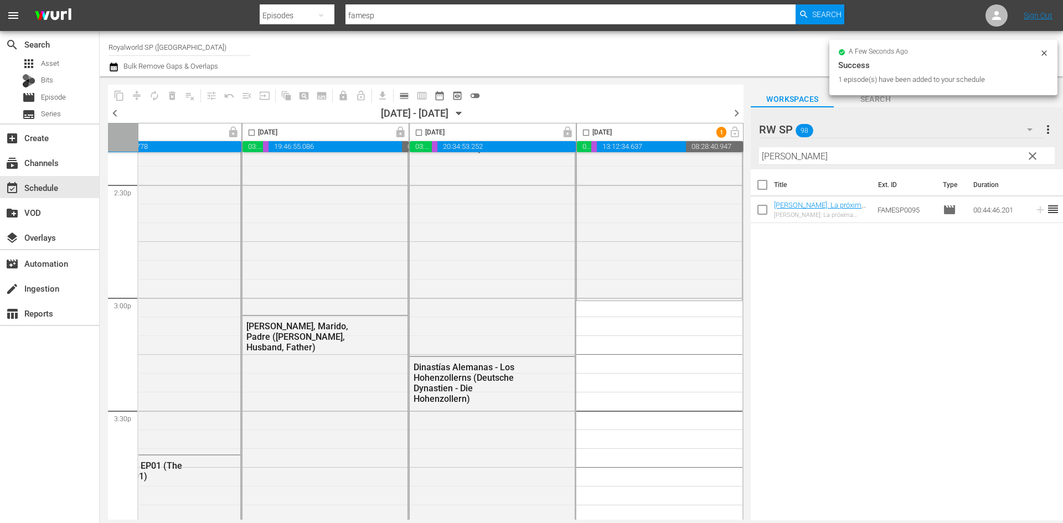
click at [811, 154] on input "leonor" at bounding box center [907, 156] width 296 height 18
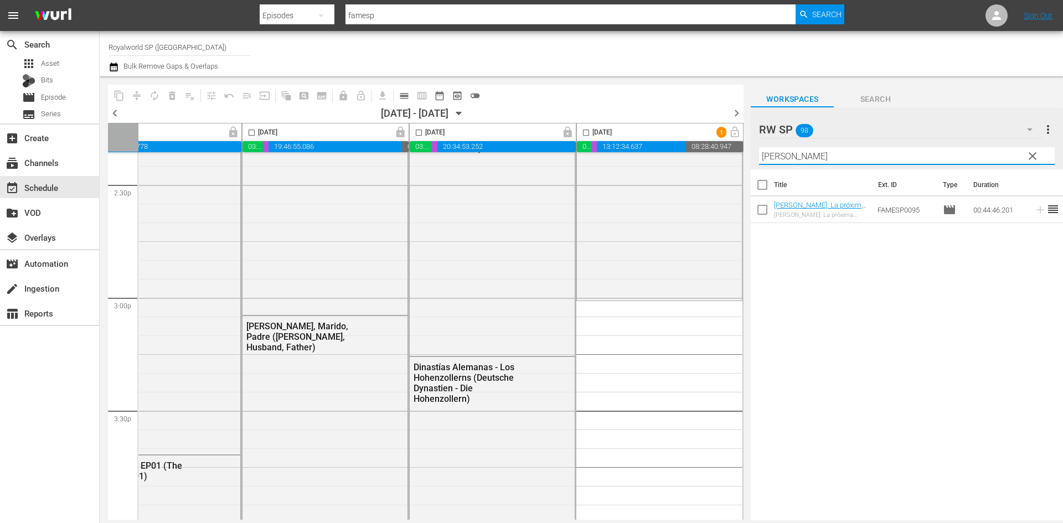
click at [811, 154] on input "leonor" at bounding box center [907, 156] width 296 height 18
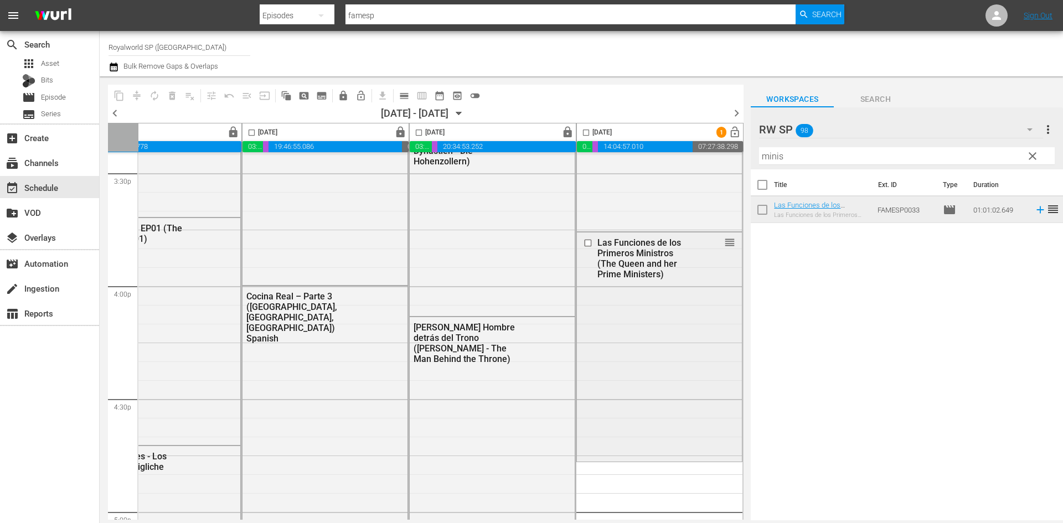
scroll to position [3632, 570]
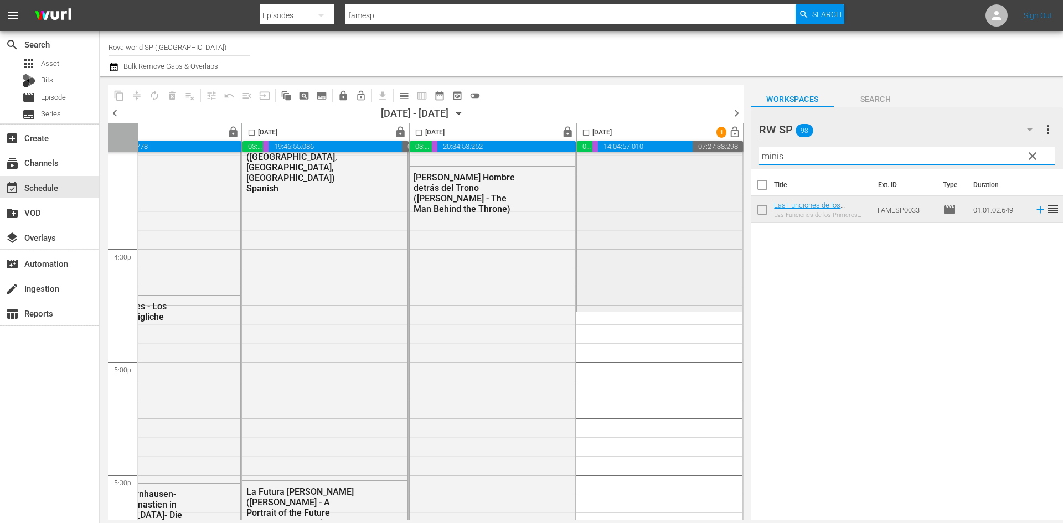
drag, startPoint x: 799, startPoint y: 159, endPoint x: 733, endPoint y: 157, distance: 65.9
click at [738, 153] on div "content_copy compress autorenew_outlined delete_forever_outlined playlist_remov…" at bounding box center [581, 298] width 963 height 444
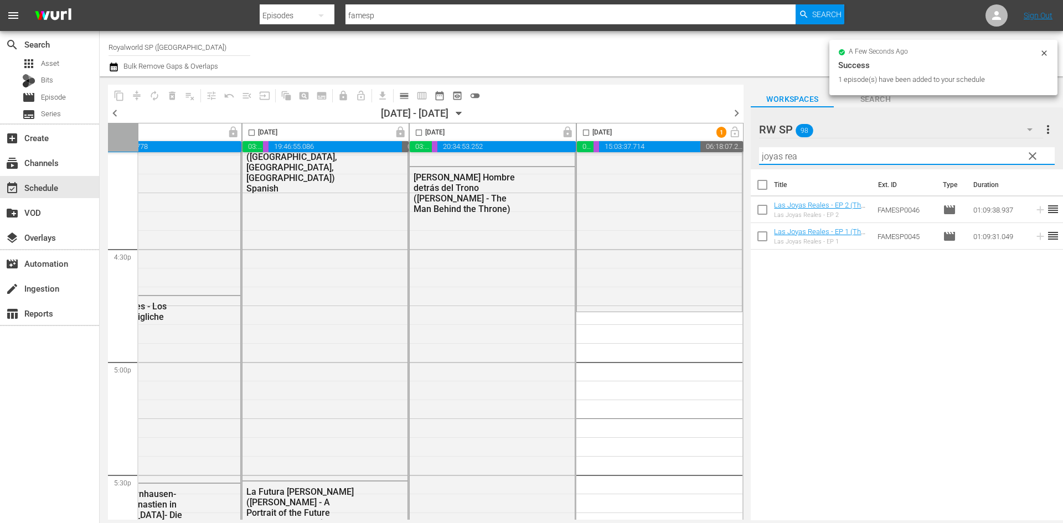
drag, startPoint x: 831, startPoint y: 155, endPoint x: 753, endPoint y: 154, distance: 77.5
click at [753, 154] on div "RW SP 98 RW SP more_vert clear Filter by Title joyas rea" at bounding box center [907, 138] width 312 height 62
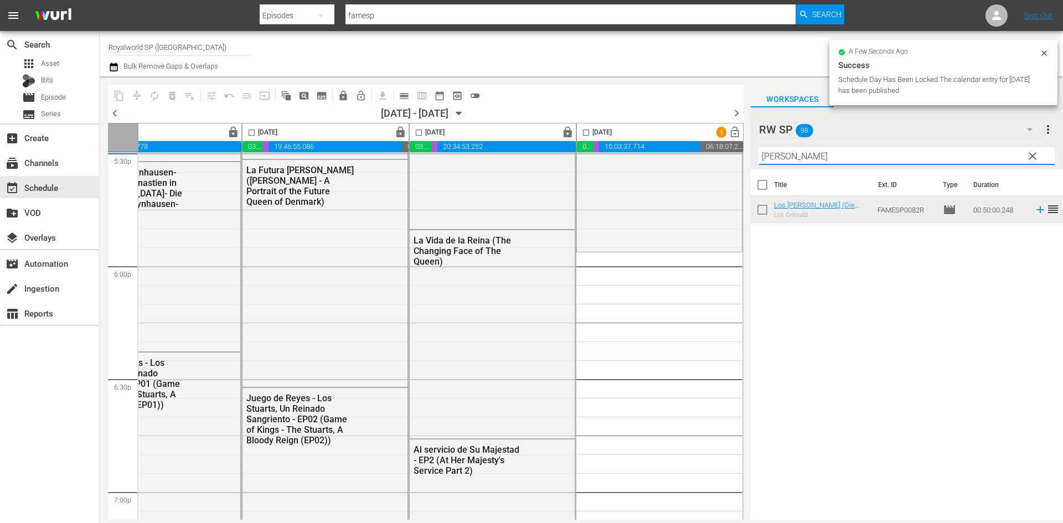
scroll to position [3964, 570]
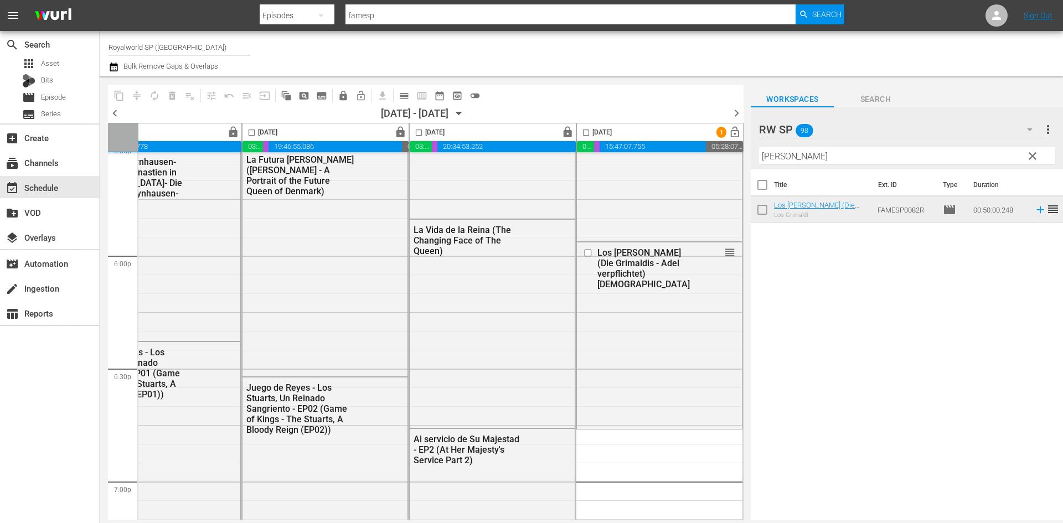
click at [890, 323] on div "Title Ext. ID Type Duration Los Grimaldi (Die Grimaldis - Adel verpflichtet) Sp…" at bounding box center [907, 345] width 312 height 353
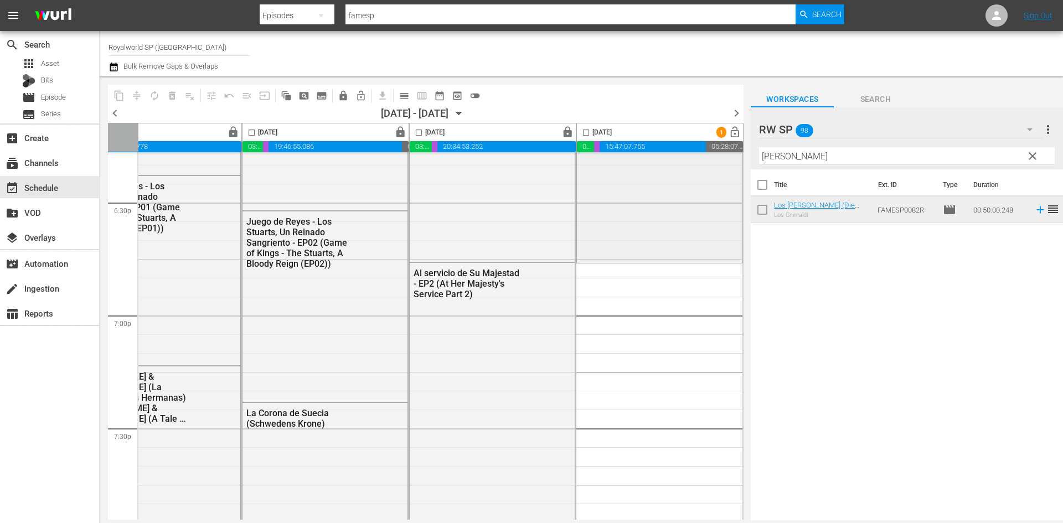
scroll to position [4186, 570]
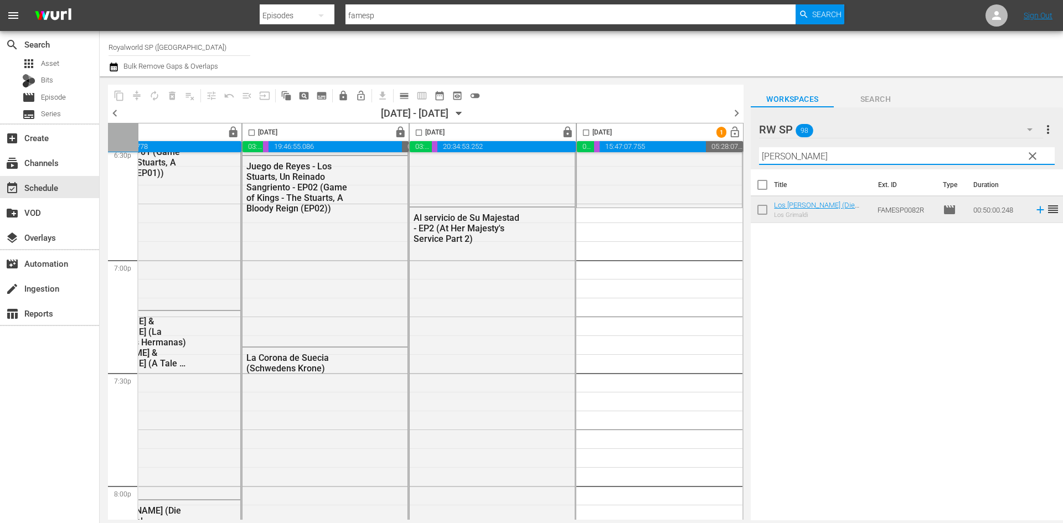
drag, startPoint x: 816, startPoint y: 162, endPoint x: 757, endPoint y: 162, distance: 59.2
click at [756, 159] on div "RW SP 98 RW SP more_vert clear Filter by Title grimaldi" at bounding box center [907, 138] width 312 height 62
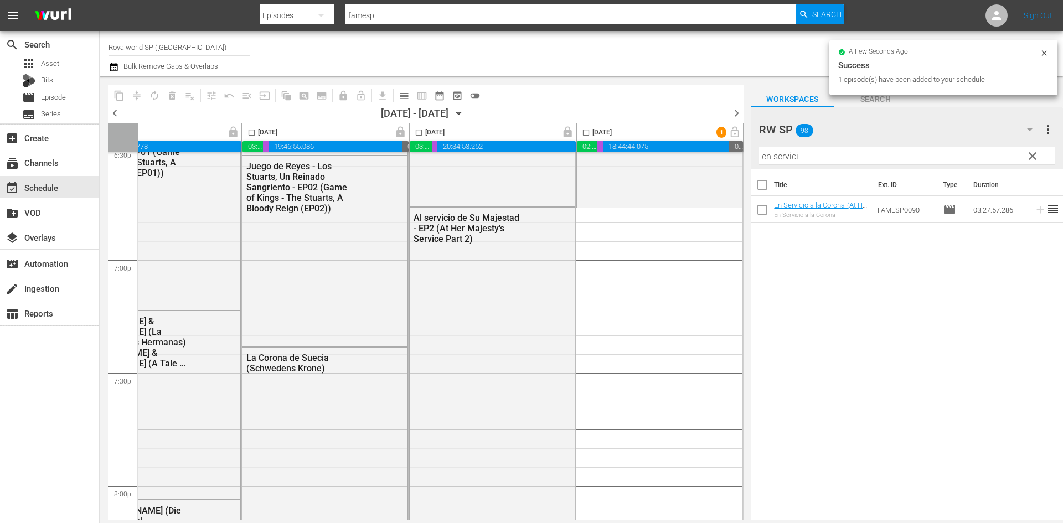
click at [814, 158] on input "en servici" at bounding box center [907, 156] width 296 height 18
click at [813, 157] on input "en servici" at bounding box center [907, 156] width 296 height 18
click at [796, 157] on input "en servici" at bounding box center [907, 156] width 296 height 18
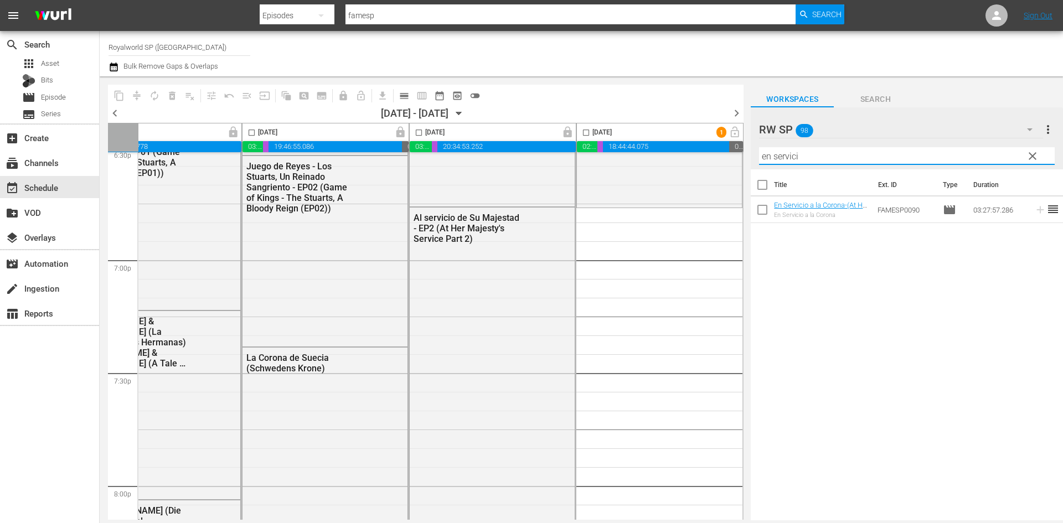
click at [796, 157] on input "en servici" at bounding box center [907, 156] width 296 height 18
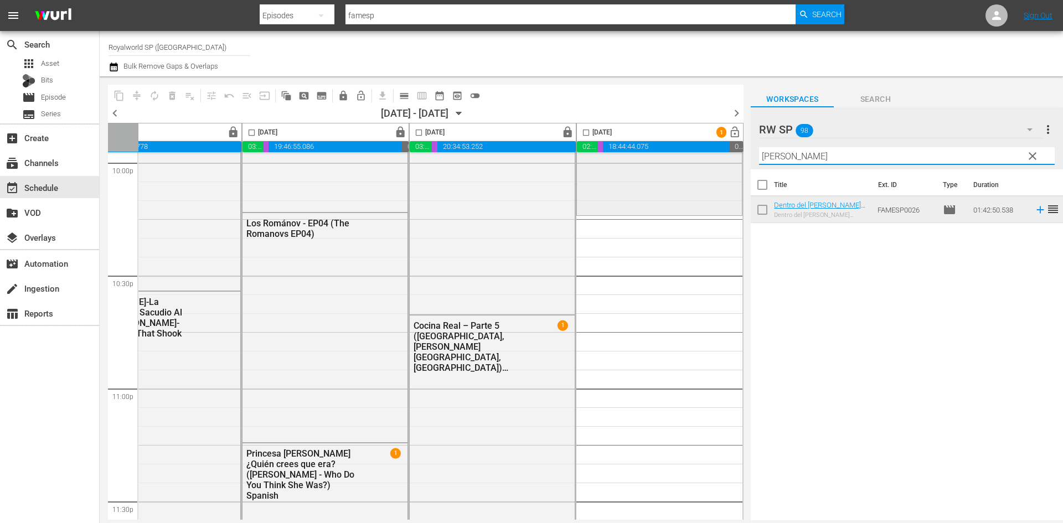
scroll to position [5016, 570]
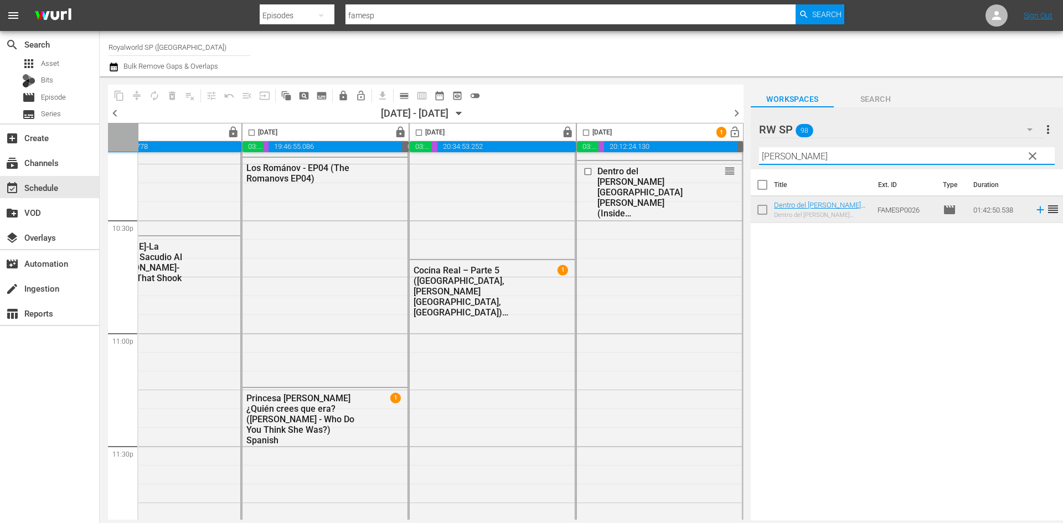
drag, startPoint x: 795, startPoint y: 161, endPoint x: 753, endPoint y: 151, distance: 43.4
click at [753, 151] on div "RW SP 98 RW SP more_vert clear Filter by Title bucki" at bounding box center [907, 138] width 312 height 62
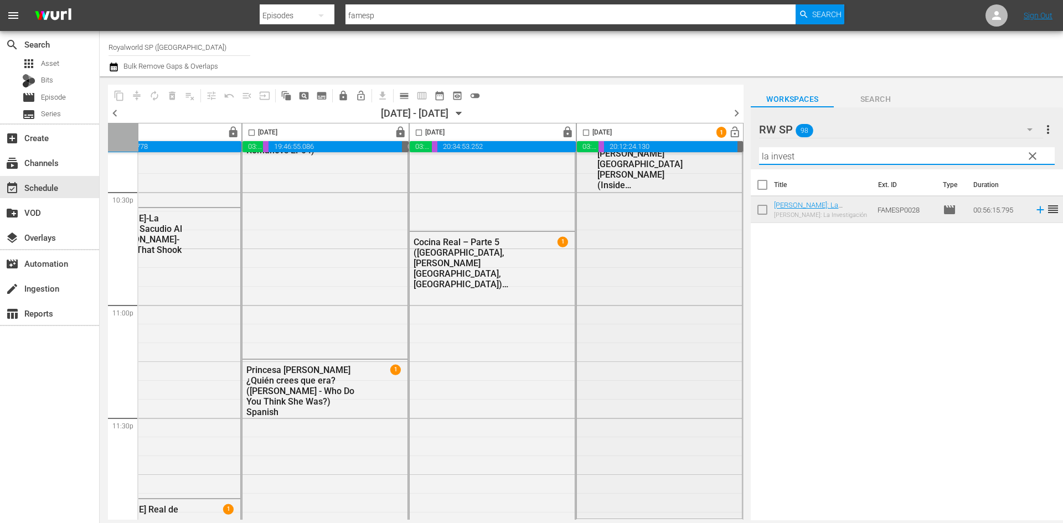
scroll to position [5060, 570]
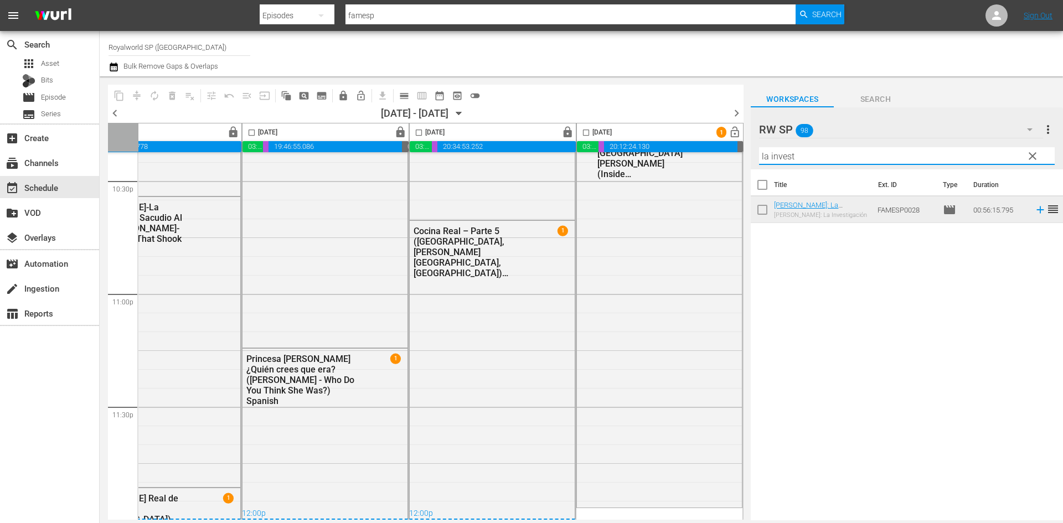
type input "la invest"
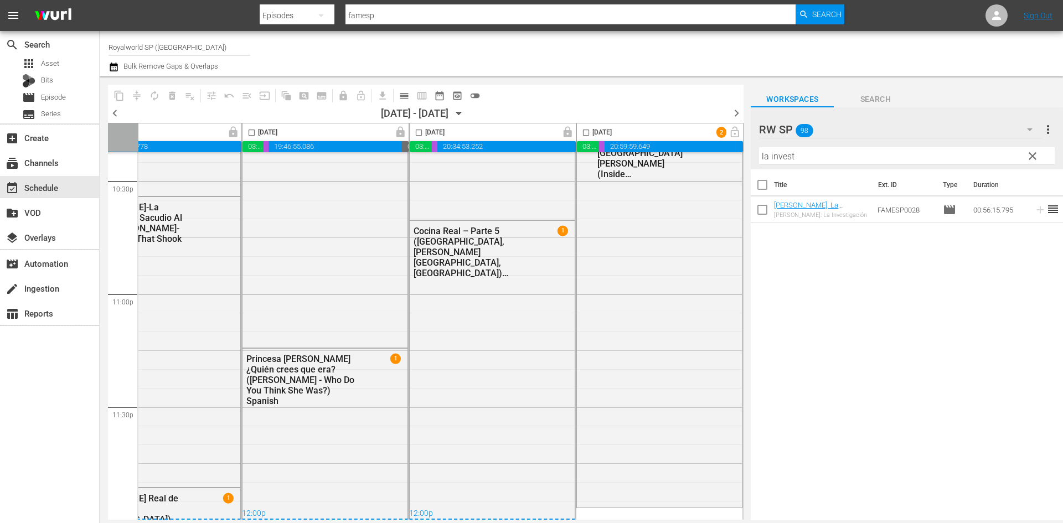
click at [585, 132] on input "checkbox" at bounding box center [586, 134] width 13 height 13
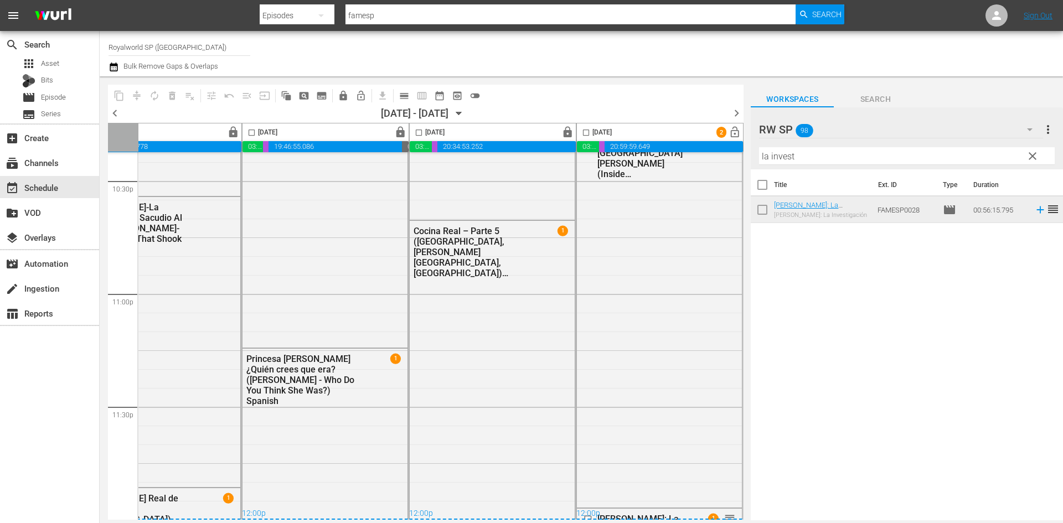
click at [584, 130] on input "checkbox" at bounding box center [586, 134] width 13 height 13
click at [133, 97] on span "compress" at bounding box center [136, 95] width 11 height 11
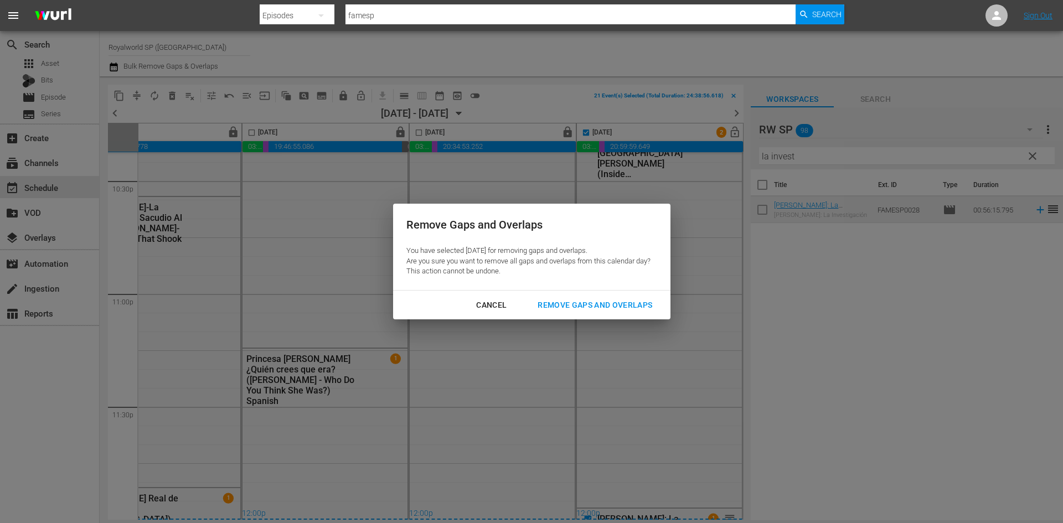
click at [623, 310] on div "Remove Gaps and Overlaps" at bounding box center [595, 305] width 132 height 14
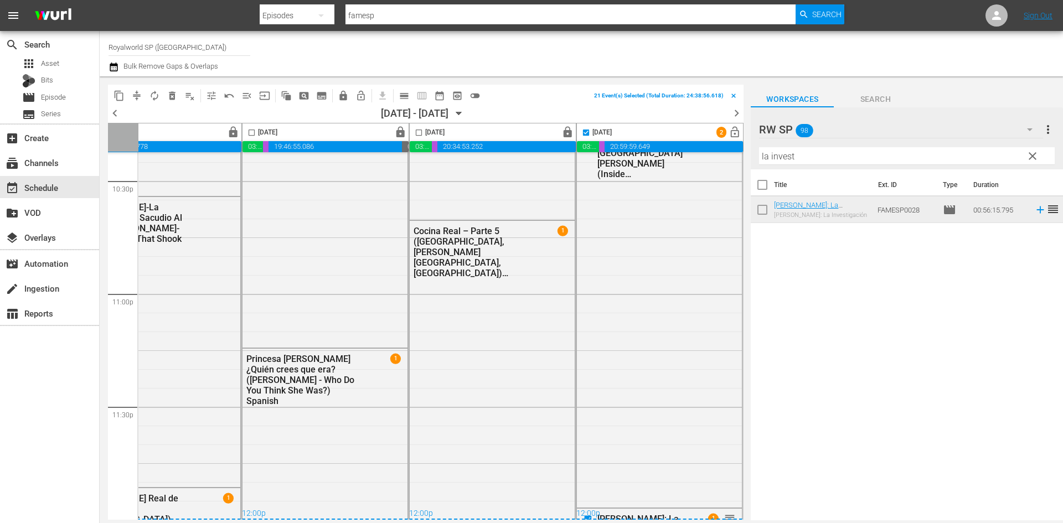
checkbox input "false"
click at [730, 135] on span "lock_open" at bounding box center [734, 132] width 13 height 13
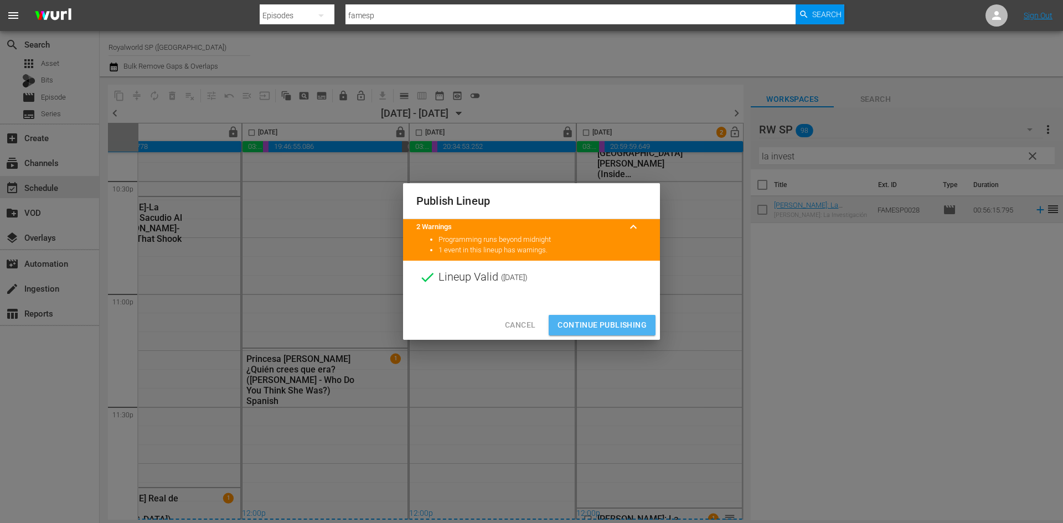
click at [630, 324] on span "Continue Publishing" at bounding box center [601, 325] width 89 height 14
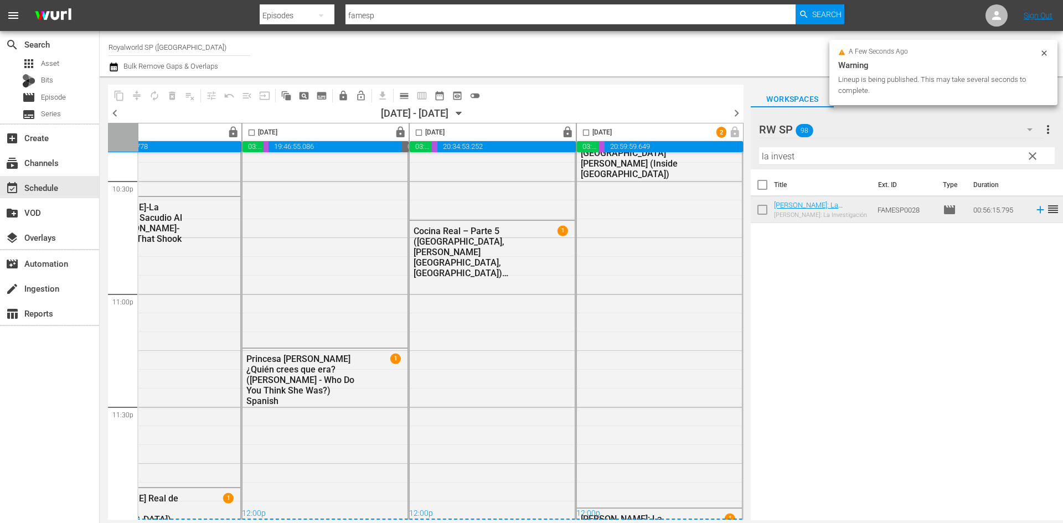
click at [740, 115] on span "chevron_right" at bounding box center [737, 113] width 14 height 14
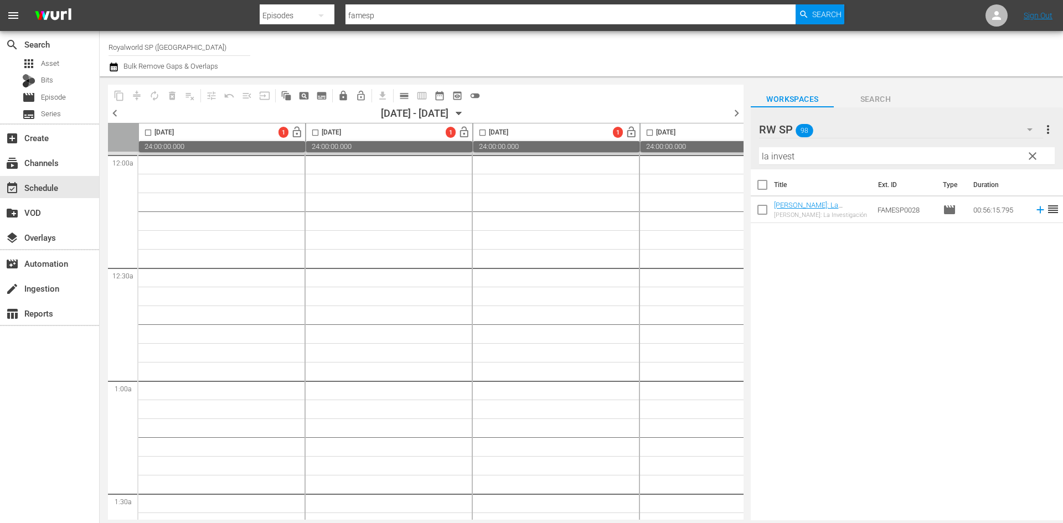
click at [824, 155] on input "la invest" at bounding box center [907, 156] width 296 height 18
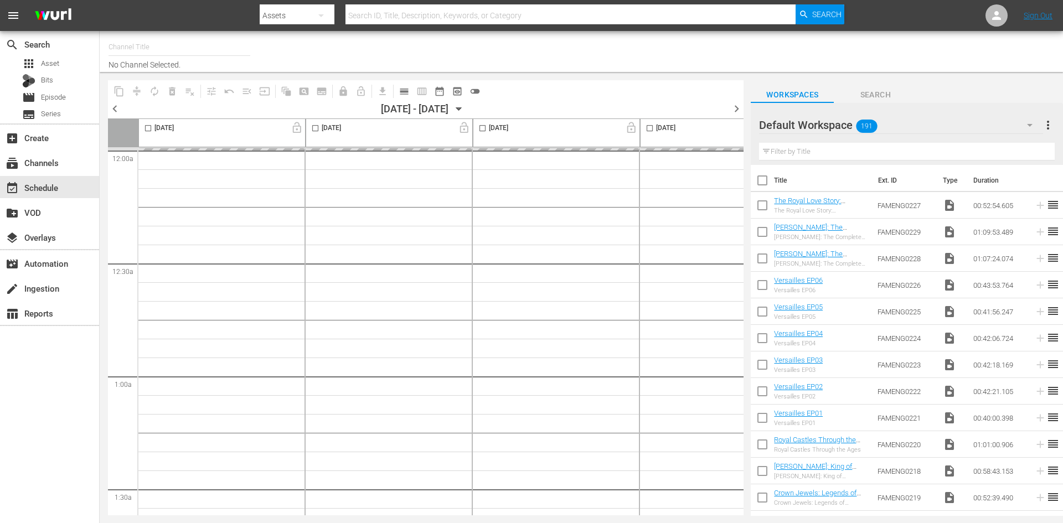
type input "Royalworld SP ([GEOGRAPHIC_DATA]) (1622)"
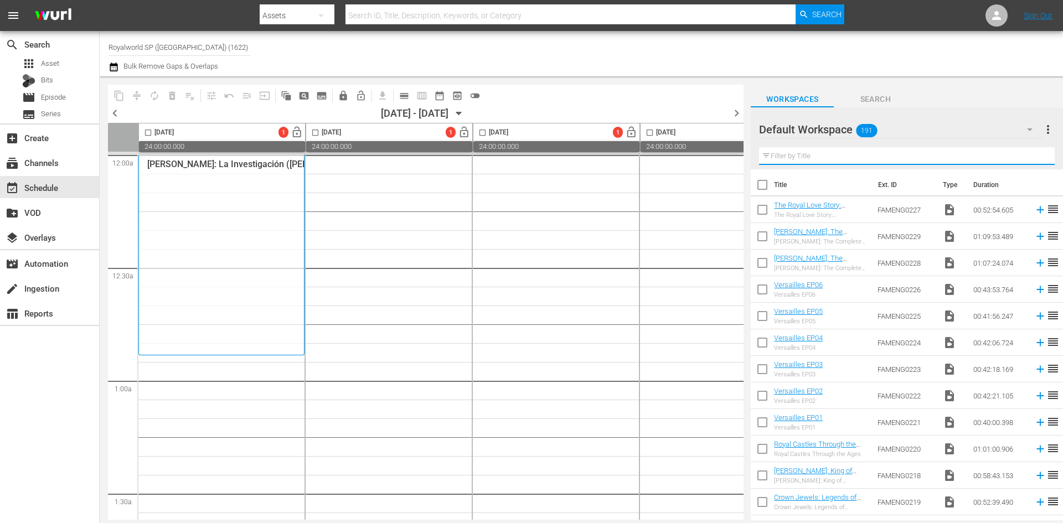
click at [830, 159] on input "text" at bounding box center [907, 156] width 296 height 18
click at [835, 127] on div at bounding box center [799, 130] width 80 height 28
click at [1026, 131] on icon "button" at bounding box center [1029, 129] width 13 height 13
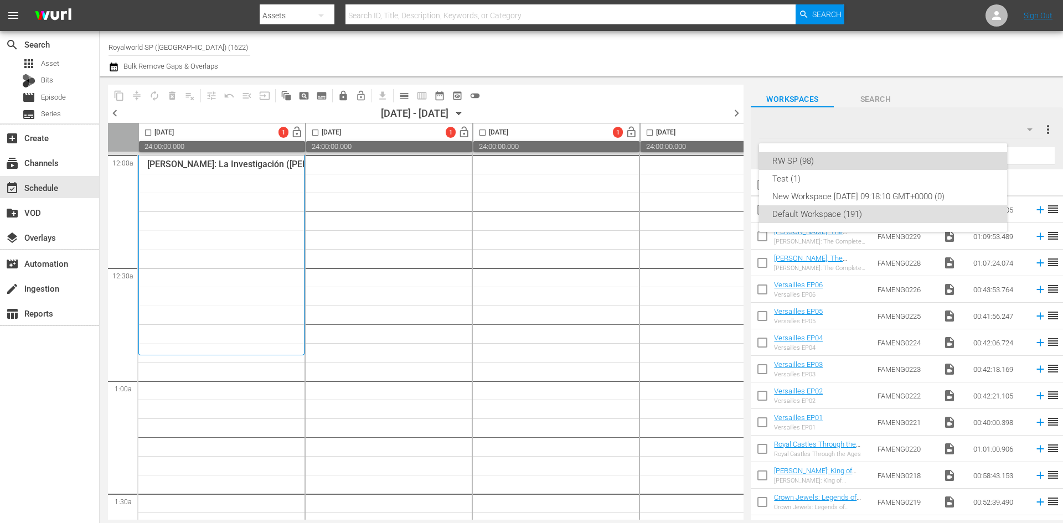
click at [850, 158] on div "RW SP (98)" at bounding box center [882, 161] width 221 height 18
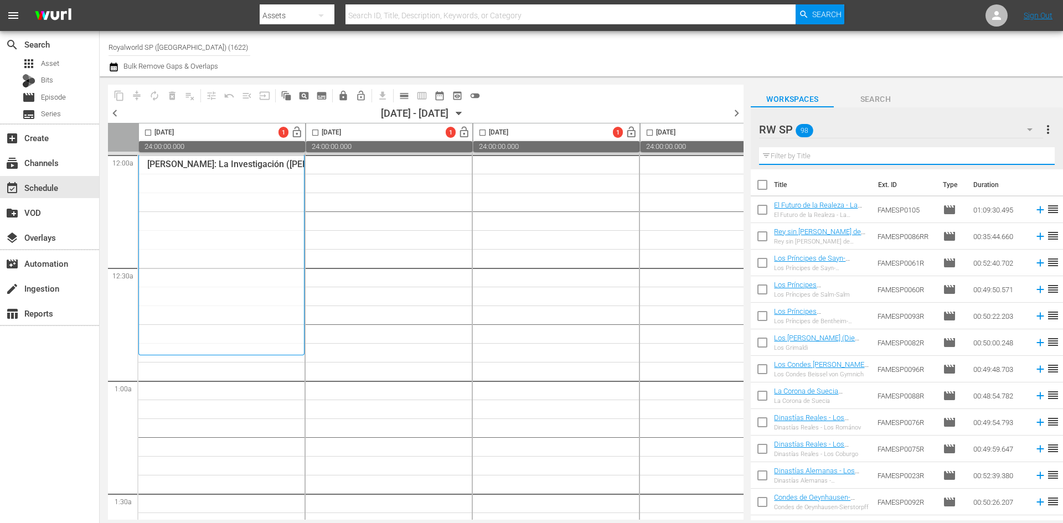
click at [813, 159] on input "text" at bounding box center [907, 156] width 296 height 18
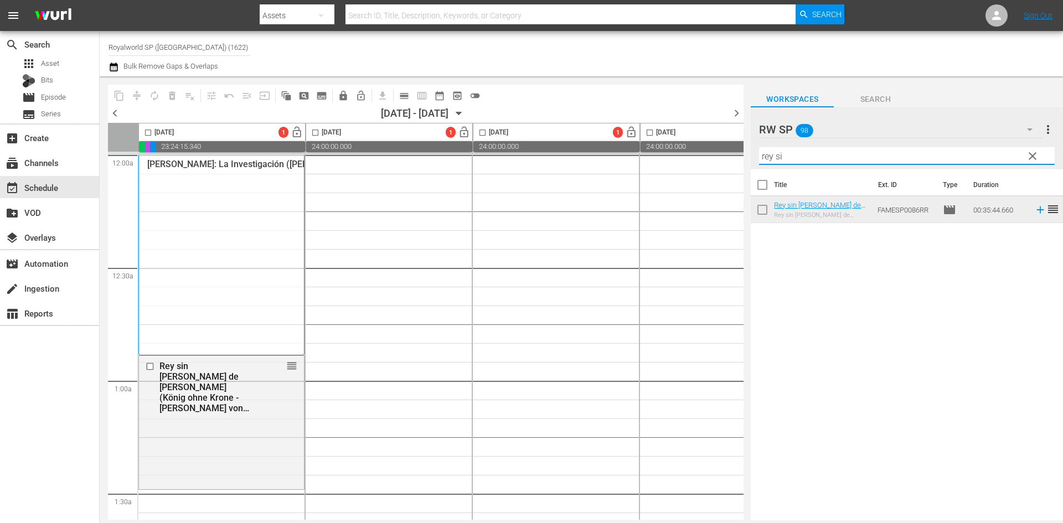
drag, startPoint x: 830, startPoint y: 159, endPoint x: 707, endPoint y: 156, distance: 122.9
click at [707, 156] on div "content_copy compress autorenew_outlined delete_forever_outlined playlist_remov…" at bounding box center [581, 298] width 963 height 444
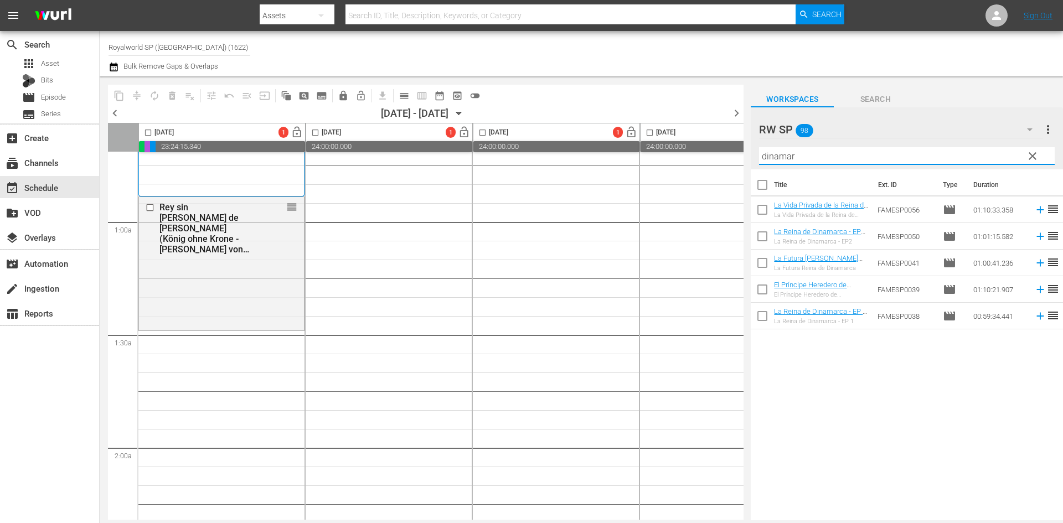
scroll to position [221, 0]
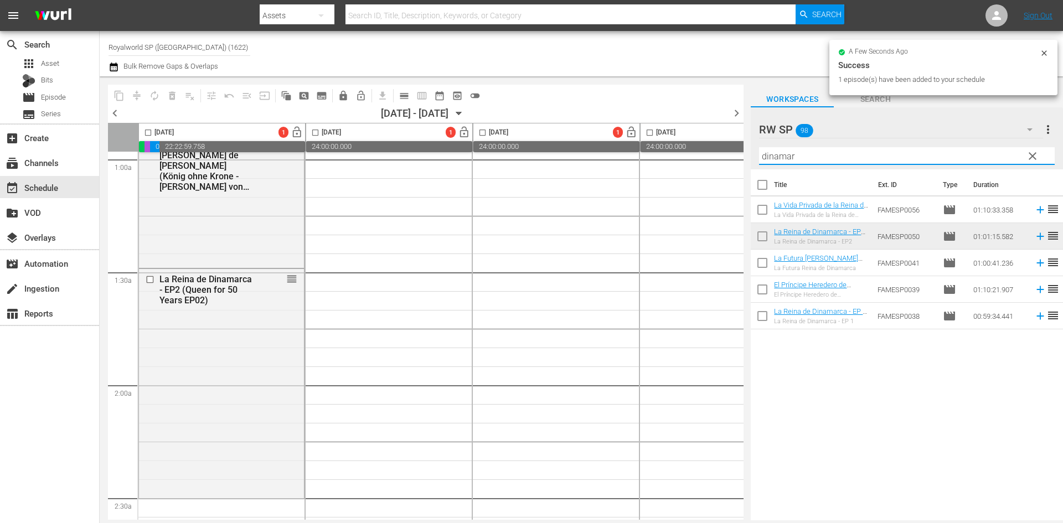
drag, startPoint x: 795, startPoint y: 159, endPoint x: 721, endPoint y: 158, distance: 74.7
click at [721, 158] on div "content_copy compress autorenew_outlined delete_forever_outlined playlist_remov…" at bounding box center [581, 298] width 963 height 444
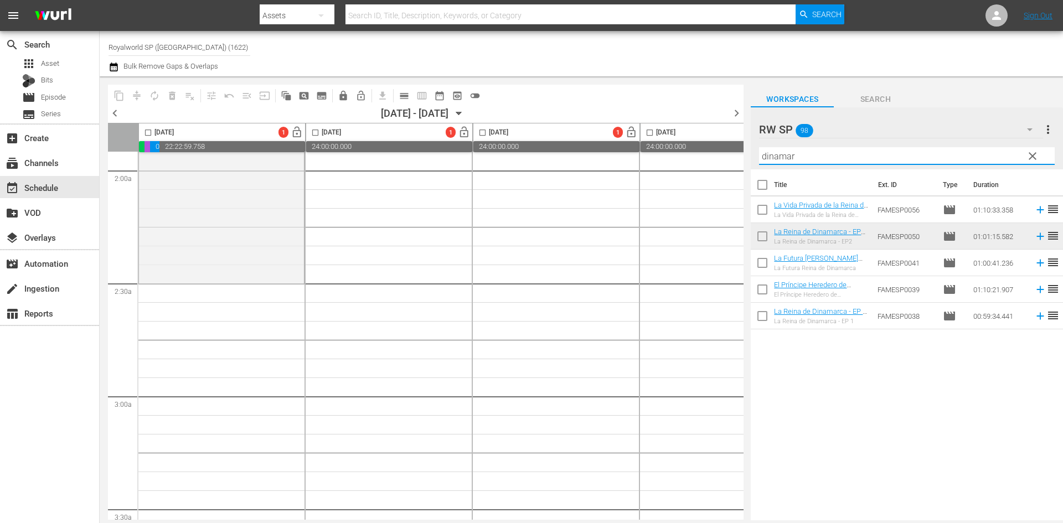
scroll to position [498, 0]
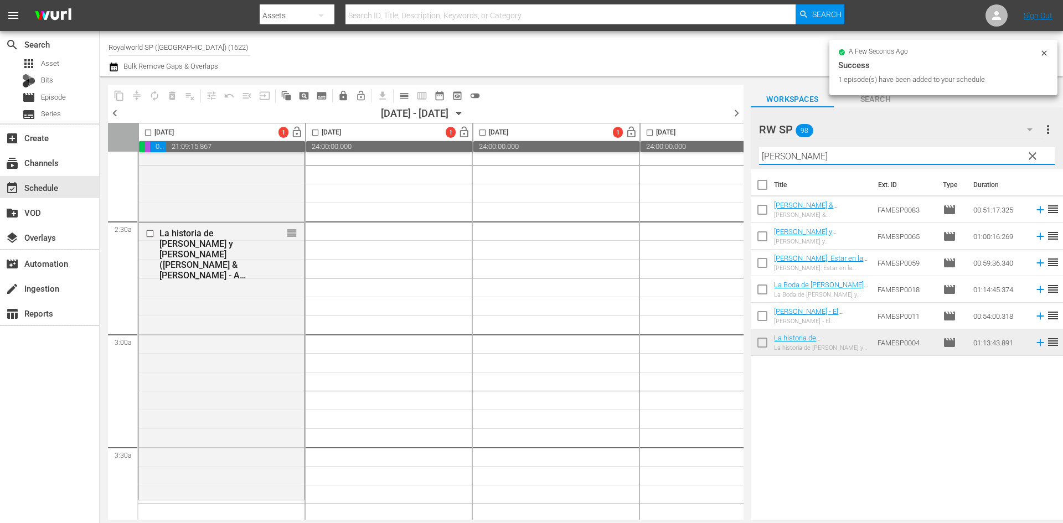
drag, startPoint x: 787, startPoint y: 156, endPoint x: 704, endPoint y: 150, distance: 82.7
click at [709, 150] on div "content_copy compress autorenew_outlined delete_forever_outlined playlist_remov…" at bounding box center [581, 298] width 963 height 444
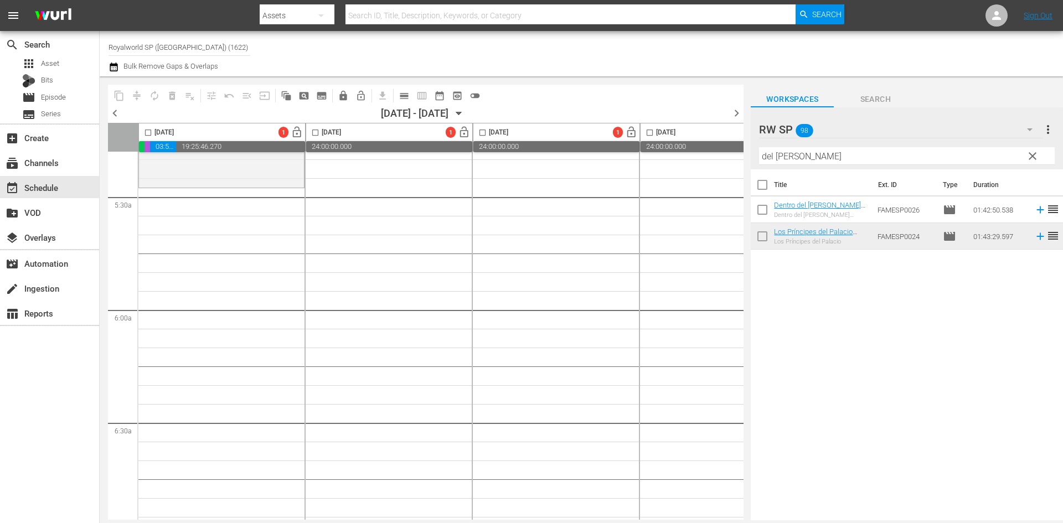
scroll to position [1218, 0]
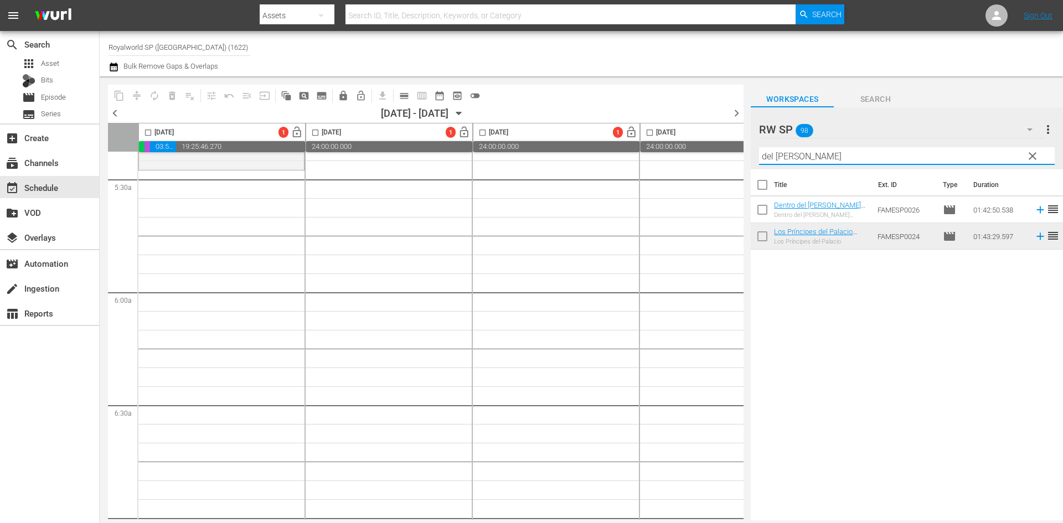
drag, startPoint x: 845, startPoint y: 154, endPoint x: 712, endPoint y: 157, distance: 132.9
click at [712, 157] on div "content_copy compress autorenew_outlined delete_forever_outlined playlist_remov…" at bounding box center [581, 298] width 963 height 444
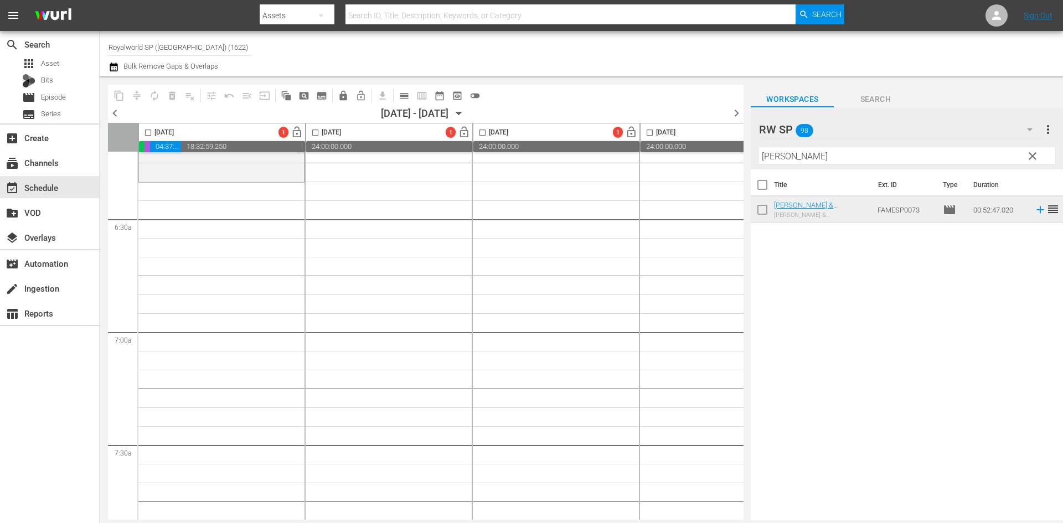
scroll to position [1384, 0]
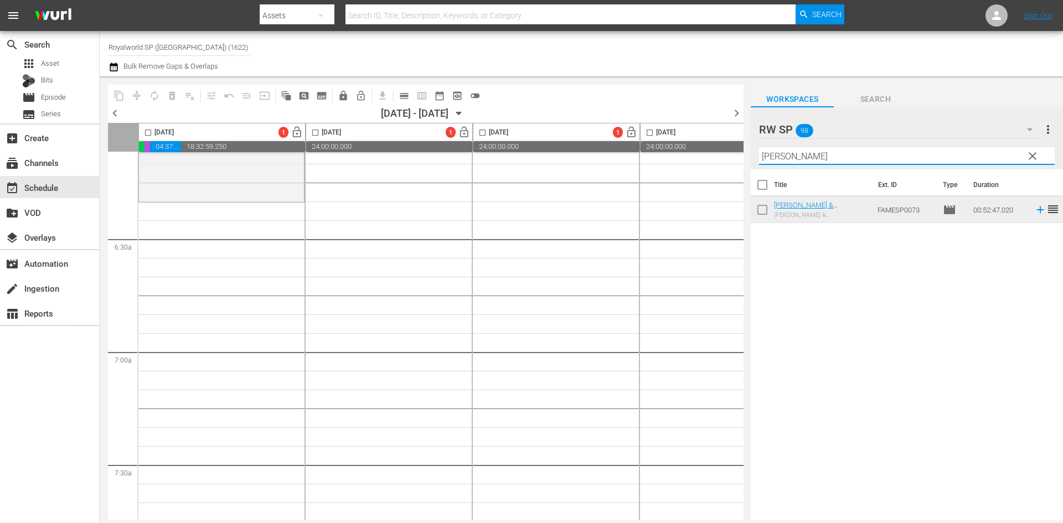
drag, startPoint x: 823, startPoint y: 160, endPoint x: 726, endPoint y: 159, distance: 96.9
click at [726, 159] on div "content_copy compress autorenew_outlined delete_forever_outlined playlist_remov…" at bounding box center [581, 298] width 963 height 444
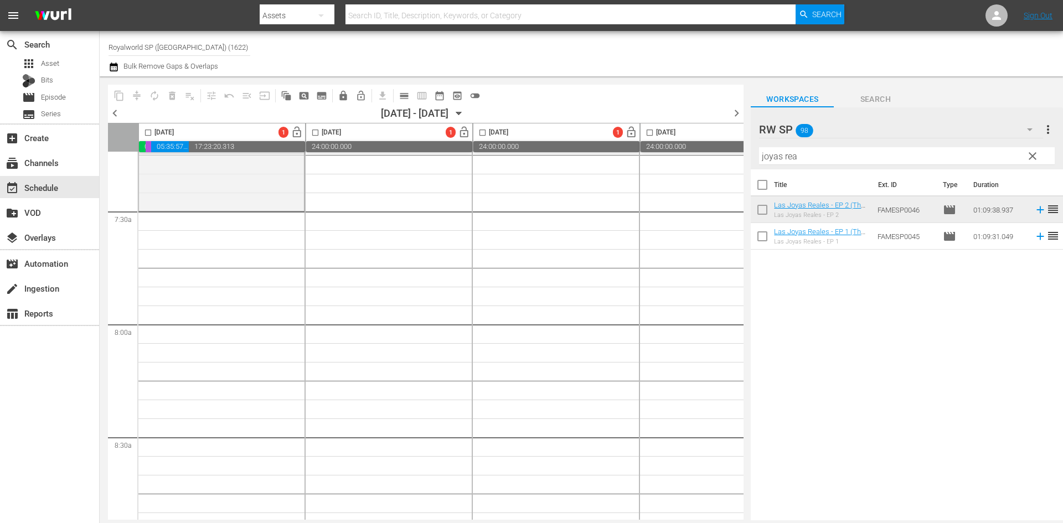
scroll to position [1661, 0]
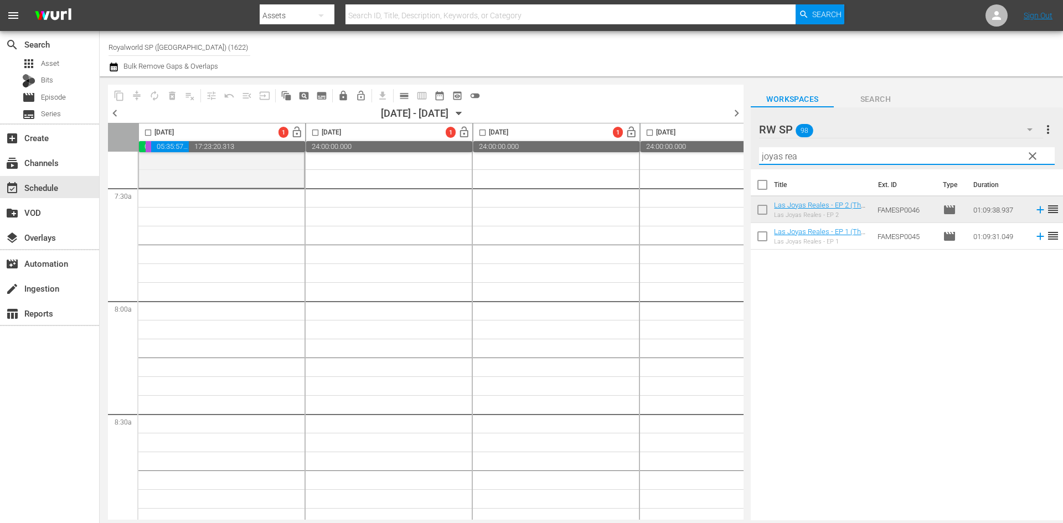
drag, startPoint x: 751, startPoint y: 148, endPoint x: 701, endPoint y: 151, distance: 49.3
click at [705, 148] on div "content_copy compress autorenew_outlined delete_forever_outlined playlist_remov…" at bounding box center [581, 298] width 963 height 444
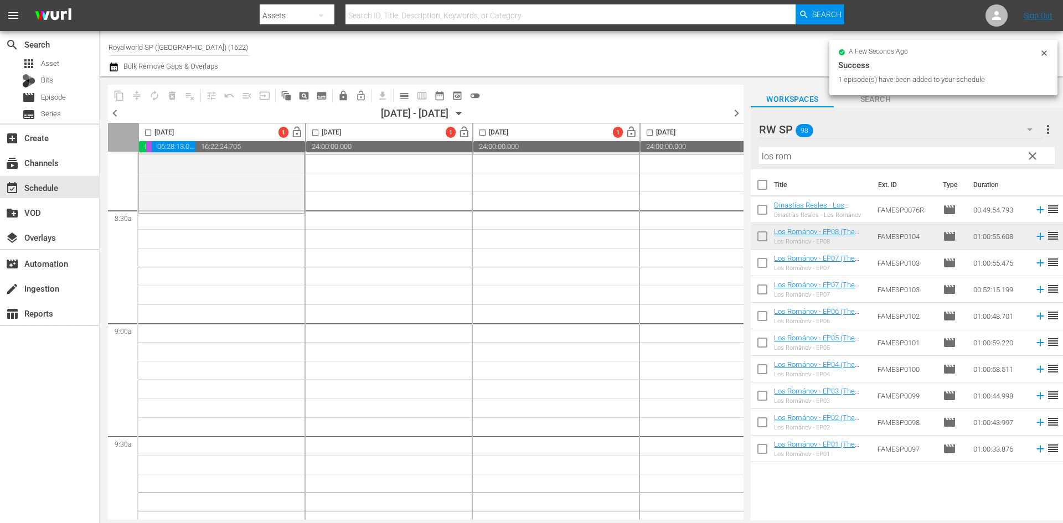
scroll to position [1882, 0]
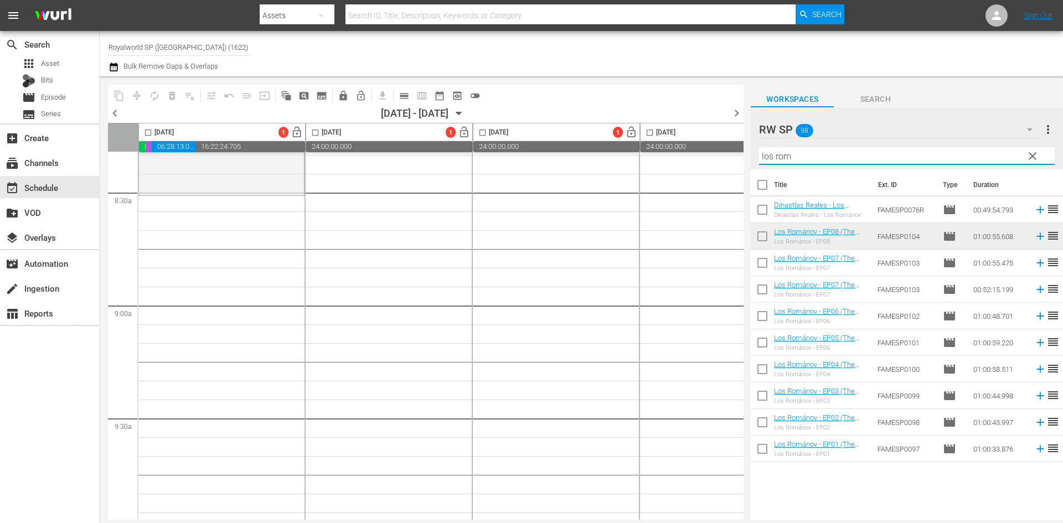
drag, startPoint x: 825, startPoint y: 159, endPoint x: 722, endPoint y: 154, distance: 103.1
click at [722, 154] on div "content_copy compress autorenew_outlined delete_forever_outlined playlist_remov…" at bounding box center [581, 298] width 963 height 444
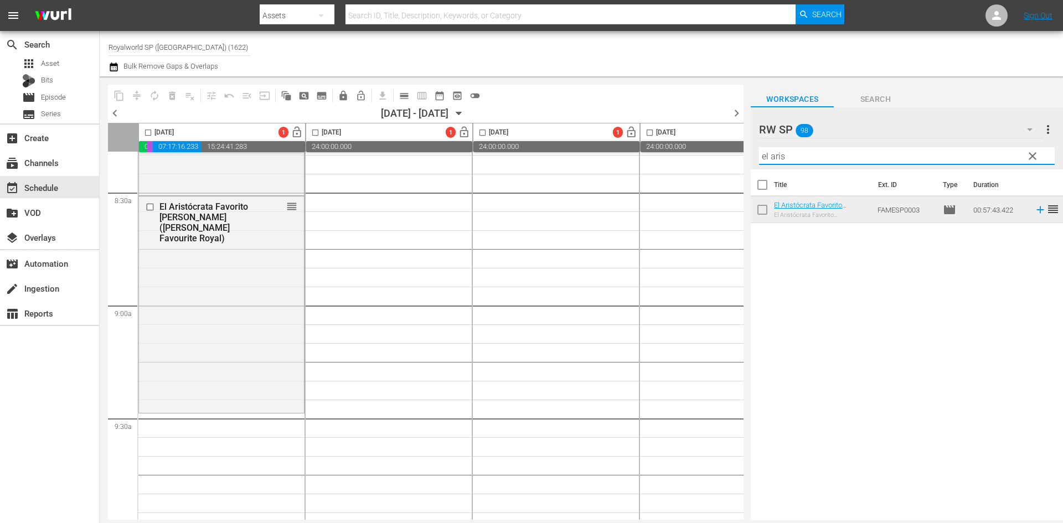
drag, startPoint x: 811, startPoint y: 151, endPoint x: 691, endPoint y: 148, distance: 120.7
click at [691, 148] on div "content_copy compress autorenew_outlined delete_forever_outlined playlist_remov…" at bounding box center [581, 298] width 963 height 444
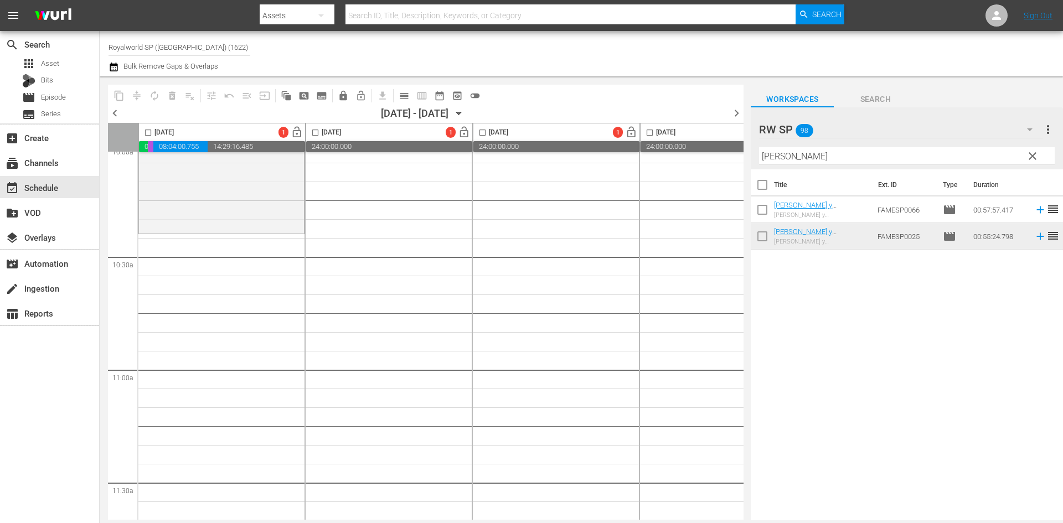
scroll to position [2325, 0]
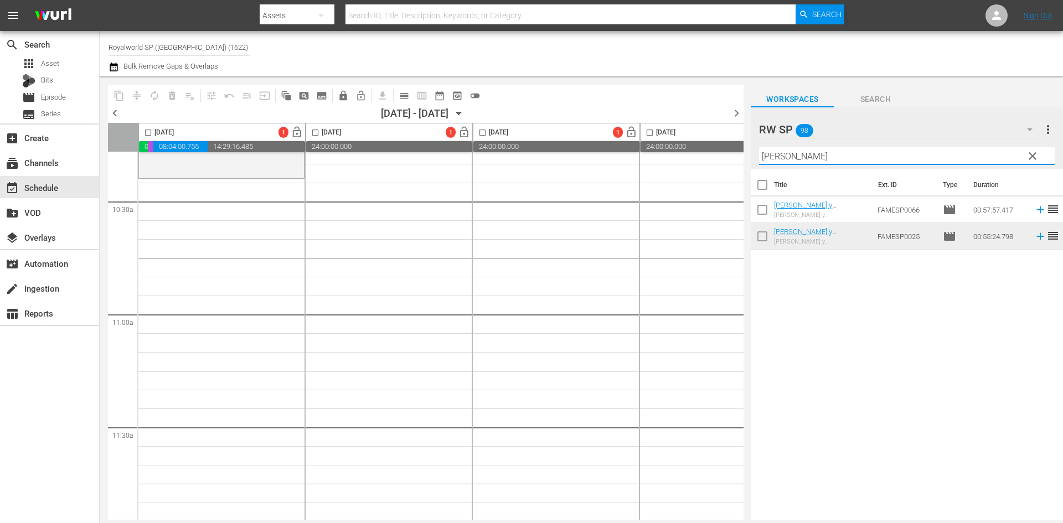
drag, startPoint x: 833, startPoint y: 162, endPoint x: 720, endPoint y: 157, distance: 113.6
click at [720, 157] on div "content_copy compress autorenew_outlined delete_forever_outlined playlist_remov…" at bounding box center [581, 298] width 963 height 444
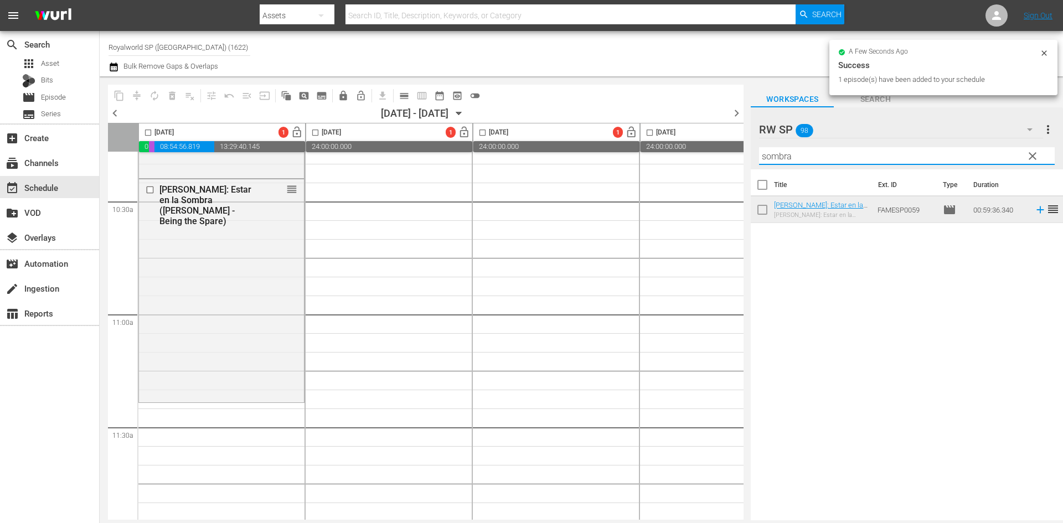
drag, startPoint x: 778, startPoint y: 148, endPoint x: 726, endPoint y: 144, distance: 52.7
click at [726, 144] on div "content_copy compress autorenew_outlined delete_forever_outlined playlist_remov…" at bounding box center [581, 298] width 963 height 444
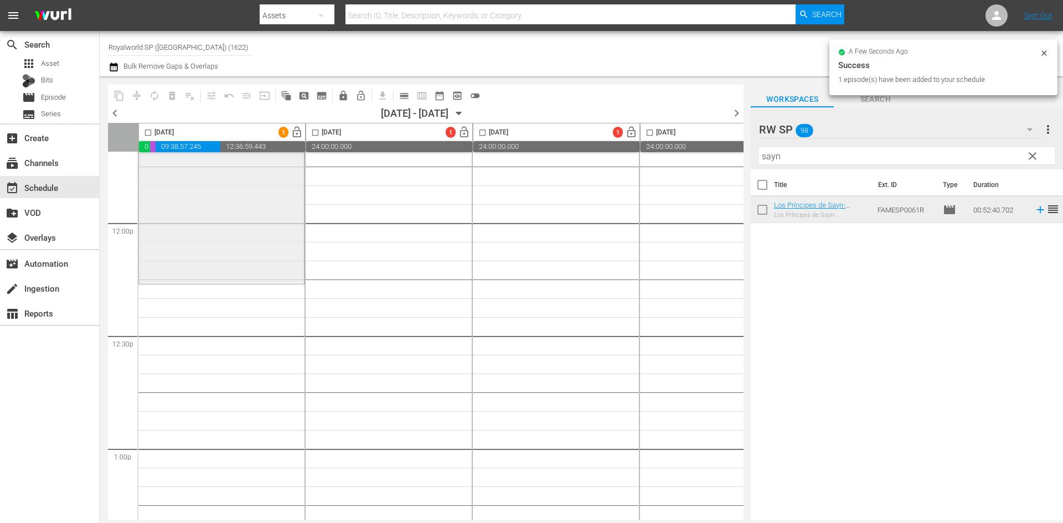
scroll to position [2712, 0]
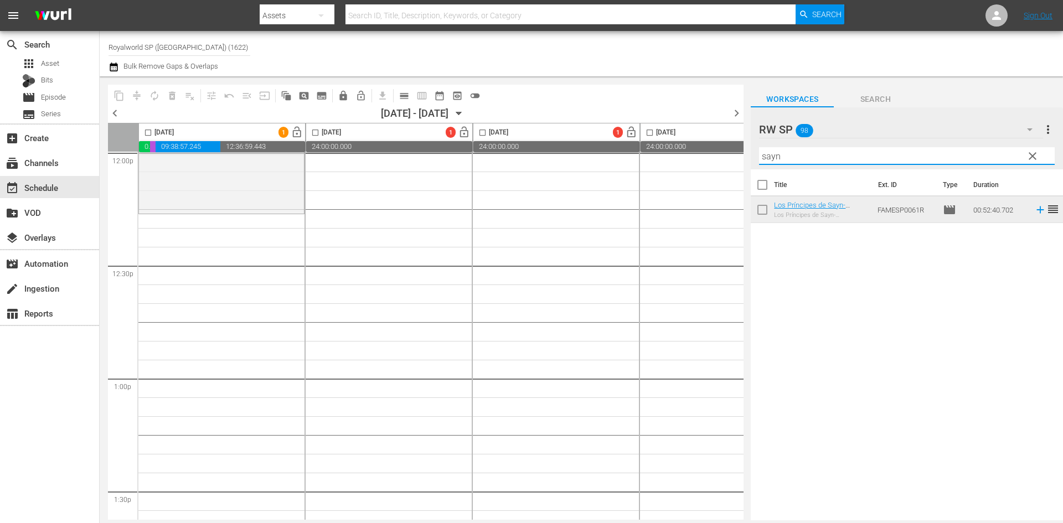
drag, startPoint x: 807, startPoint y: 152, endPoint x: 715, endPoint y: 144, distance: 92.3
click at [717, 142] on div "content_copy compress autorenew_outlined delete_forever_outlined playlist_remov…" at bounding box center [581, 298] width 963 height 444
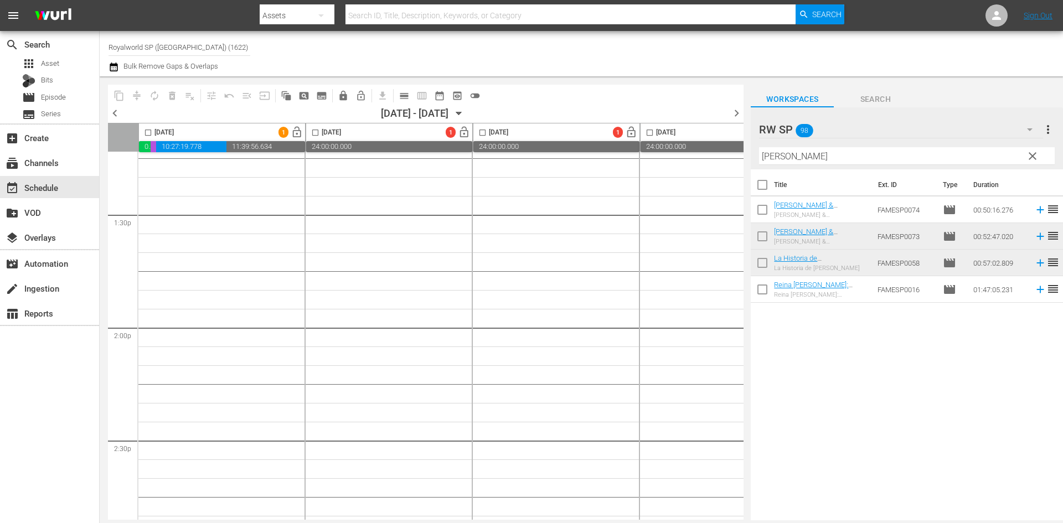
scroll to position [2934, 0]
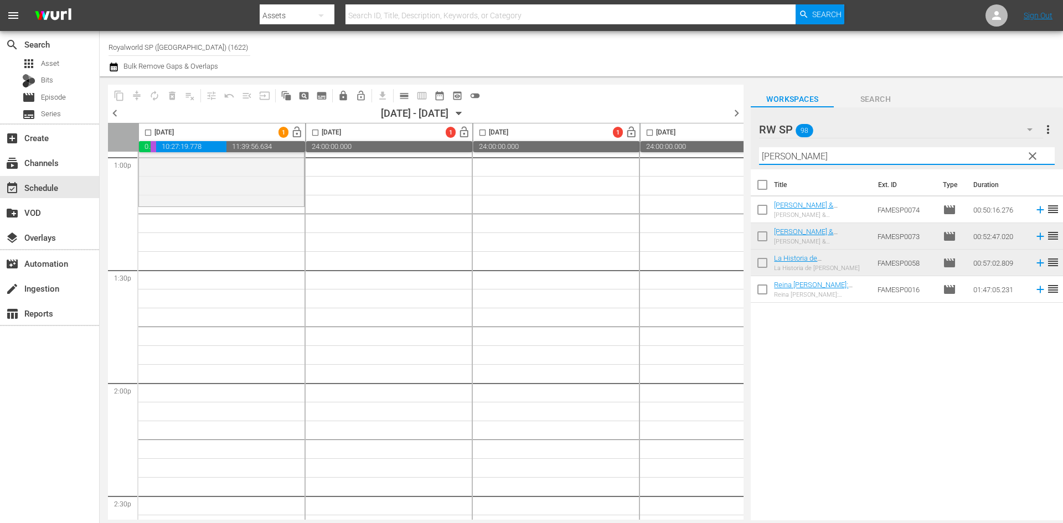
drag, startPoint x: 783, startPoint y: 138, endPoint x: 727, endPoint y: 139, distance: 55.9
click at [727, 139] on div "content_copy compress autorenew_outlined delete_forever_outlined playlist_remov…" at bounding box center [581, 298] width 963 height 444
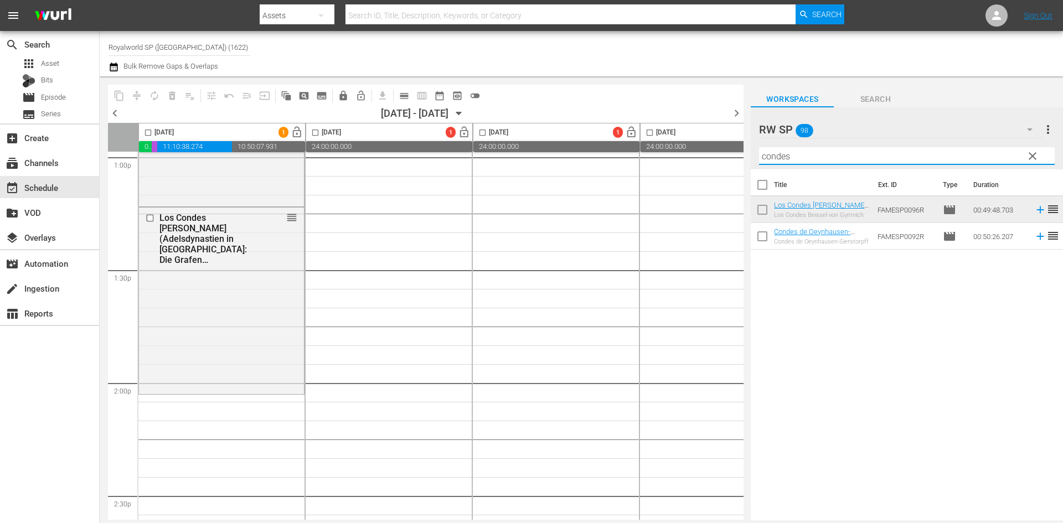
drag, startPoint x: 813, startPoint y: 153, endPoint x: 739, endPoint y: 154, distance: 74.2
click at [742, 154] on div "content_copy compress autorenew_outlined delete_forever_outlined playlist_remov…" at bounding box center [581, 298] width 963 height 444
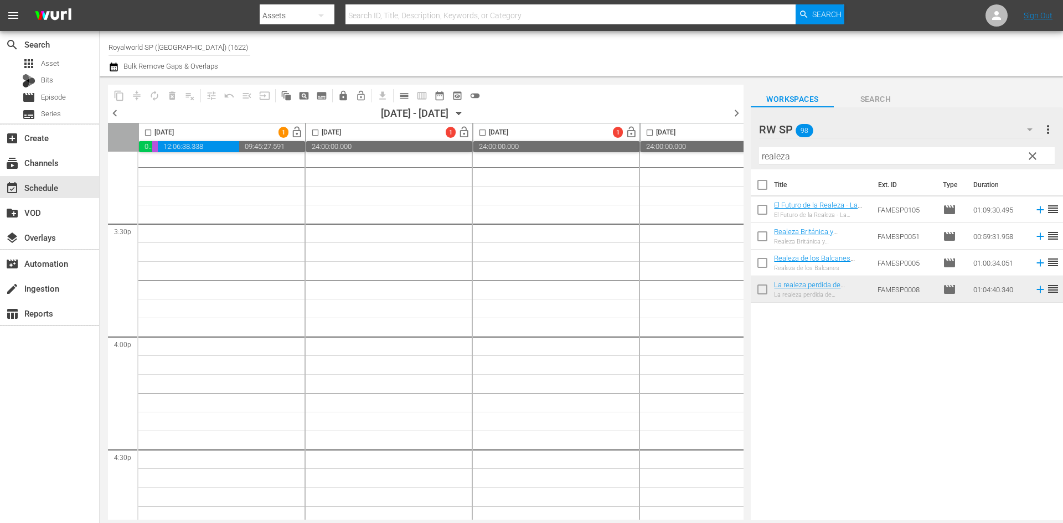
scroll to position [3376, 0]
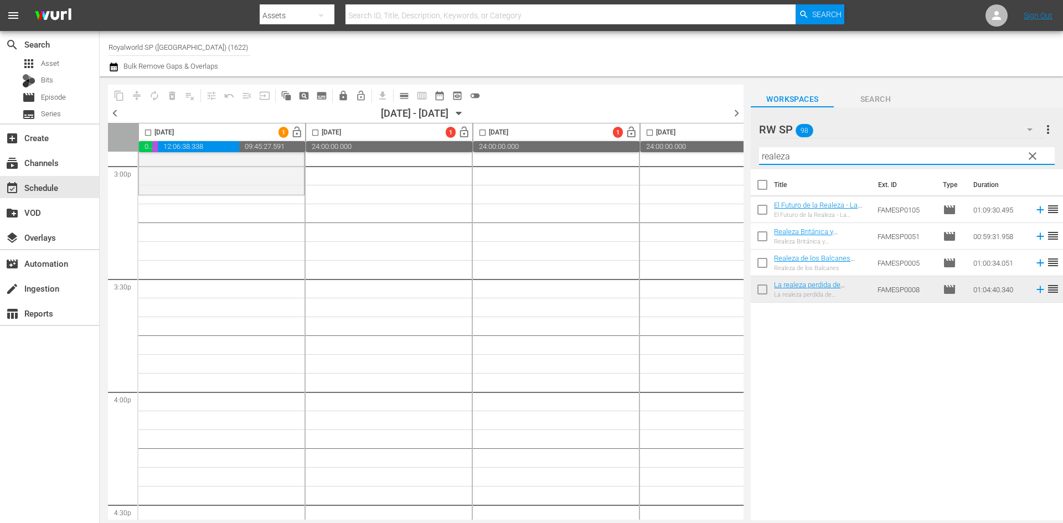
drag, startPoint x: 800, startPoint y: 158, endPoint x: 712, endPoint y: 158, distance: 88.6
click at [713, 158] on div "content_copy compress autorenew_outlined delete_forever_outlined playlist_remov…" at bounding box center [581, 298] width 963 height 444
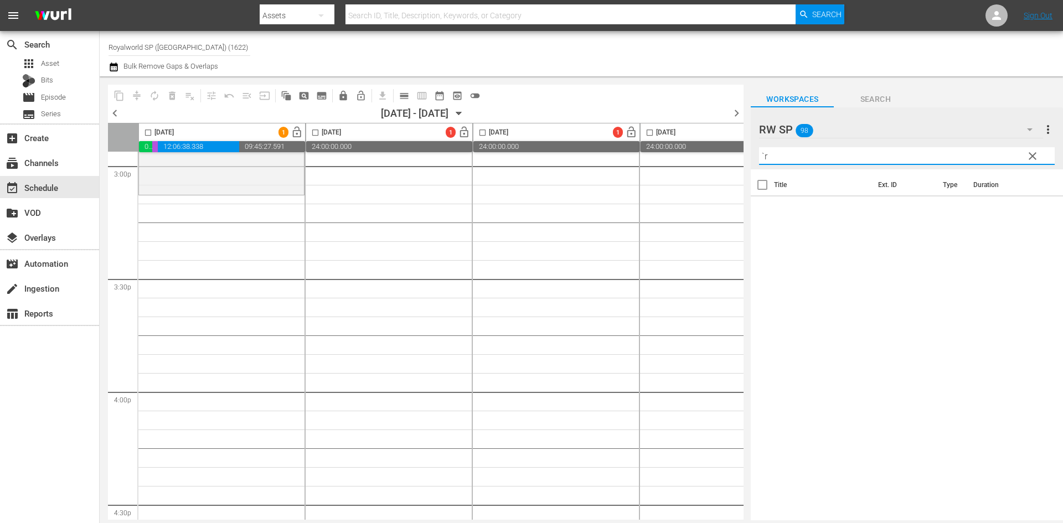
type input "`"
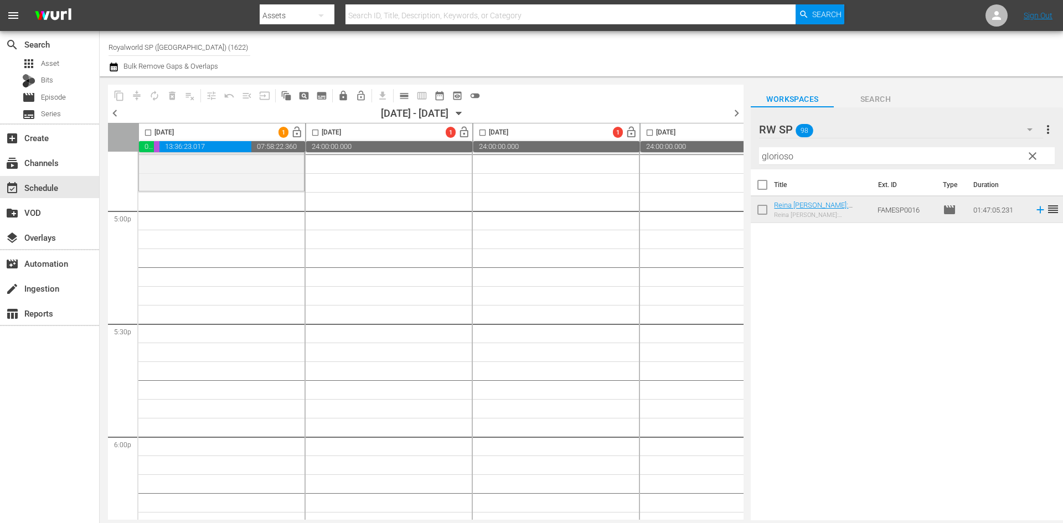
scroll to position [3764, 0]
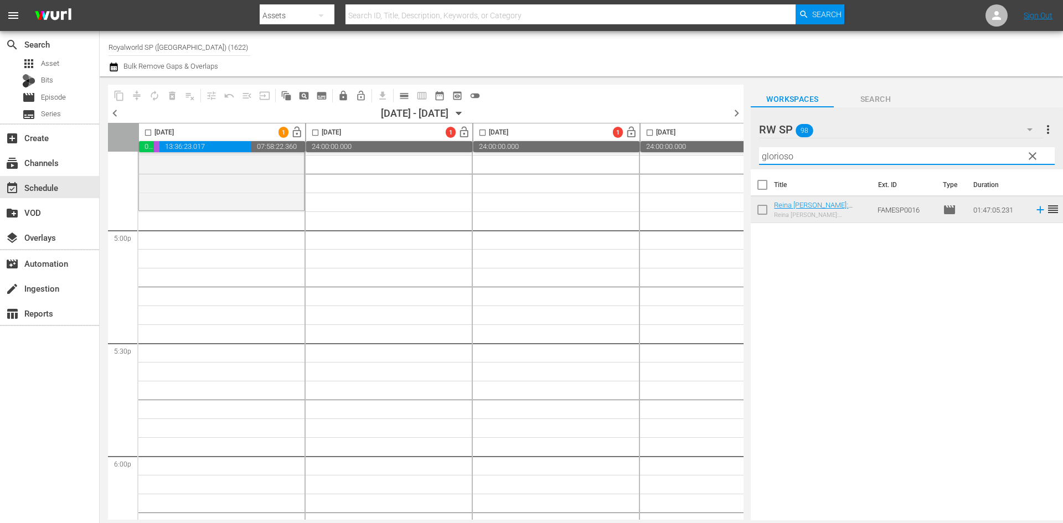
drag, startPoint x: 814, startPoint y: 159, endPoint x: 708, endPoint y: 147, distance: 105.9
click at [708, 147] on div "content_copy compress autorenew_outlined delete_forever_outlined playlist_remov…" at bounding box center [581, 298] width 963 height 444
click at [783, 151] on input "glorioso" at bounding box center [907, 156] width 296 height 18
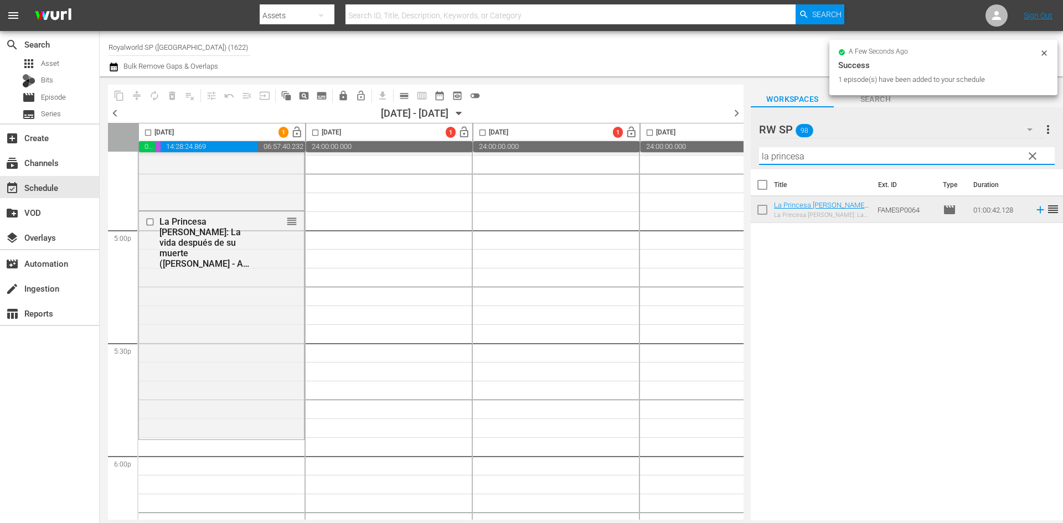
drag, startPoint x: 838, startPoint y: 158, endPoint x: 725, endPoint y: 161, distance: 113.0
click at [725, 161] on div "content_copy compress autorenew_outlined delete_forever_outlined playlist_remov…" at bounding box center [581, 298] width 963 height 444
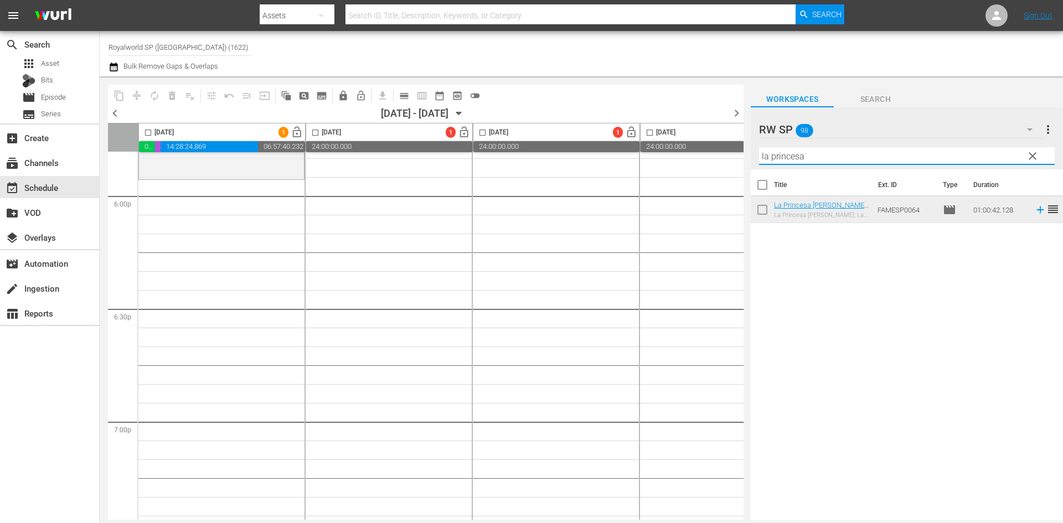
scroll to position [4041, 0]
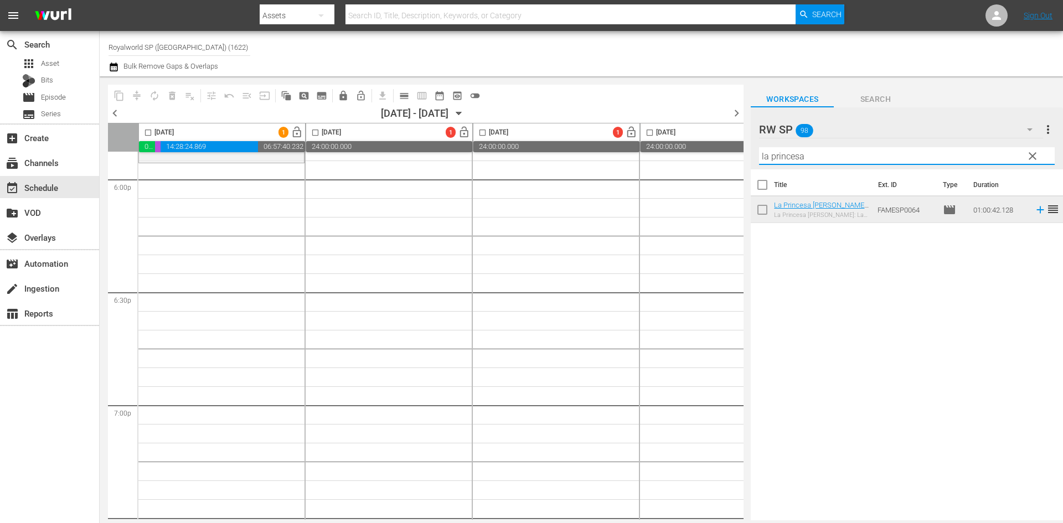
type input "f"
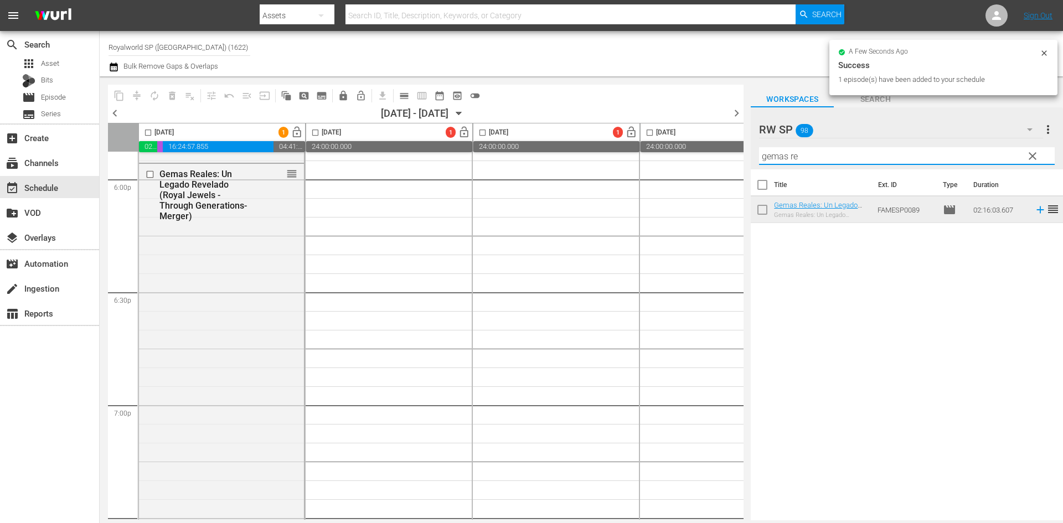
drag, startPoint x: 818, startPoint y: 155, endPoint x: 729, endPoint y: 155, distance: 88.6
click at [729, 155] on div "content_copy compress autorenew_outlined delete_forever_outlined playlist_remov…" at bounding box center [581, 298] width 963 height 444
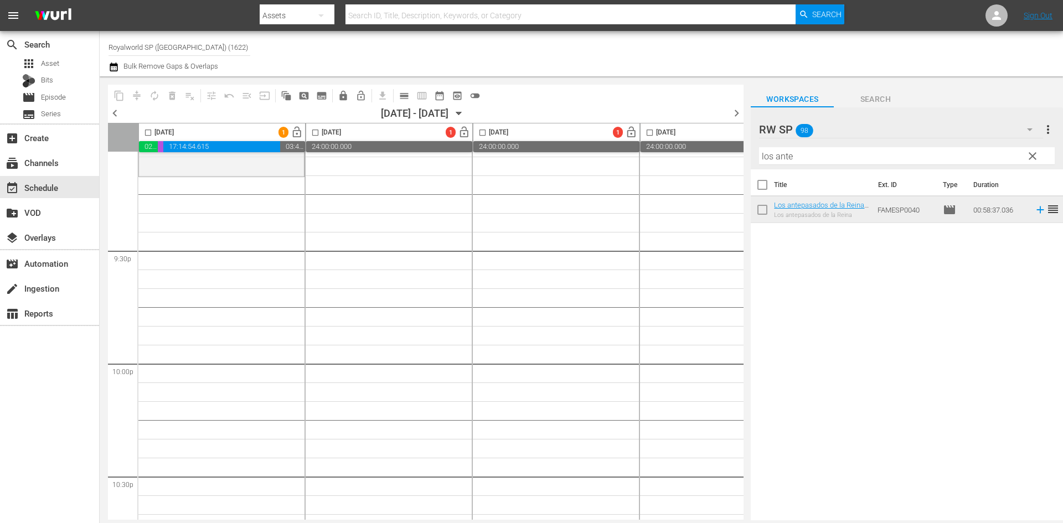
scroll to position [4760, 0]
drag, startPoint x: 809, startPoint y: 157, endPoint x: 722, endPoint y: 162, distance: 87.6
click at [722, 162] on div "content_copy compress autorenew_outlined delete_forever_outlined playlist_remov…" at bounding box center [581, 298] width 963 height 444
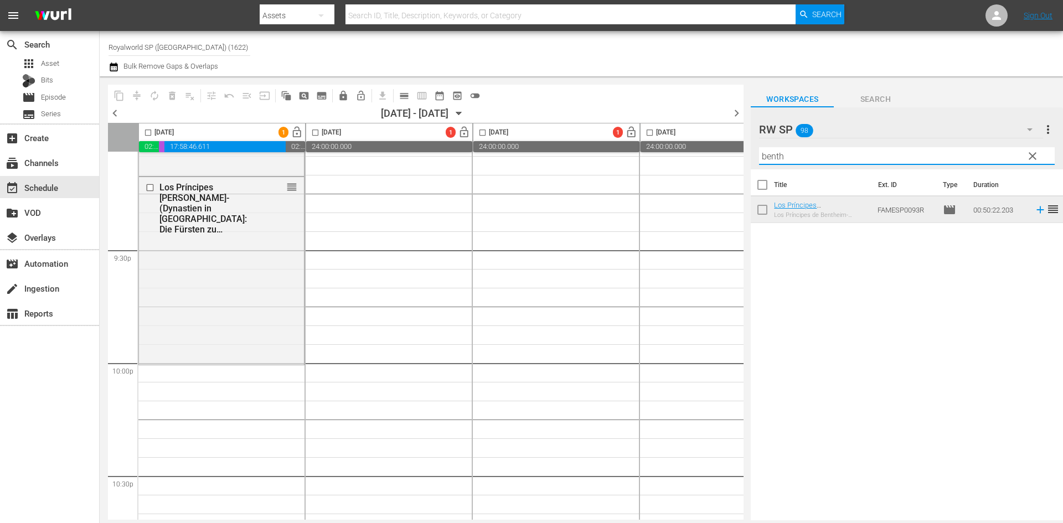
drag, startPoint x: 791, startPoint y: 158, endPoint x: 707, endPoint y: 157, distance: 84.1
click at [707, 157] on div "content_copy compress autorenew_outlined delete_forever_outlined playlist_remov…" at bounding box center [581, 298] width 963 height 444
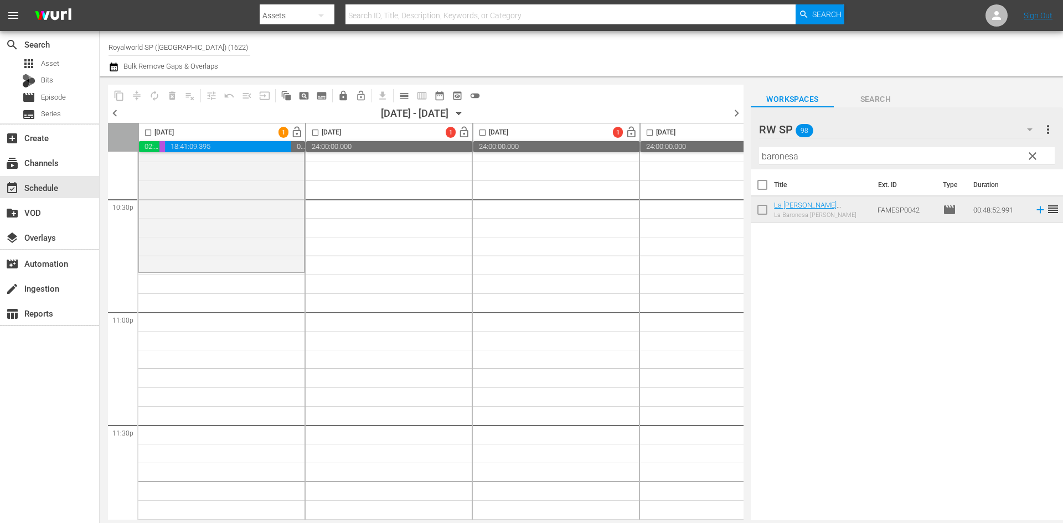
scroll to position [5060, 0]
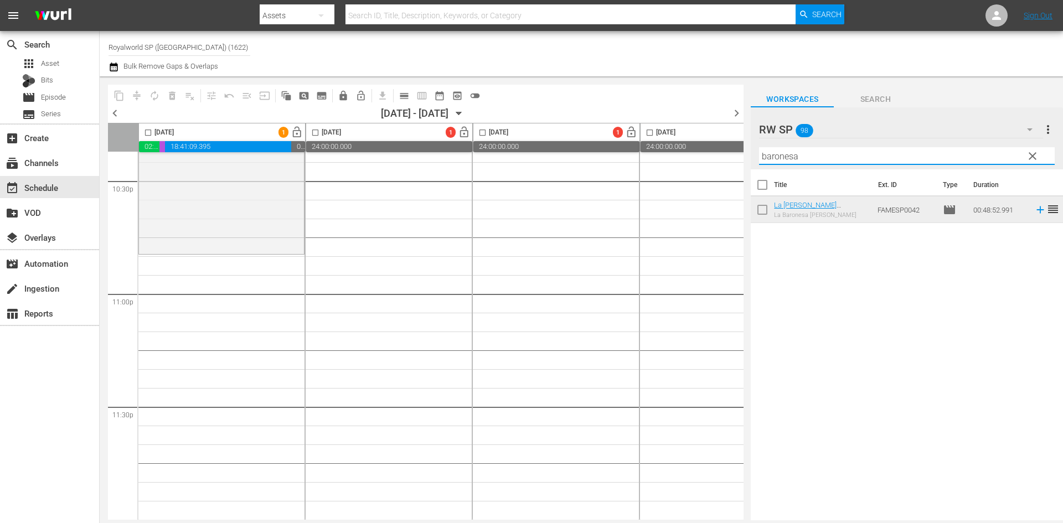
drag, startPoint x: 821, startPoint y: 158, endPoint x: 718, endPoint y: 160, distance: 102.4
click at [721, 161] on div "content_copy compress autorenew_outlined delete_forever_outlined playlist_remov…" at bounding box center [581, 298] width 963 height 444
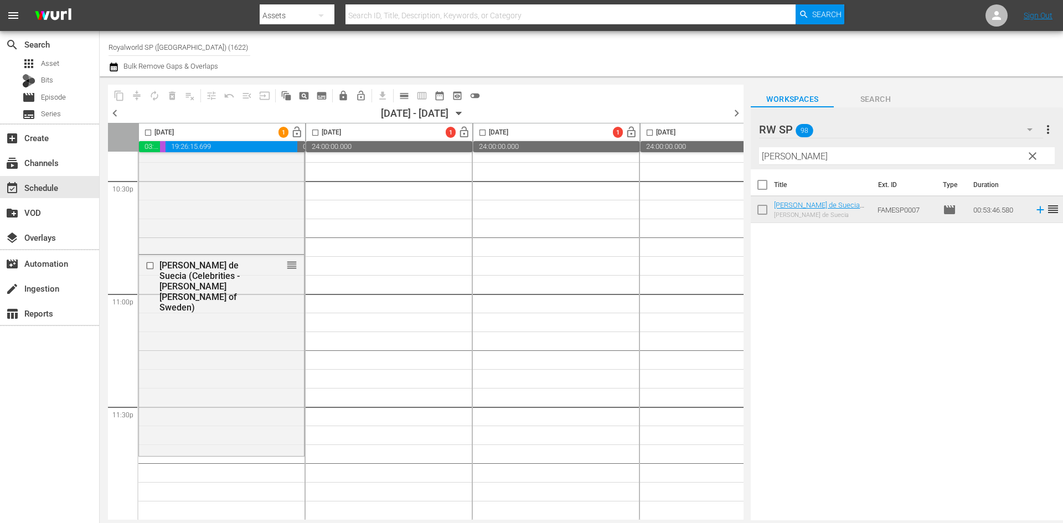
drag, startPoint x: 804, startPoint y: 156, endPoint x: 727, endPoint y: 168, distance: 77.8
click at [729, 165] on div "content_copy compress autorenew_outlined delete_forever_outlined playlist_remov…" at bounding box center [581, 298] width 963 height 444
type input "benth"
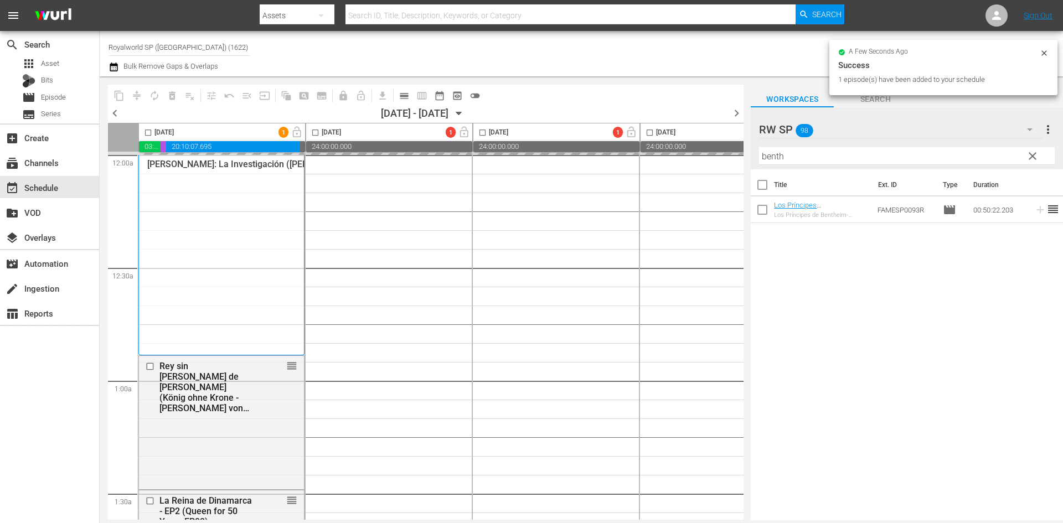
scroll to position [5060, 0]
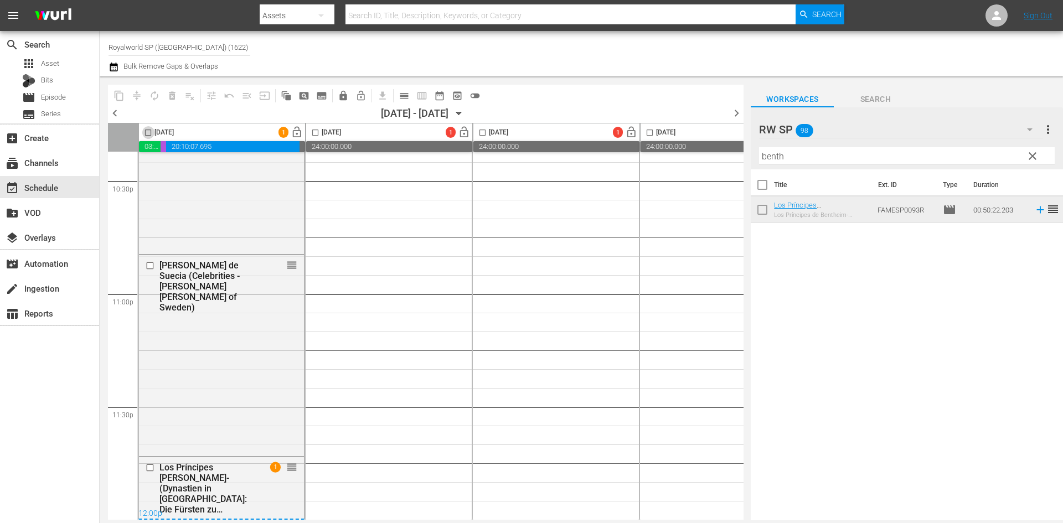
click at [151, 131] on input "checkbox" at bounding box center [148, 134] width 13 height 13
click at [138, 97] on span "compress" at bounding box center [136, 95] width 11 height 11
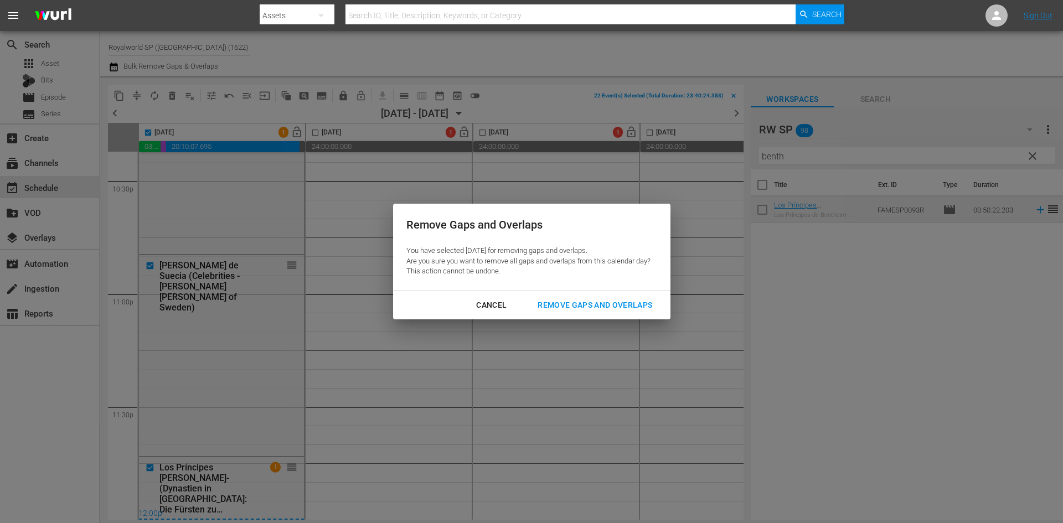
click at [620, 296] on button "Remove Gaps and Overlaps" at bounding box center [594, 305] width 141 height 20
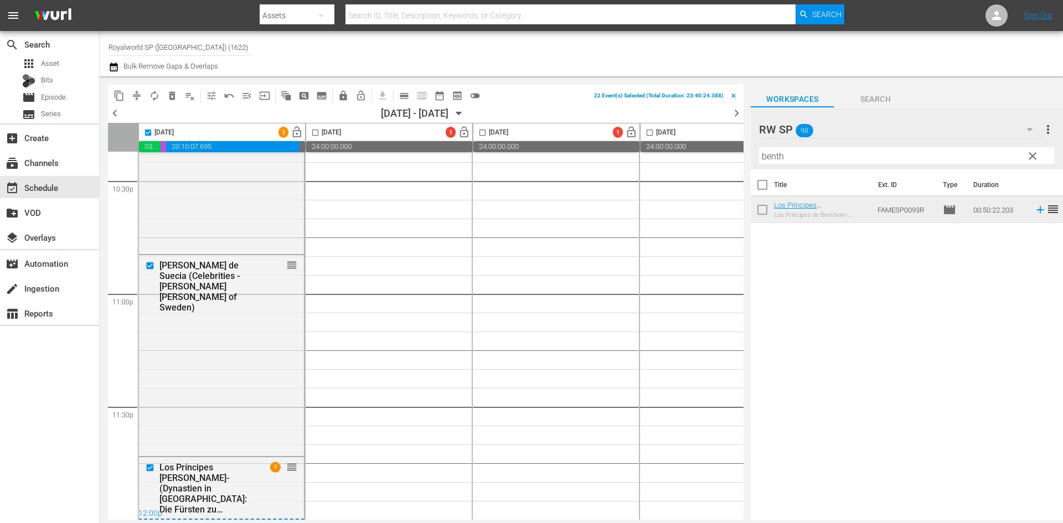
checkbox input "false"
click at [293, 134] on span "lock_open" at bounding box center [297, 132] width 13 height 13
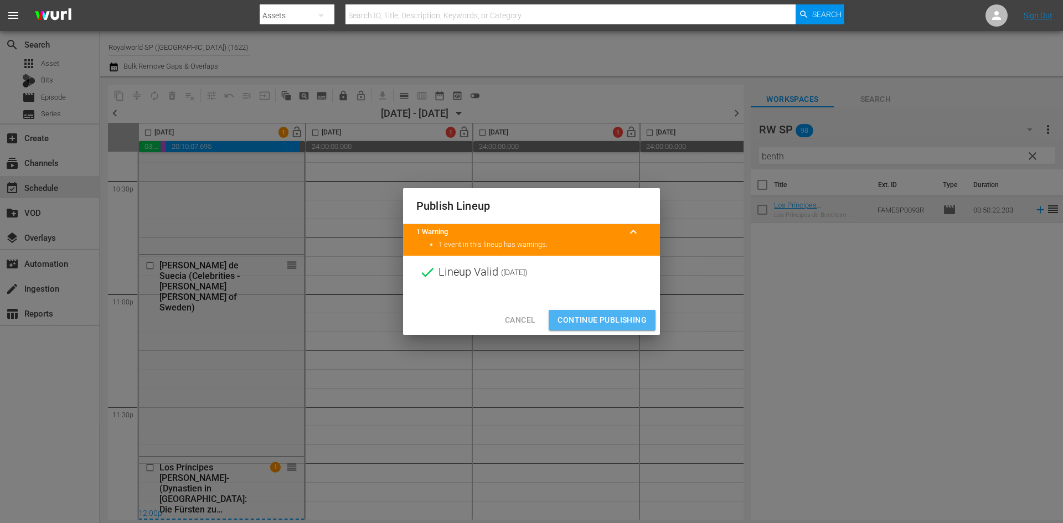
click at [603, 320] on span "Continue Publishing" at bounding box center [601, 320] width 89 height 14
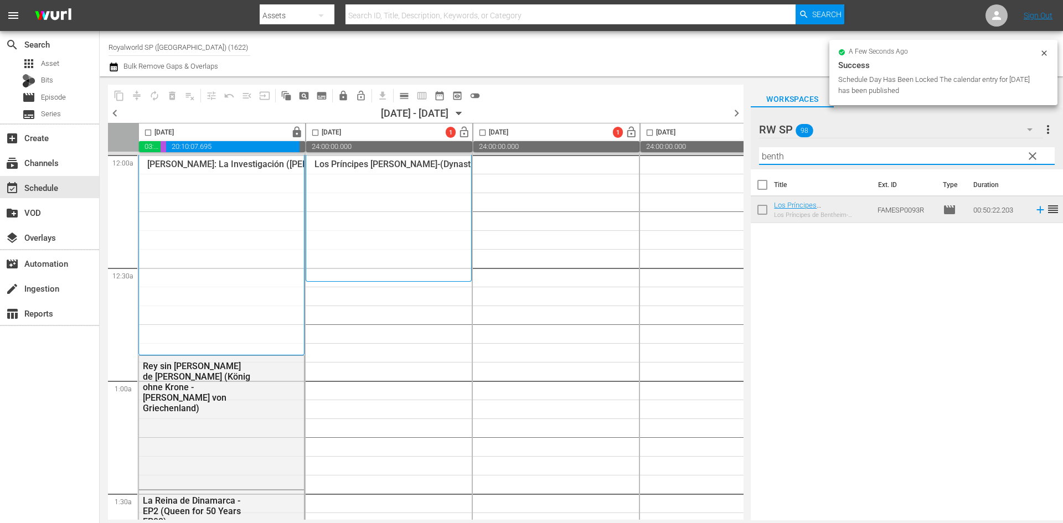
scroll to position [0, 20]
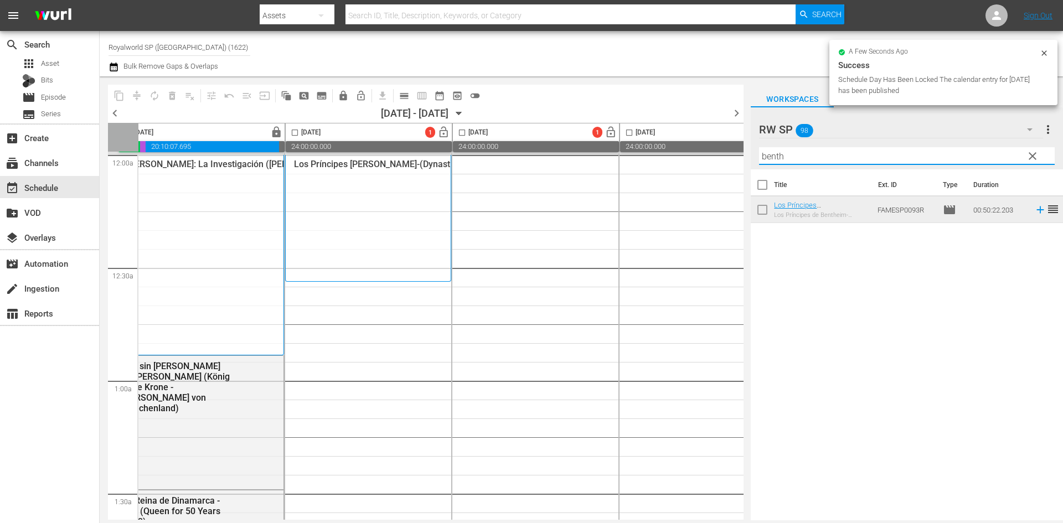
drag, startPoint x: 736, startPoint y: 157, endPoint x: 727, endPoint y: 157, distance: 8.9
click at [727, 157] on div "content_copy compress autorenew_outlined delete_forever_outlined playlist_remov…" at bounding box center [581, 298] width 963 height 444
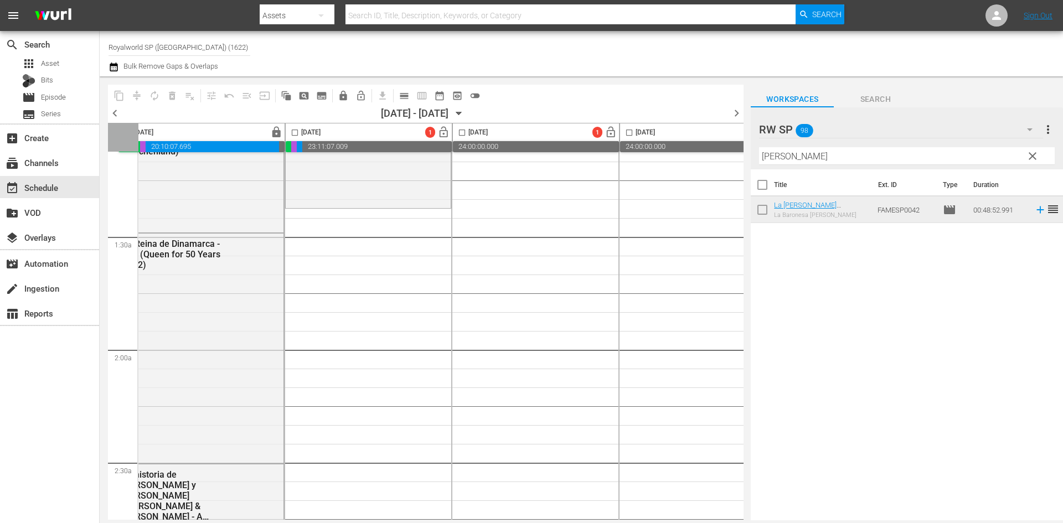
scroll to position [277, 20]
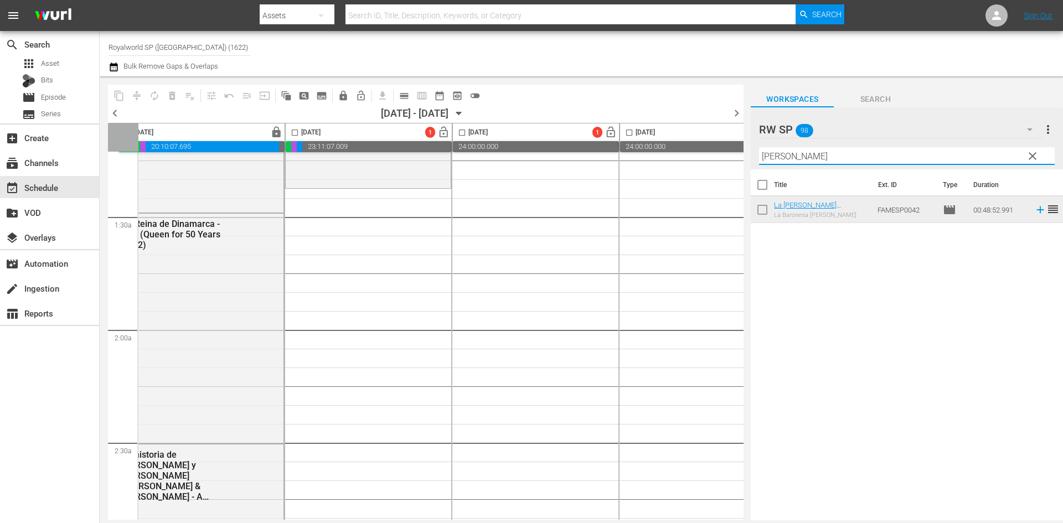
drag, startPoint x: 752, startPoint y: 155, endPoint x: 685, endPoint y: 156, distance: 67.0
click at [687, 155] on div "content_copy compress autorenew_outlined delete_forever_outlined playlist_remov…" at bounding box center [581, 298] width 963 height 444
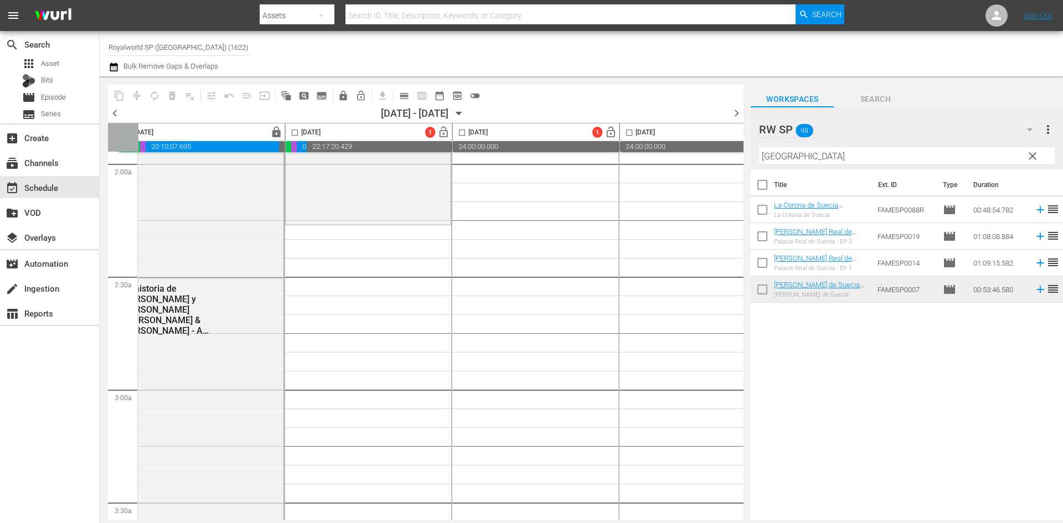
scroll to position [498, 20]
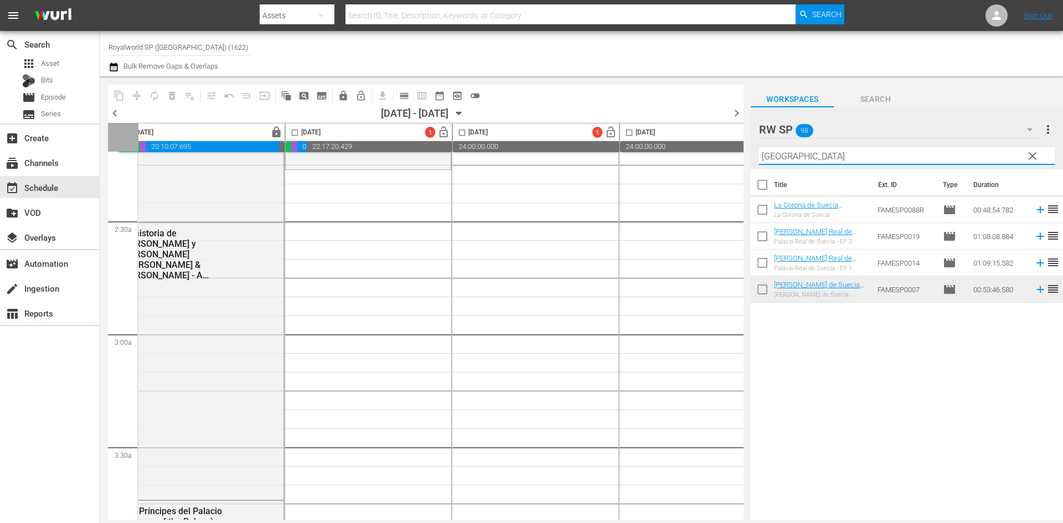
drag, startPoint x: 818, startPoint y: 160, endPoint x: 717, endPoint y: 163, distance: 100.8
click at [718, 162] on div "content_copy compress autorenew_outlined delete_forever_outlined playlist_remov…" at bounding box center [581, 298] width 963 height 444
